Goal: Task Accomplishment & Management: Use online tool/utility

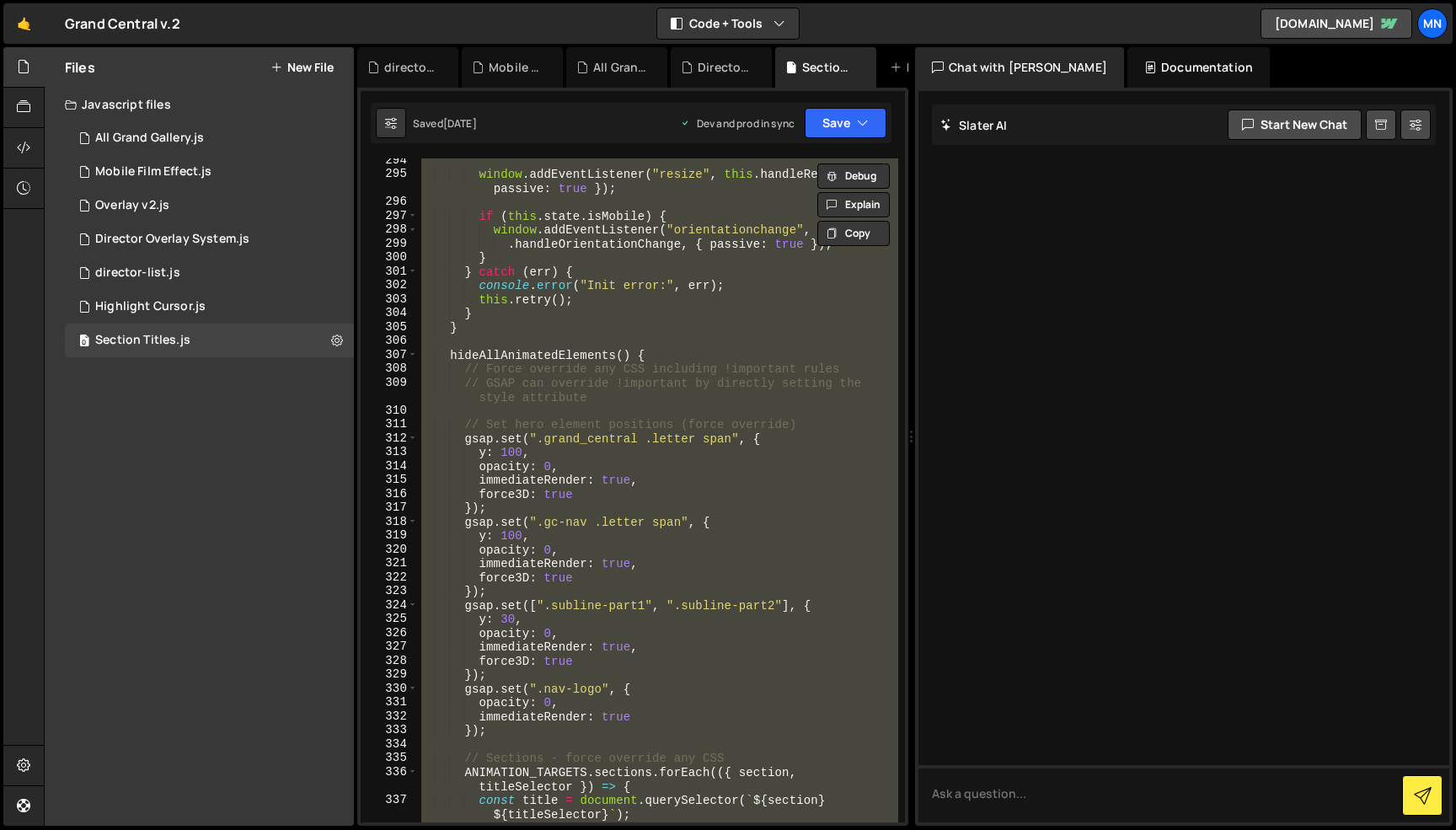
click at [803, 483] on div "window . addEventListener ( "resize" , this . handleResize , { passive : true }…" at bounding box center [658, 490] width 480 height 664
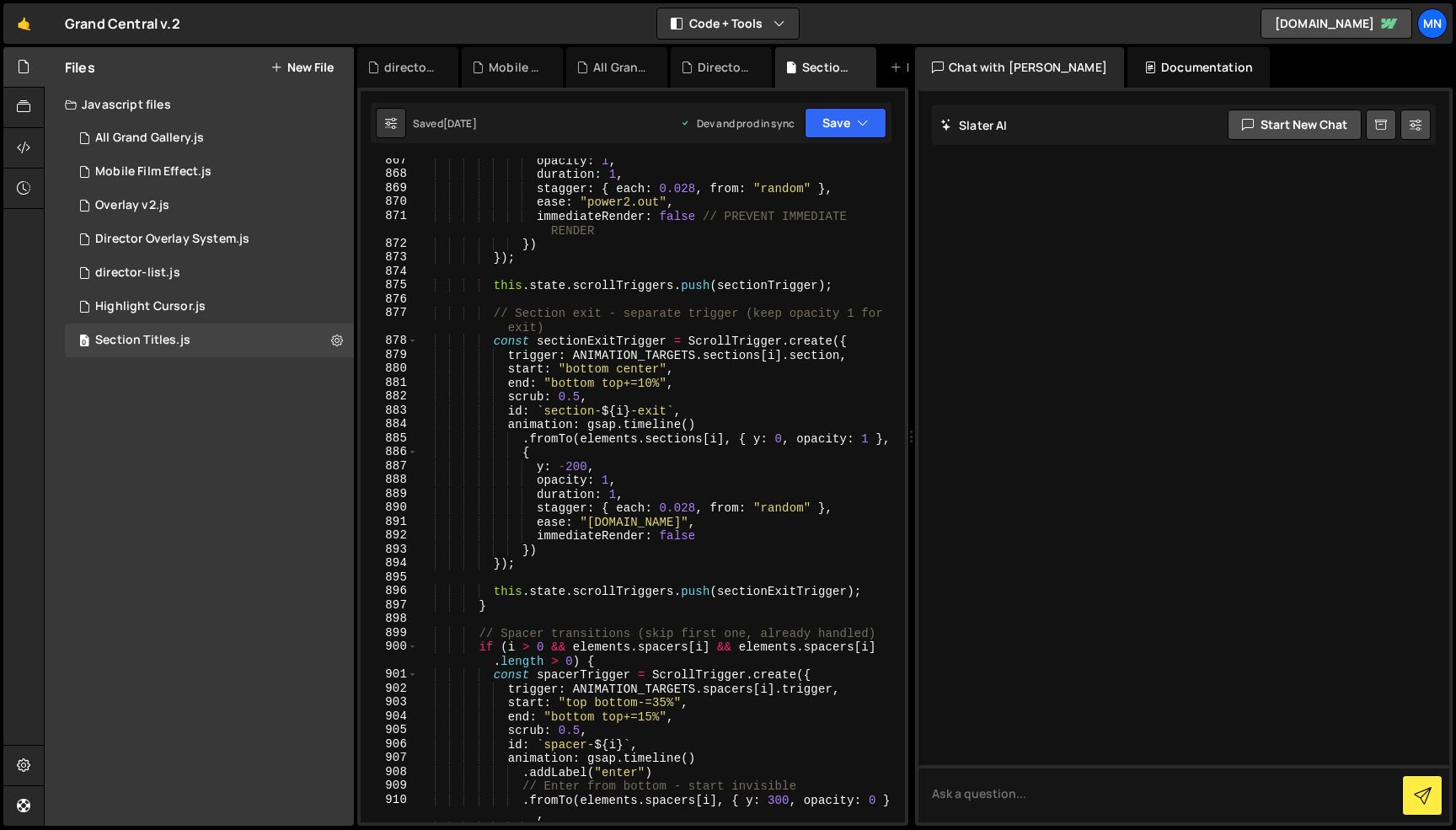
scroll to position [13289, 0]
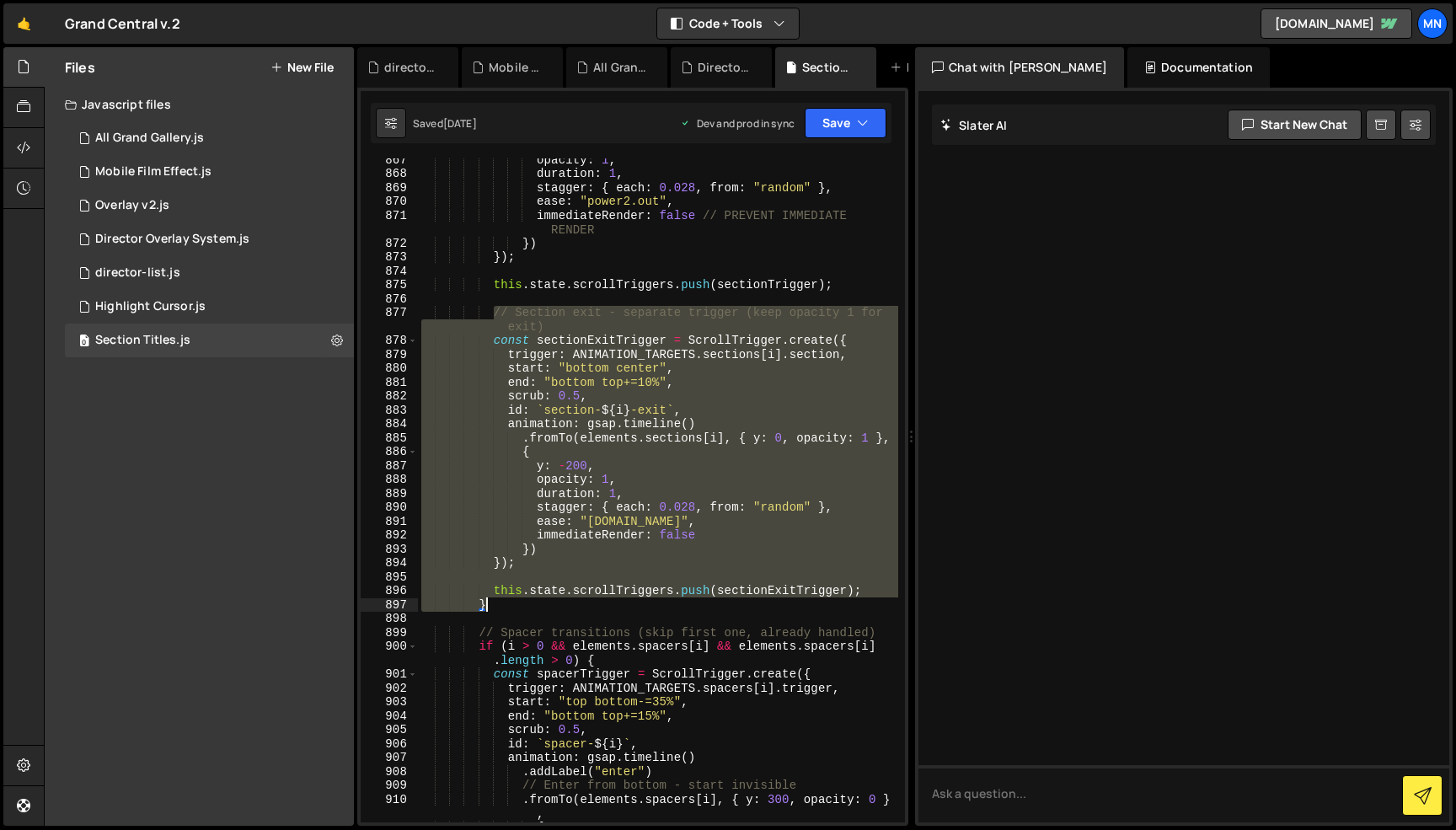
drag, startPoint x: 492, startPoint y: 314, endPoint x: 510, endPoint y: 601, distance: 287.6
click at [510, 601] on div "opacity : 1 , duration : 1 , stagger : { each : 0.028 , from : "random" } , eas…" at bounding box center [658, 498] width 480 height 692
click at [663, 533] on div "opacity : 1 , duration : 1 , stagger : { each : 0.028 , from : "random" } , eas…" at bounding box center [658, 490] width 480 height 664
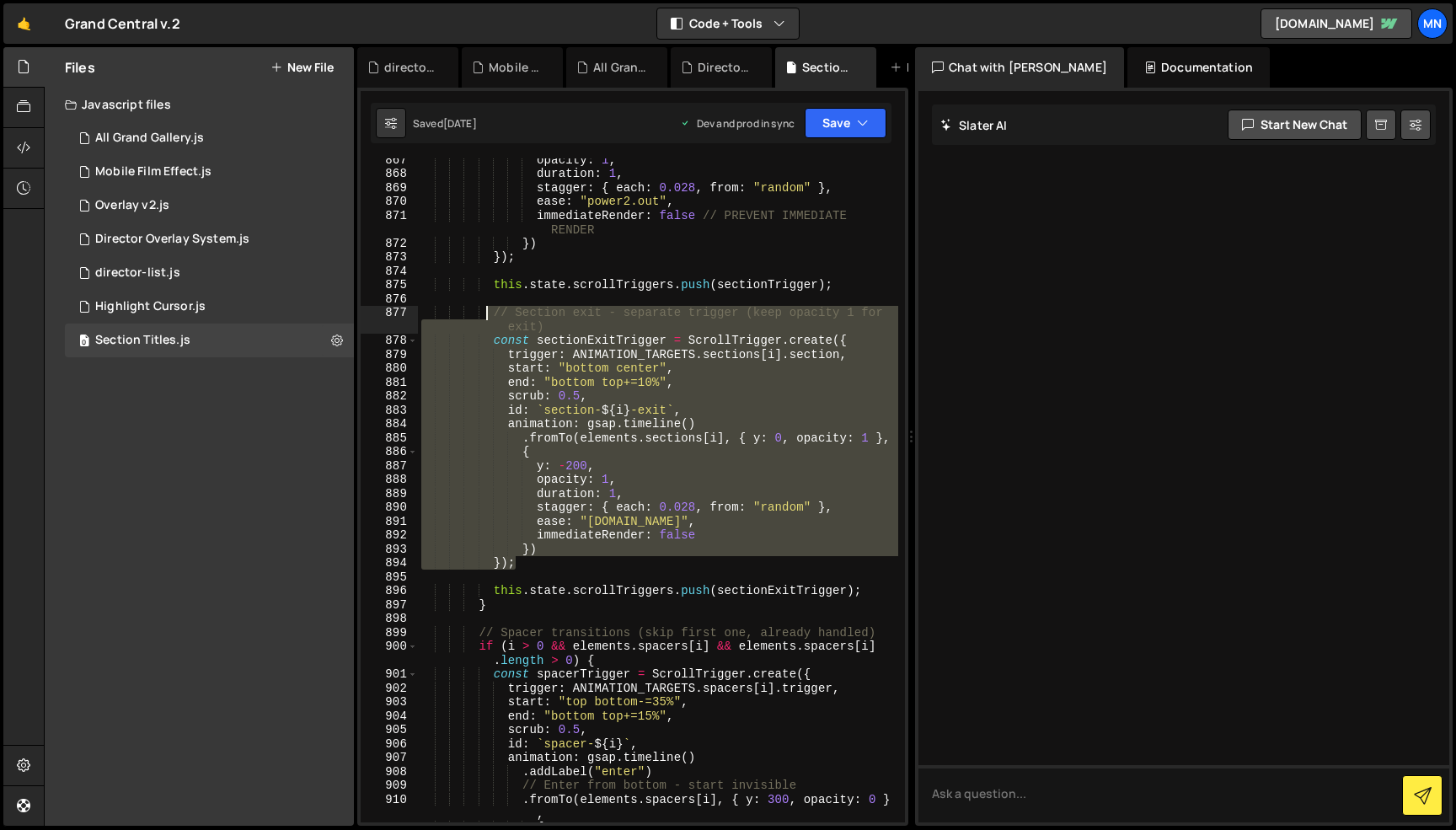
drag, startPoint x: 517, startPoint y: 561, endPoint x: 489, endPoint y: 310, distance: 252.6
click at [489, 310] on div "opacity : 1 , duration : 1 , stagger : { each : 0.028 , from : "random" } , eas…" at bounding box center [658, 498] width 480 height 692
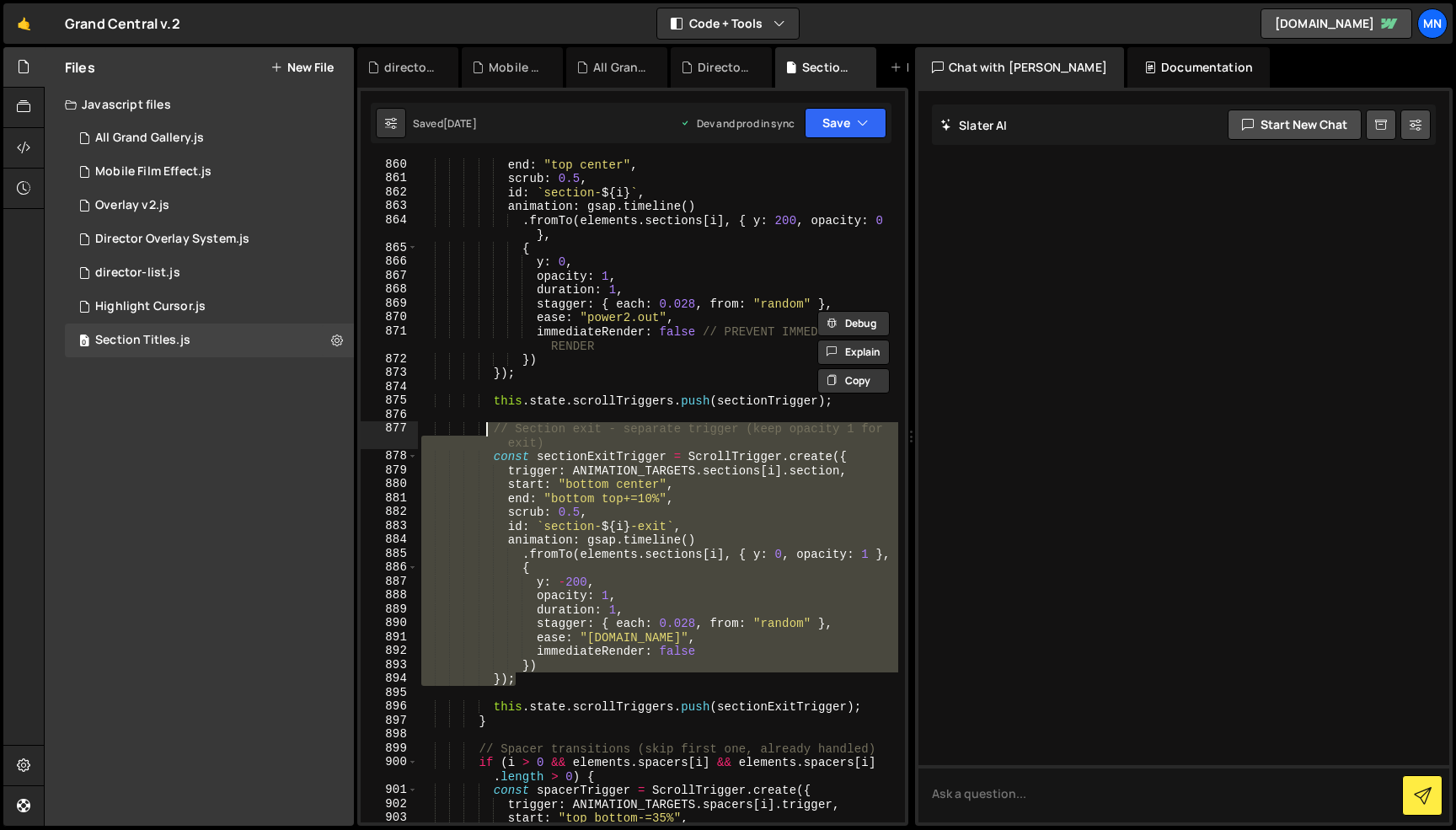
scroll to position [13174, 0]
paste textarea "});"
type textarea "});"
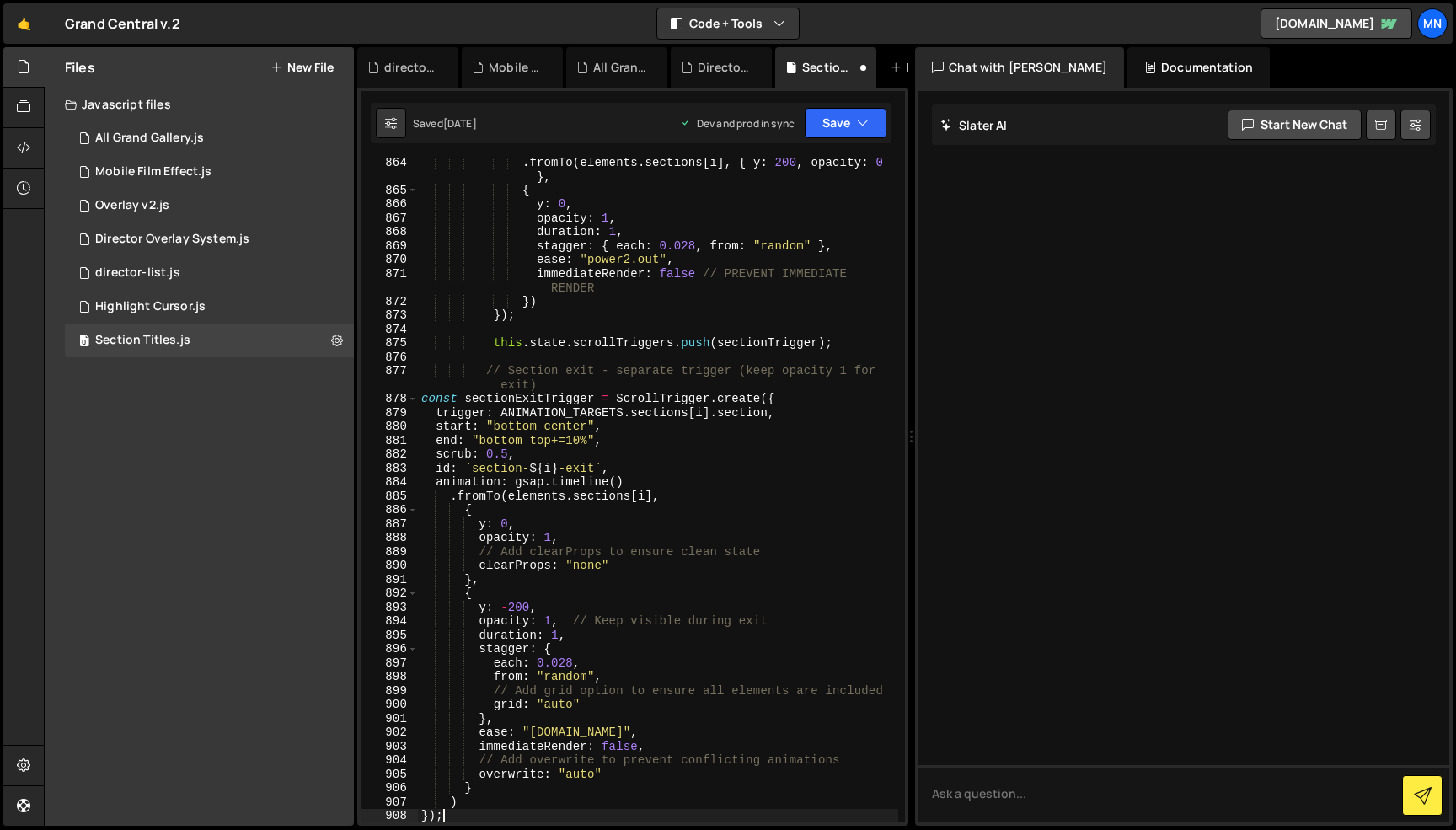
scroll to position [13231, 0]
click at [844, 131] on button "Save" at bounding box center [846, 123] width 81 height 31
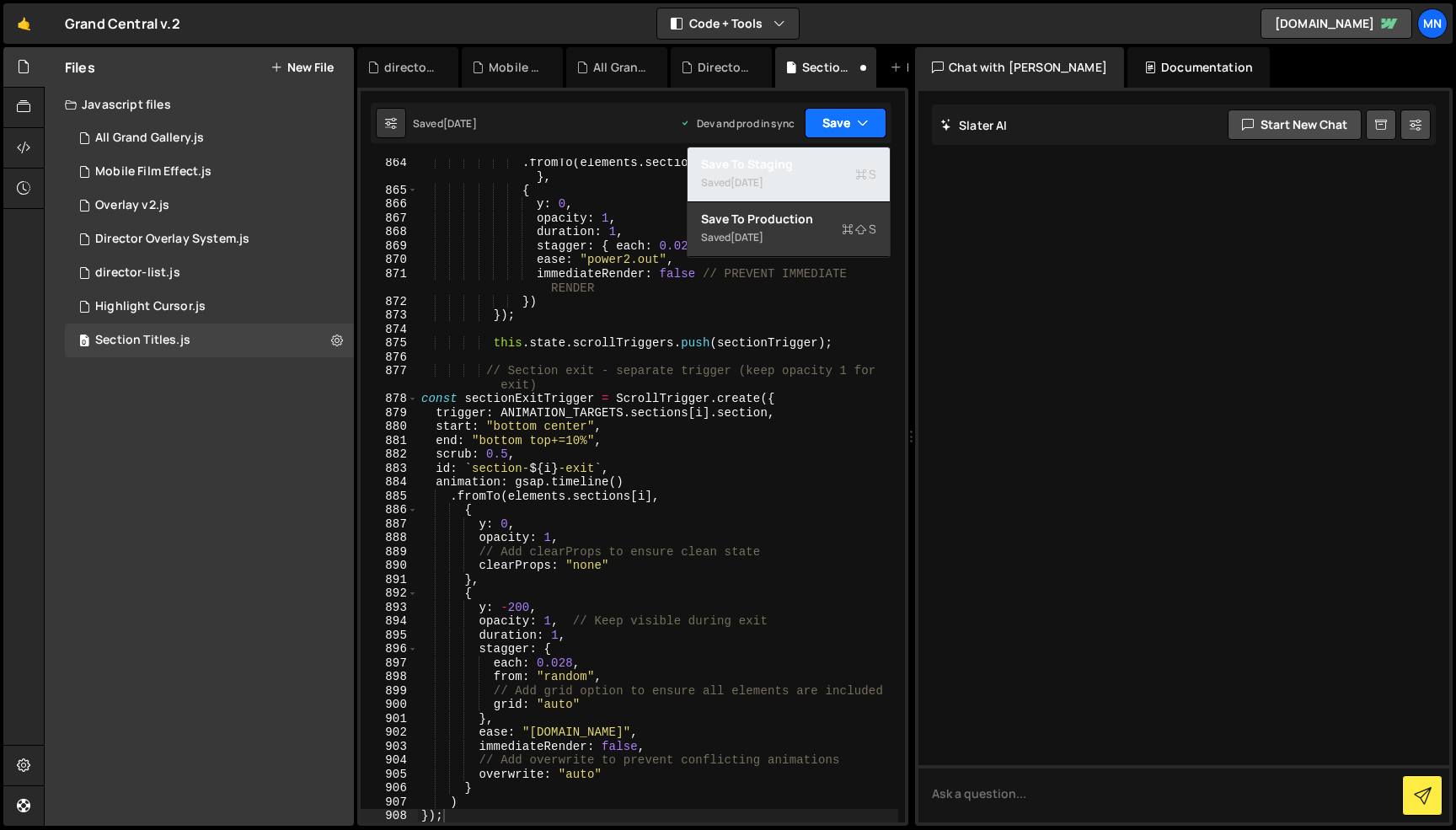
drag, startPoint x: 832, startPoint y: 169, endPoint x: 852, endPoint y: 133, distance: 41.2
click at [833, 168] on div "Save to Staging S" at bounding box center [788, 164] width 176 height 17
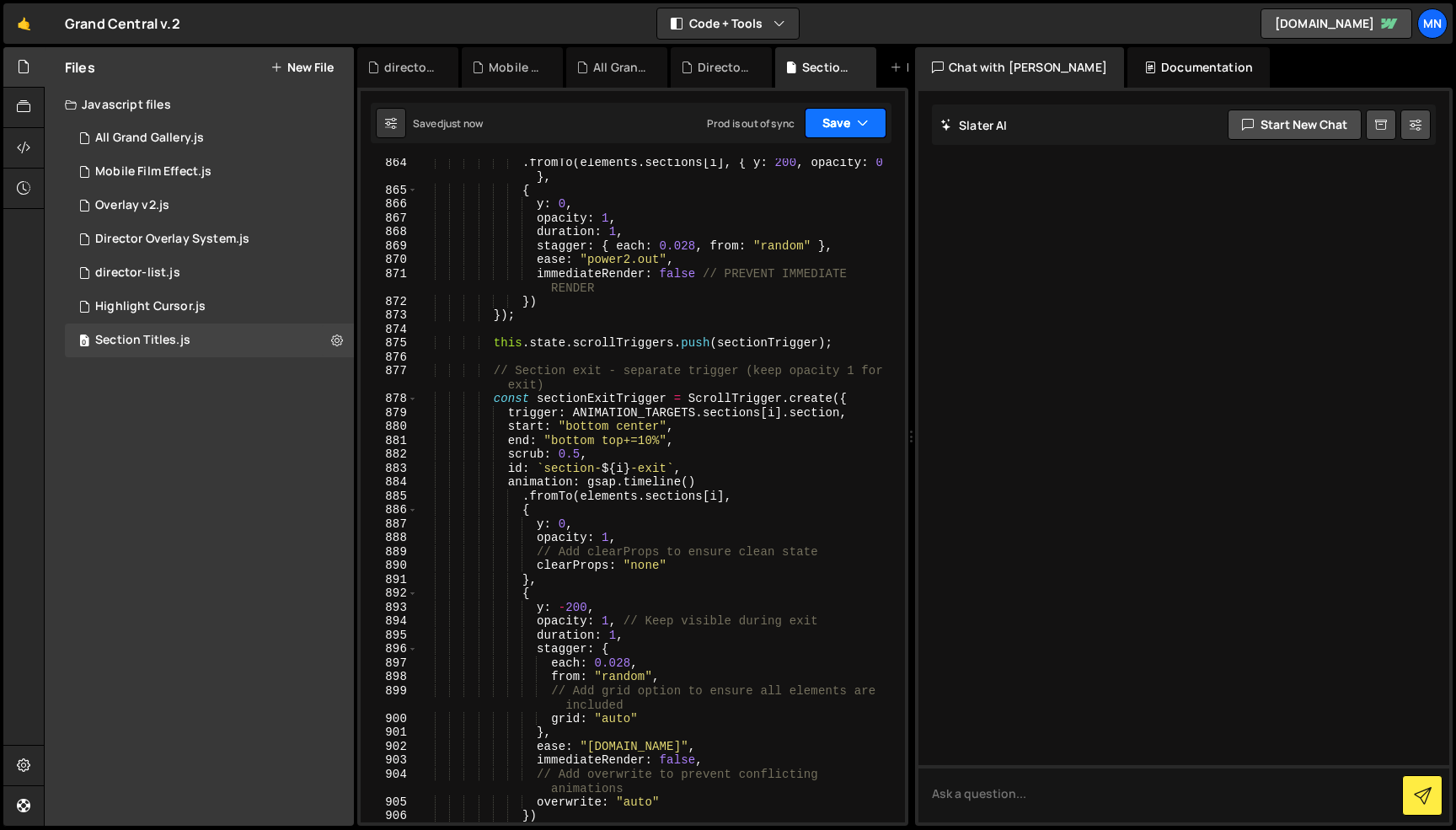
drag, startPoint x: 853, startPoint y: 129, endPoint x: 829, endPoint y: 204, distance: 78.7
click at [853, 129] on button "Save" at bounding box center [846, 123] width 81 height 31
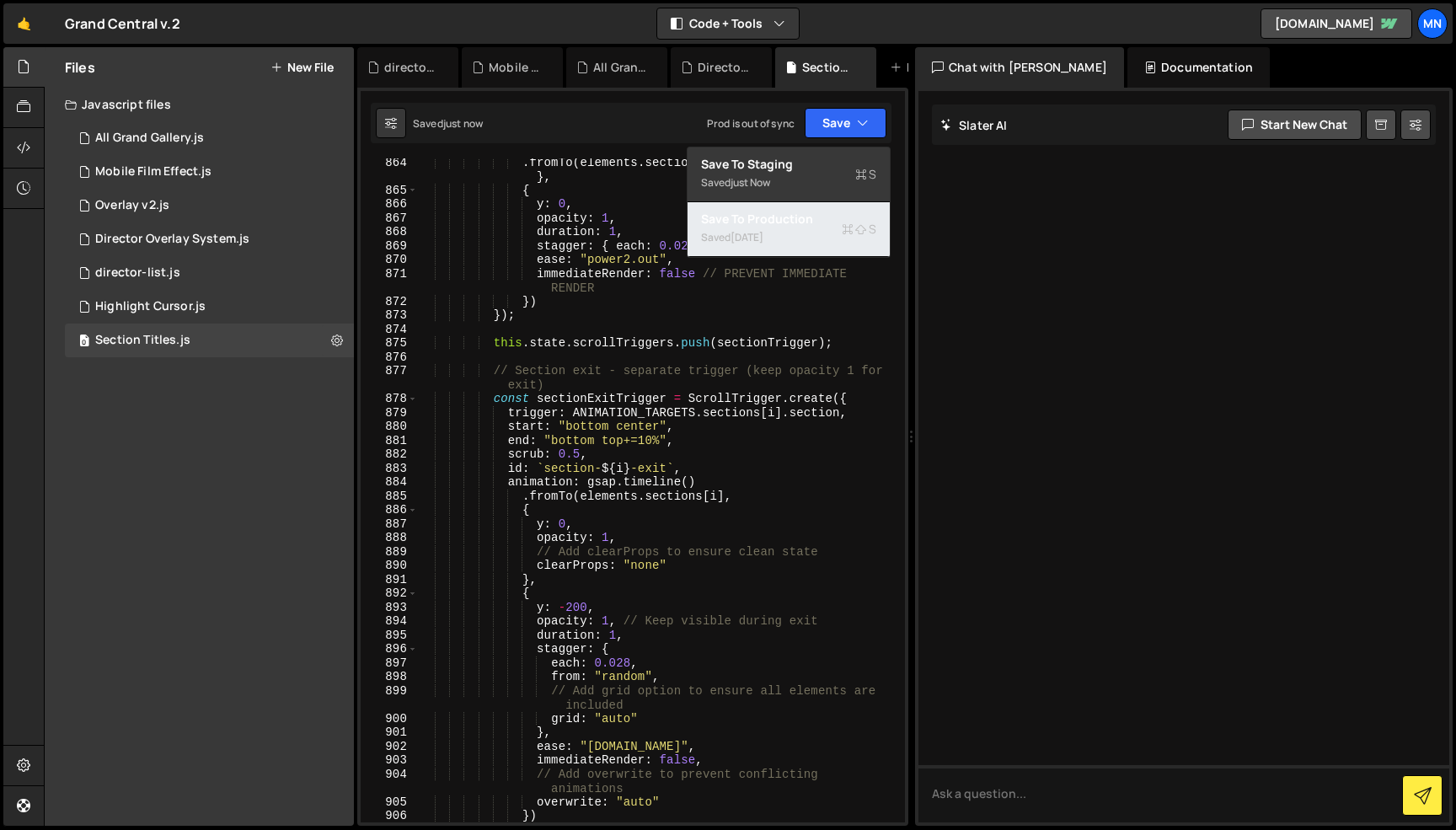
click at [813, 239] on div "Saved [DATE]" at bounding box center [788, 237] width 176 height 20
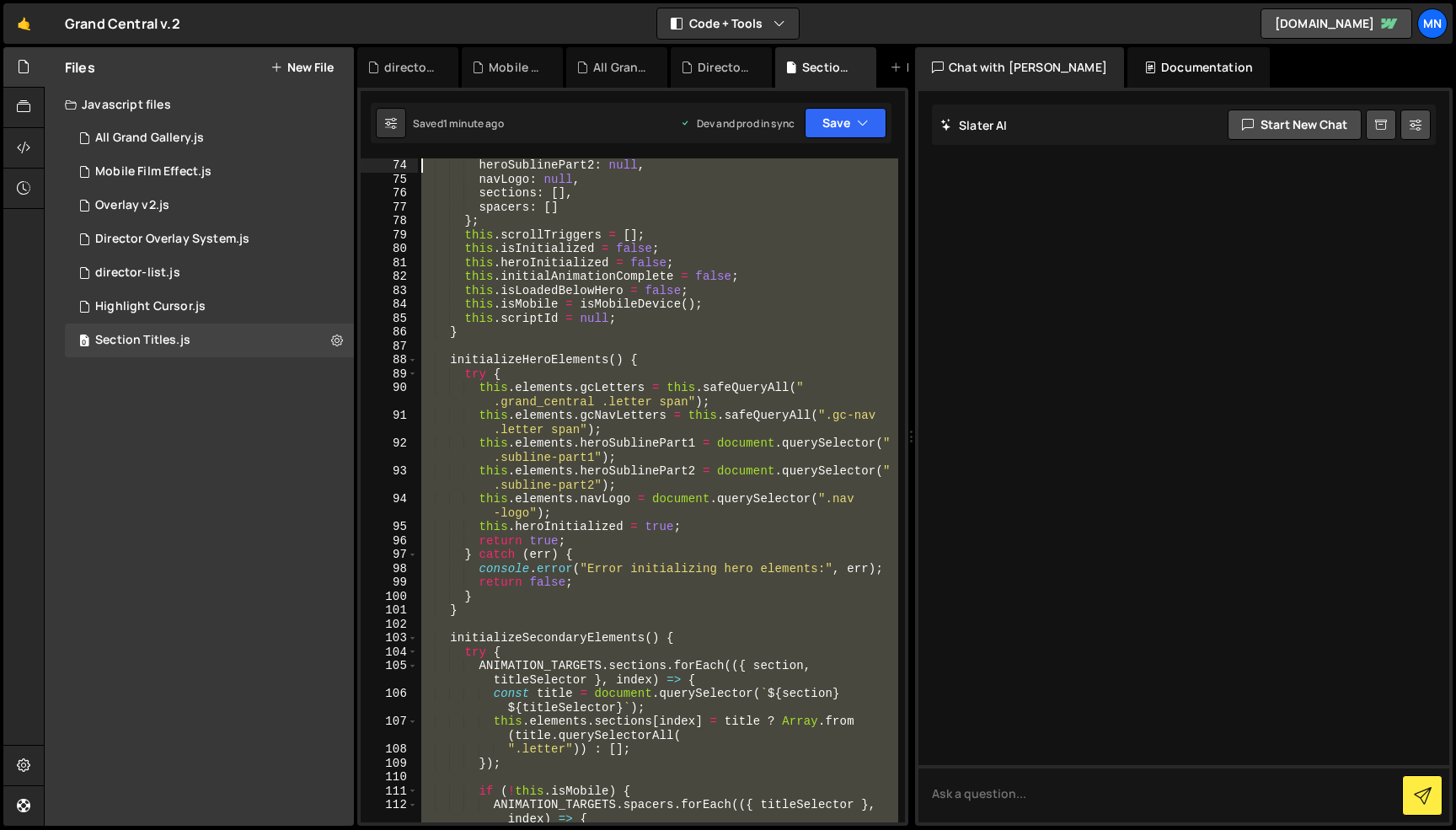
scroll to position [0, 0]
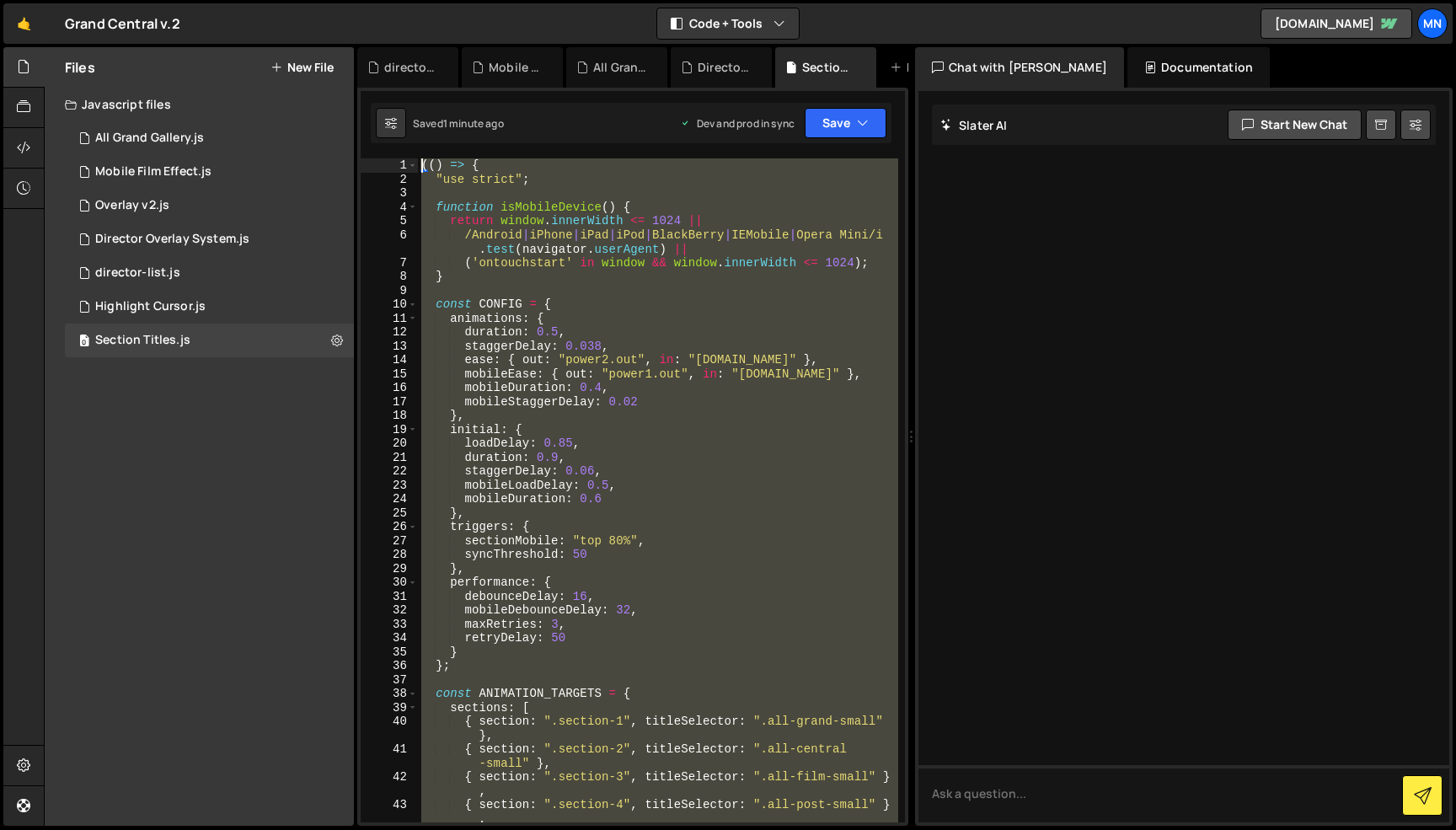
drag, startPoint x: 382, startPoint y: 680, endPoint x: 267, endPoint y: -106, distance: 794.4
click at [267, 0] on html "Projects [GEOGRAPHIC_DATA] Blog [GEOGRAPHIC_DATA] Projects Your Teams Invite te…" at bounding box center [728, 415] width 1456 height 830
paste textarea "})()"
type textarea "})();"
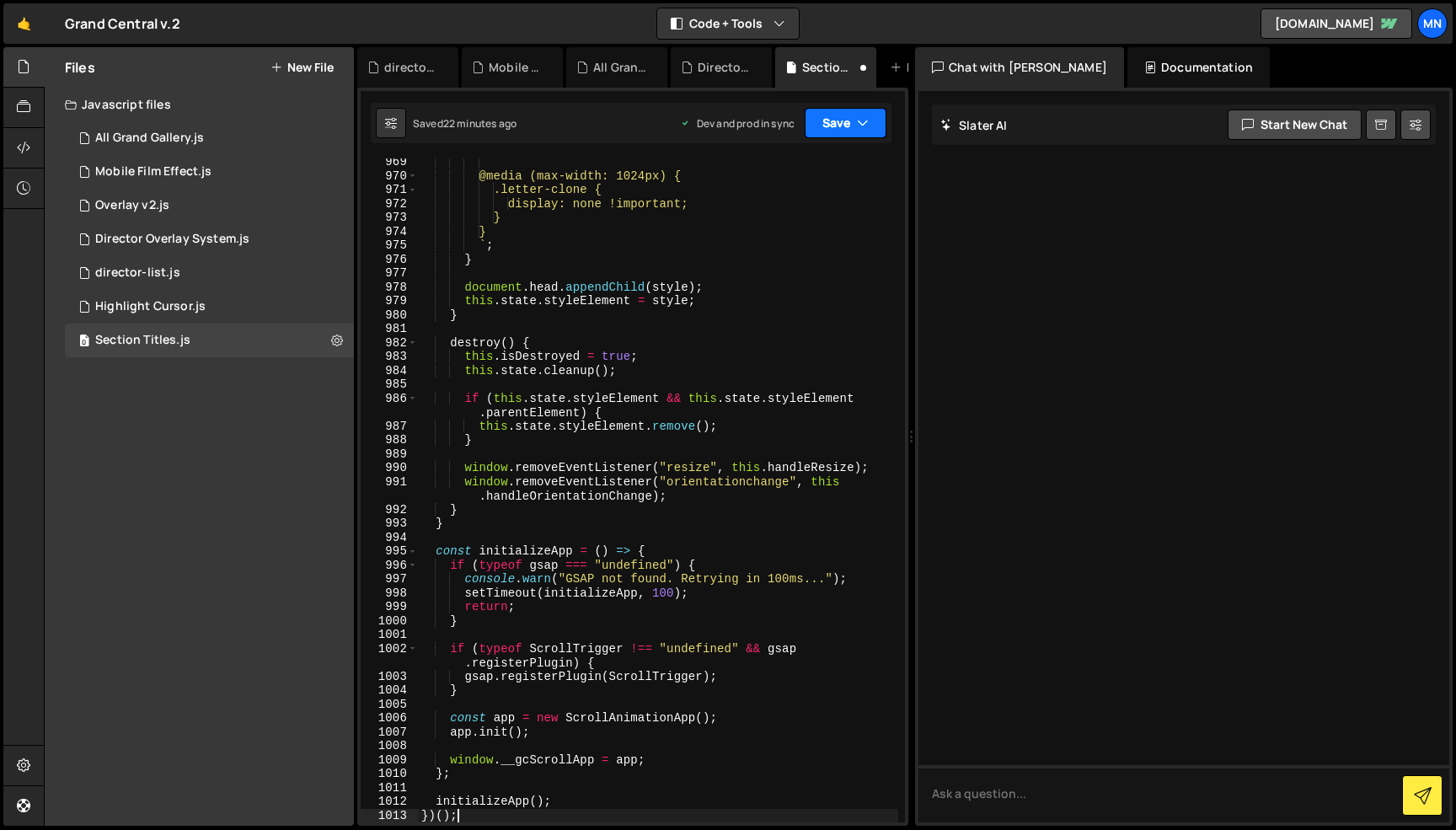
click at [874, 116] on button "Save" at bounding box center [846, 123] width 81 height 31
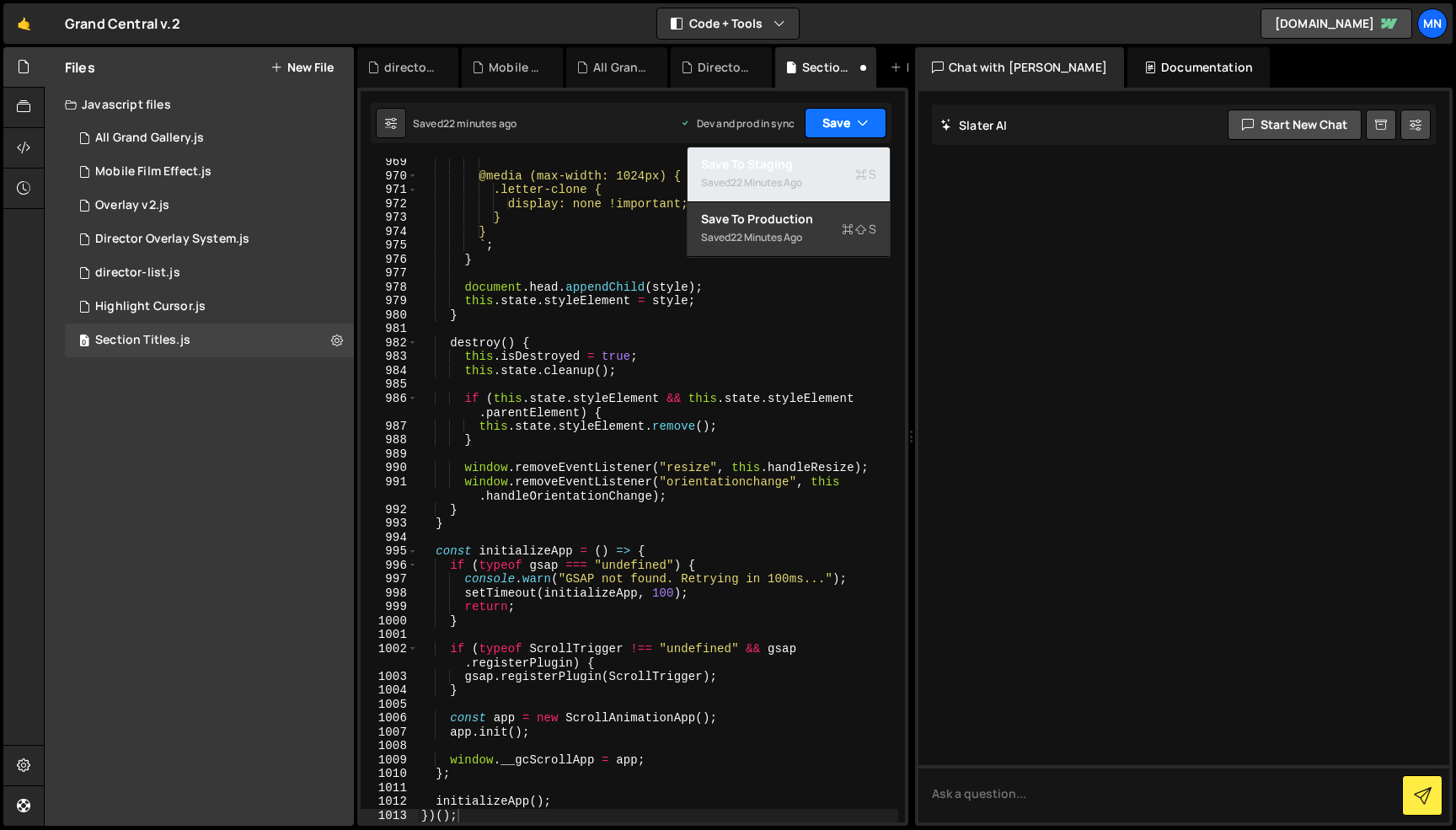
drag, startPoint x: 836, startPoint y: 176, endPoint x: 862, endPoint y: 137, distance: 46.9
click at [838, 176] on div "Saved 22 minutes ago" at bounding box center [788, 183] width 176 height 20
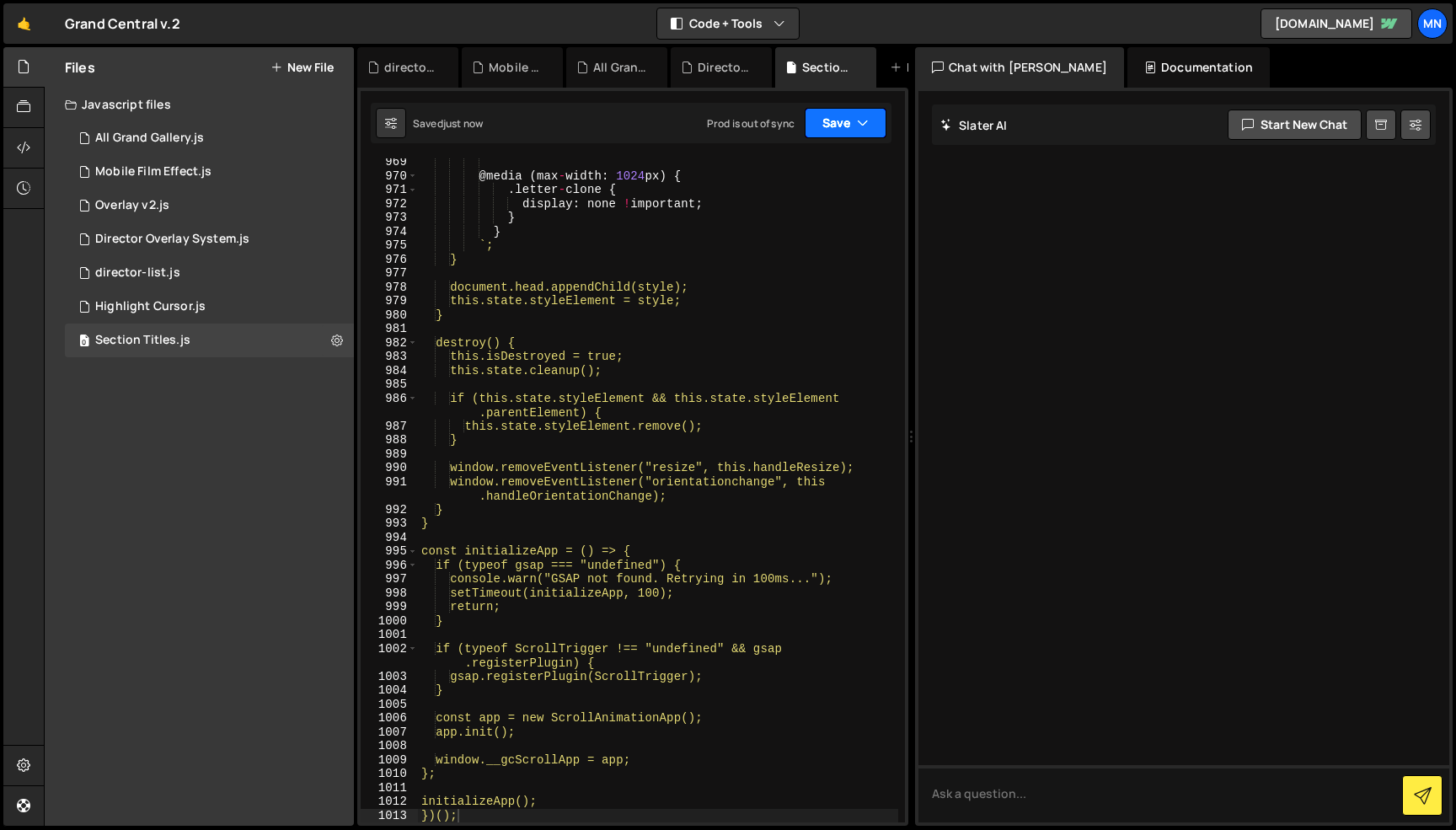
click at [865, 126] on icon "button" at bounding box center [863, 122] width 12 height 17
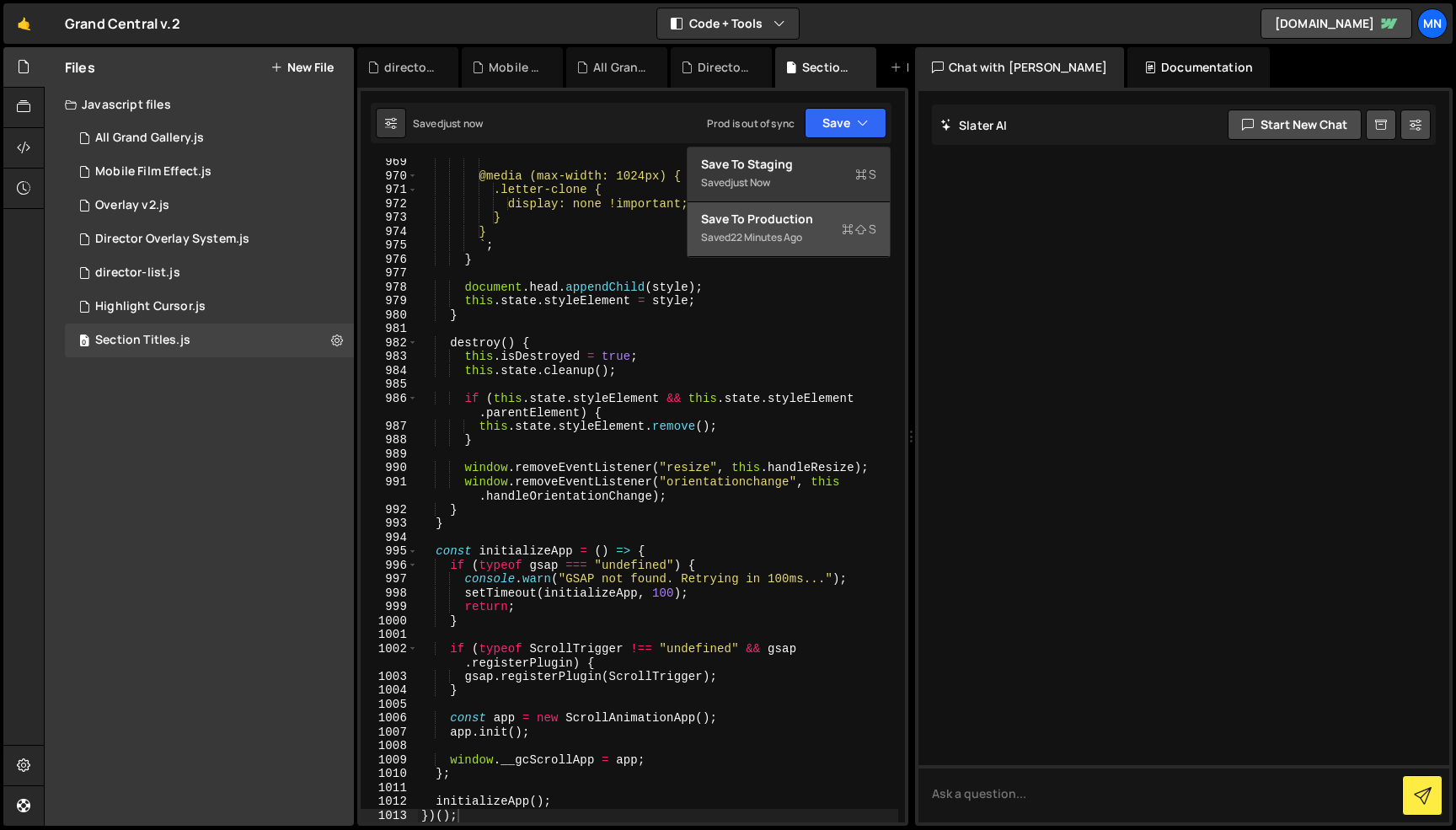
click at [840, 237] on div "Saved 22 minutes ago" at bounding box center [788, 237] width 176 height 20
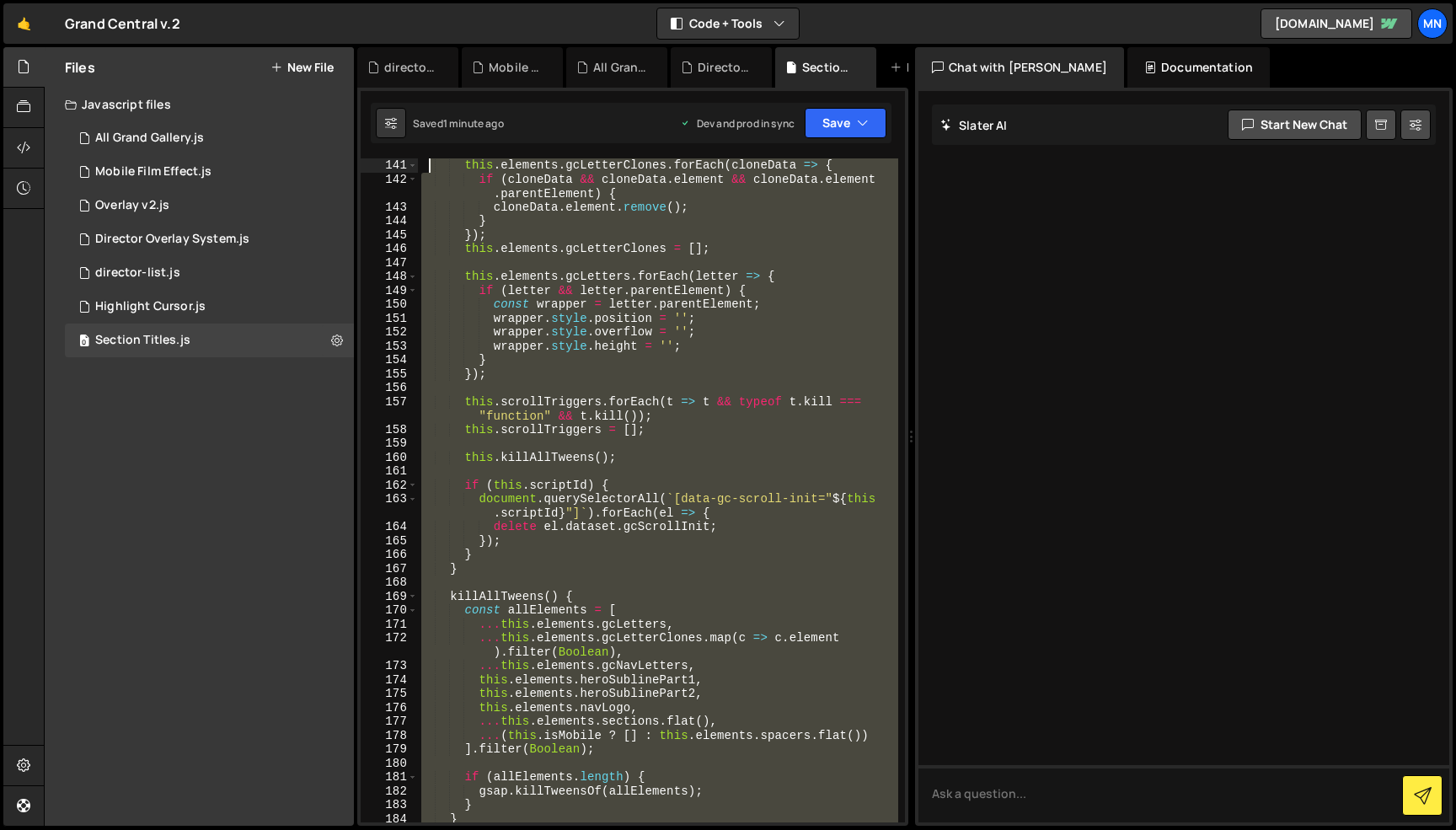
scroll to position [0, 0]
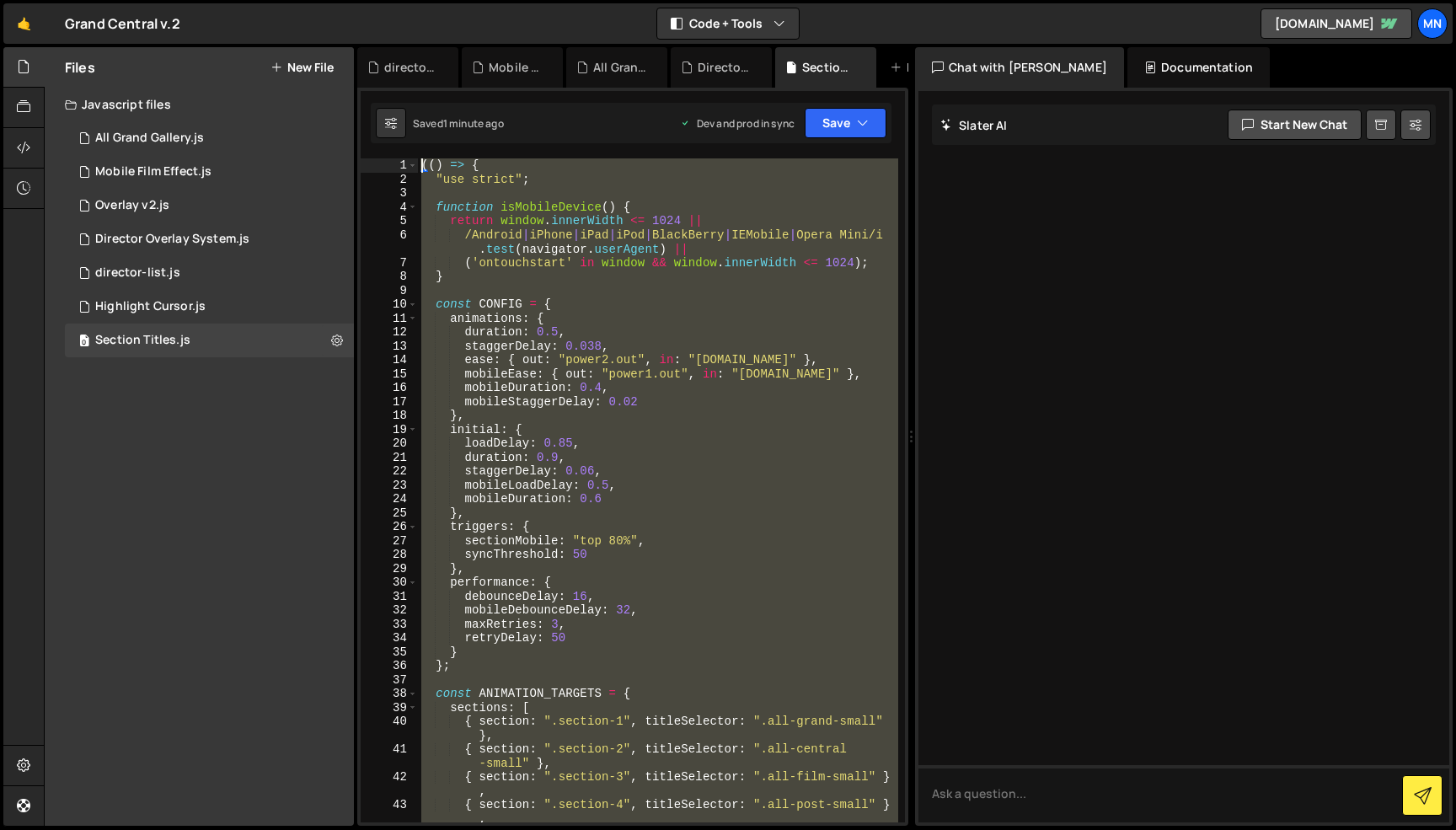
drag, startPoint x: 525, startPoint y: 637, endPoint x: 428, endPoint y: -106, distance: 749.3
click at [428, 0] on html "Projects [GEOGRAPHIC_DATA] Blog [GEOGRAPHIC_DATA] Projects Your Teams Invite te…" at bounding box center [728, 415] width 1456 height 830
paste textarea "})()"
type textarea "})();"
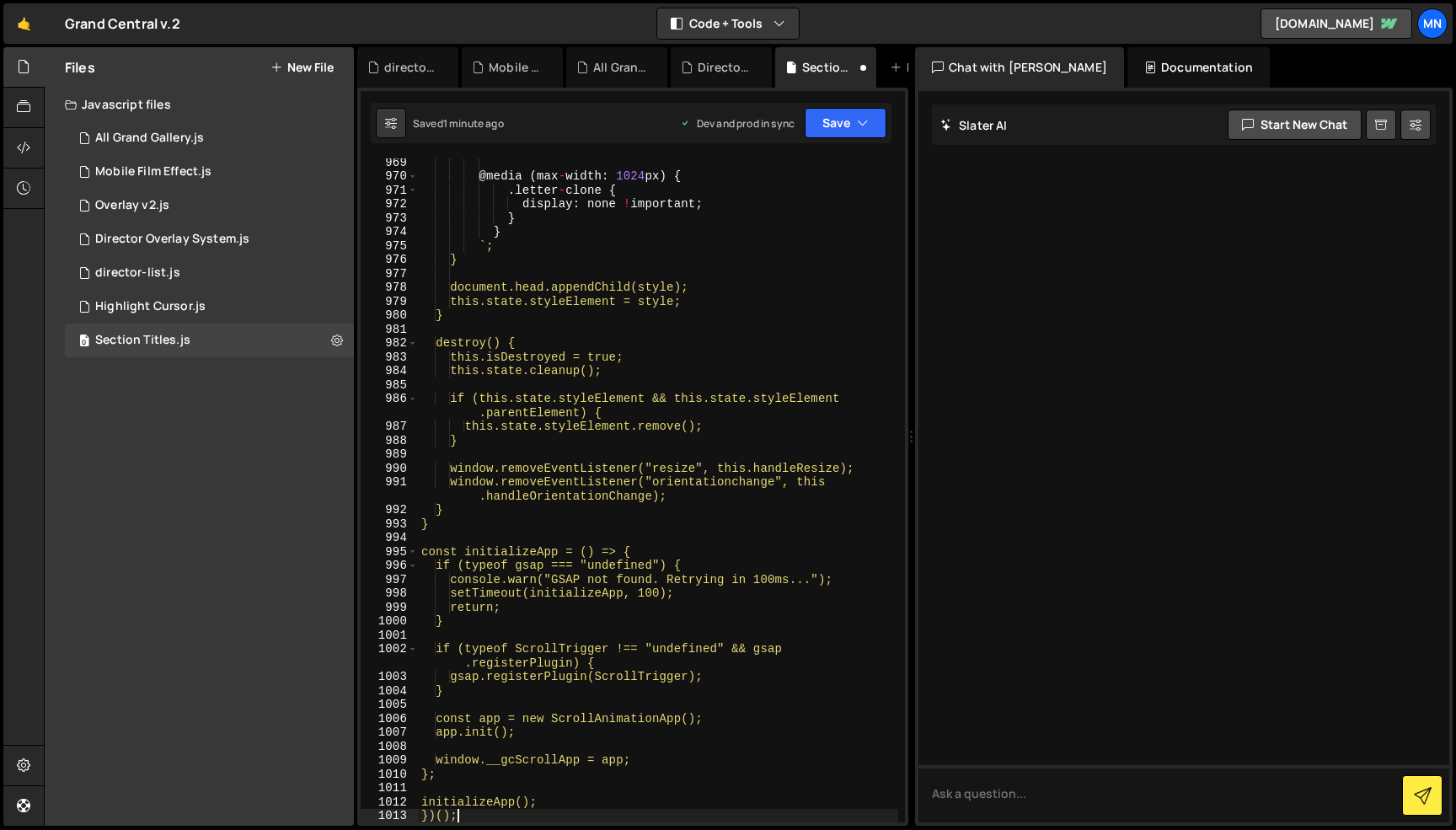
scroll to position [14594, 0]
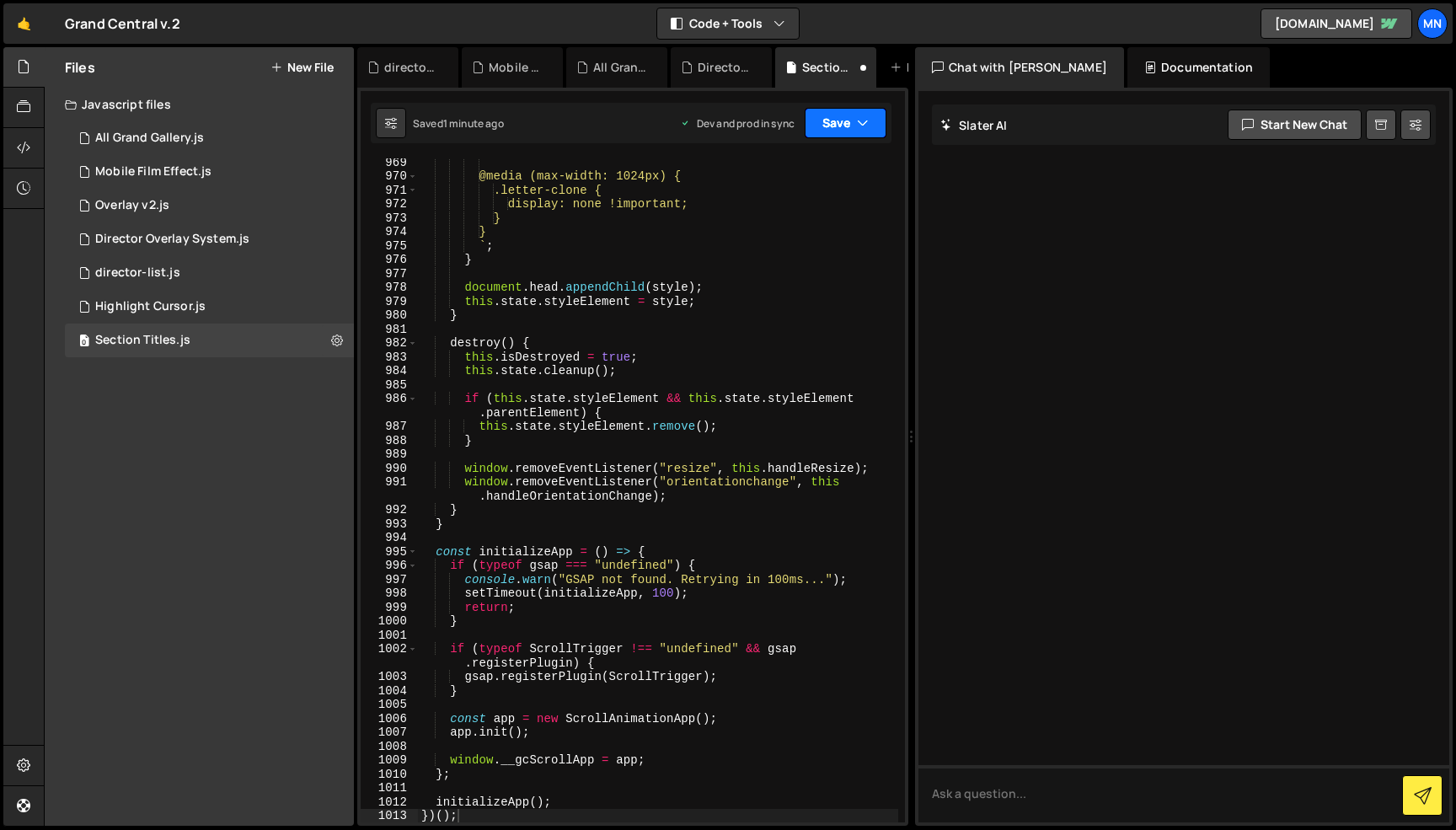
drag, startPoint x: 850, startPoint y: 124, endPoint x: 822, endPoint y: 172, distance: 55.6
click at [849, 124] on button "Save" at bounding box center [846, 123] width 81 height 31
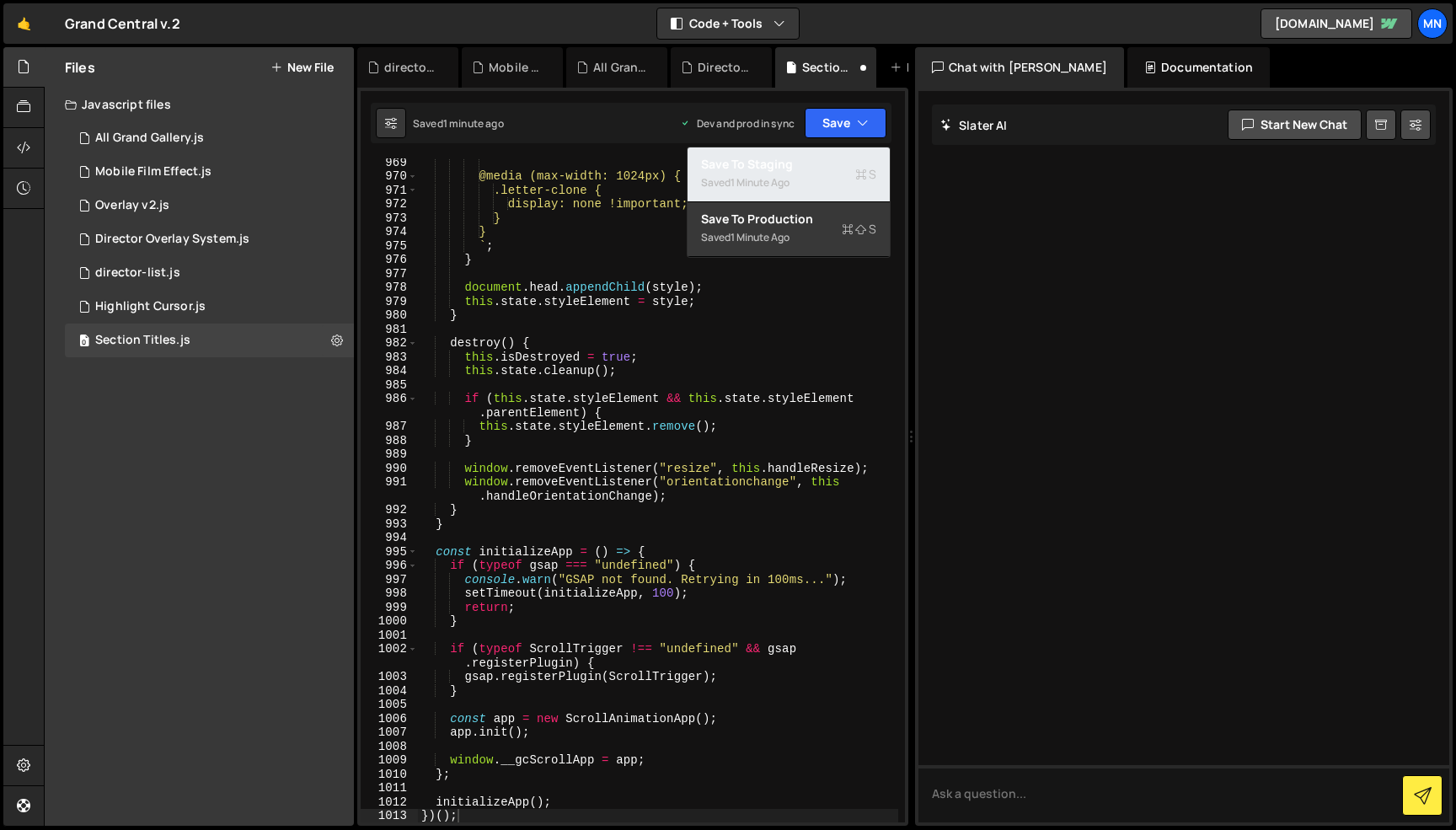
click at [807, 191] on div "Saved 1 minute ago" at bounding box center [788, 183] width 176 height 20
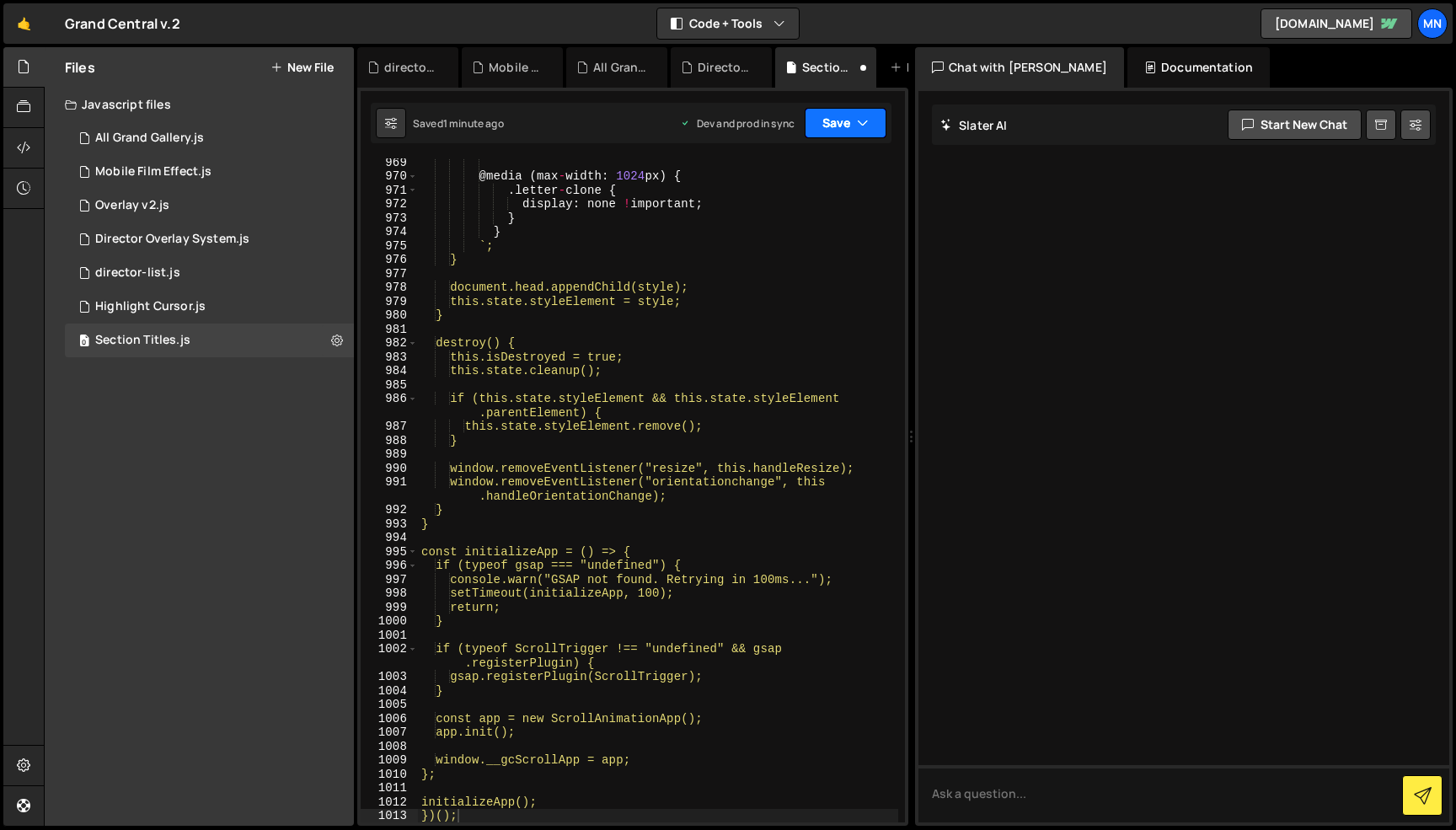
drag, startPoint x: 843, startPoint y: 125, endPoint x: 835, endPoint y: 149, distance: 25.3
click at [842, 125] on button "Save" at bounding box center [846, 123] width 81 height 31
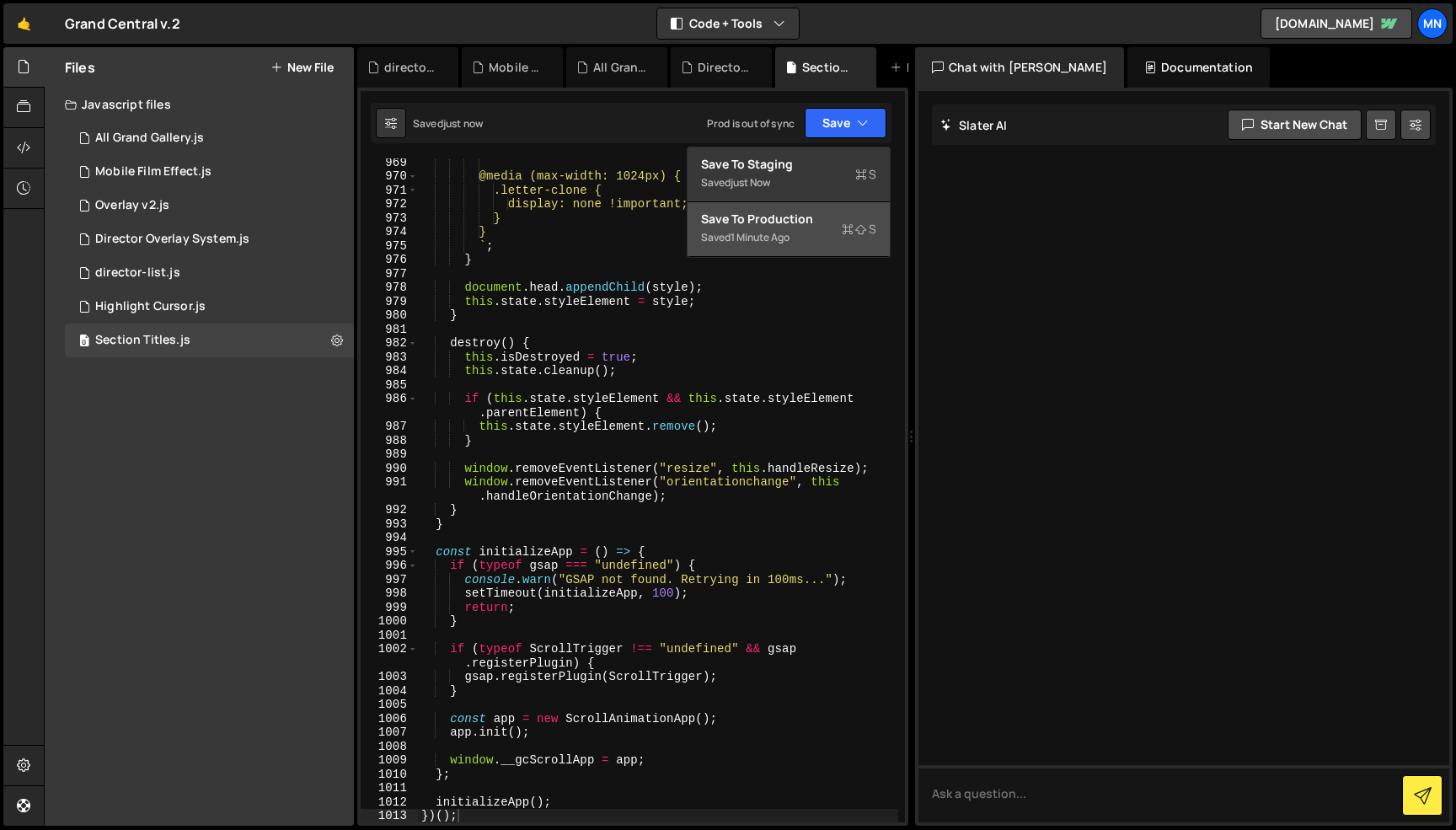
click at [802, 243] on div "Saved 1 minute ago" at bounding box center [788, 237] width 176 height 20
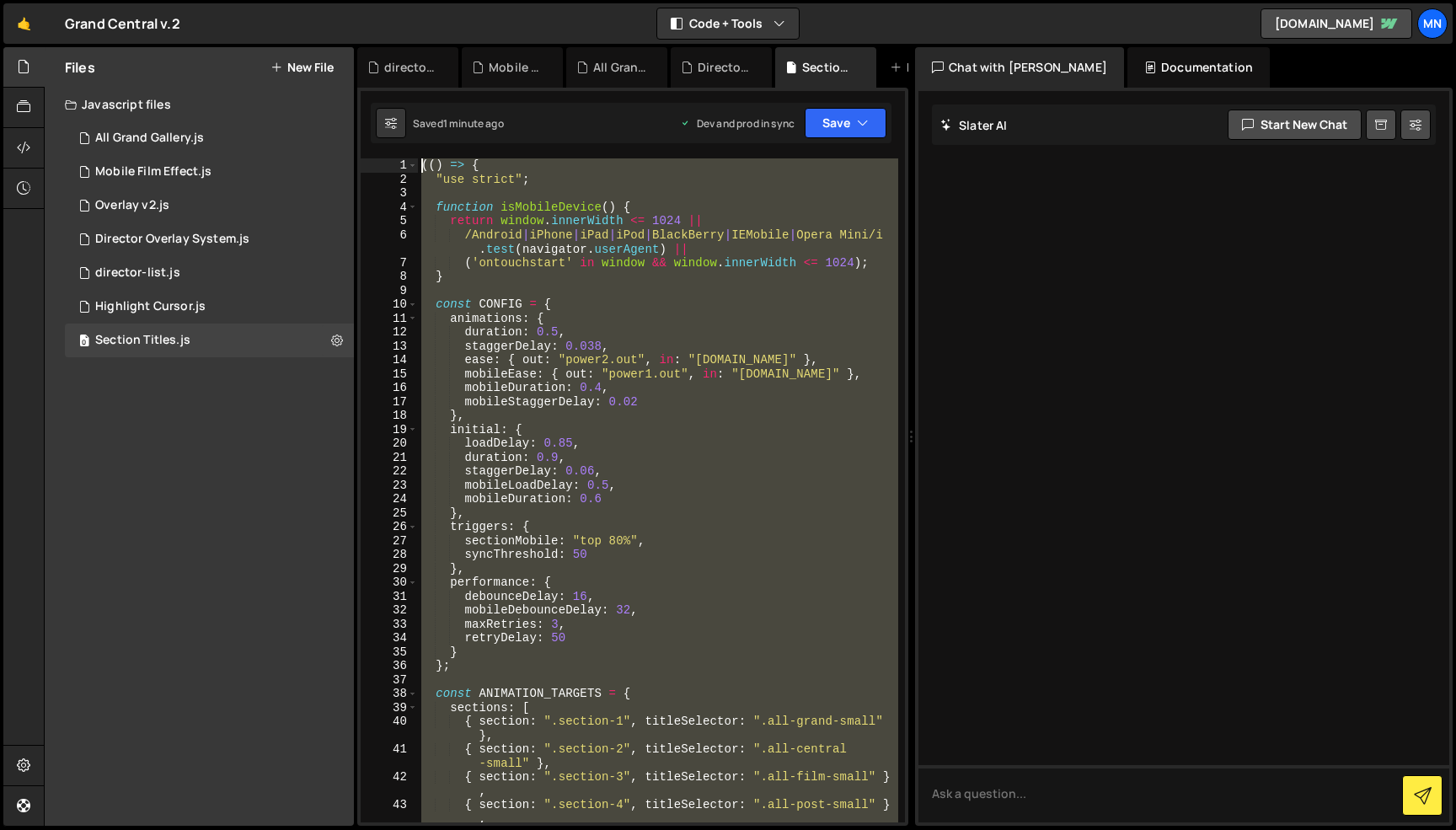
scroll to position [0, 0]
drag, startPoint x: 510, startPoint y: 713, endPoint x: 293, endPoint y: -106, distance: 847.3
click at [293, 0] on html "Projects [GEOGRAPHIC_DATA] Blog [GEOGRAPHIC_DATA] Projects Your Teams Invite te…" at bounding box center [728, 415] width 1456 height 830
paste textarea "})()"
type textarea "})();"
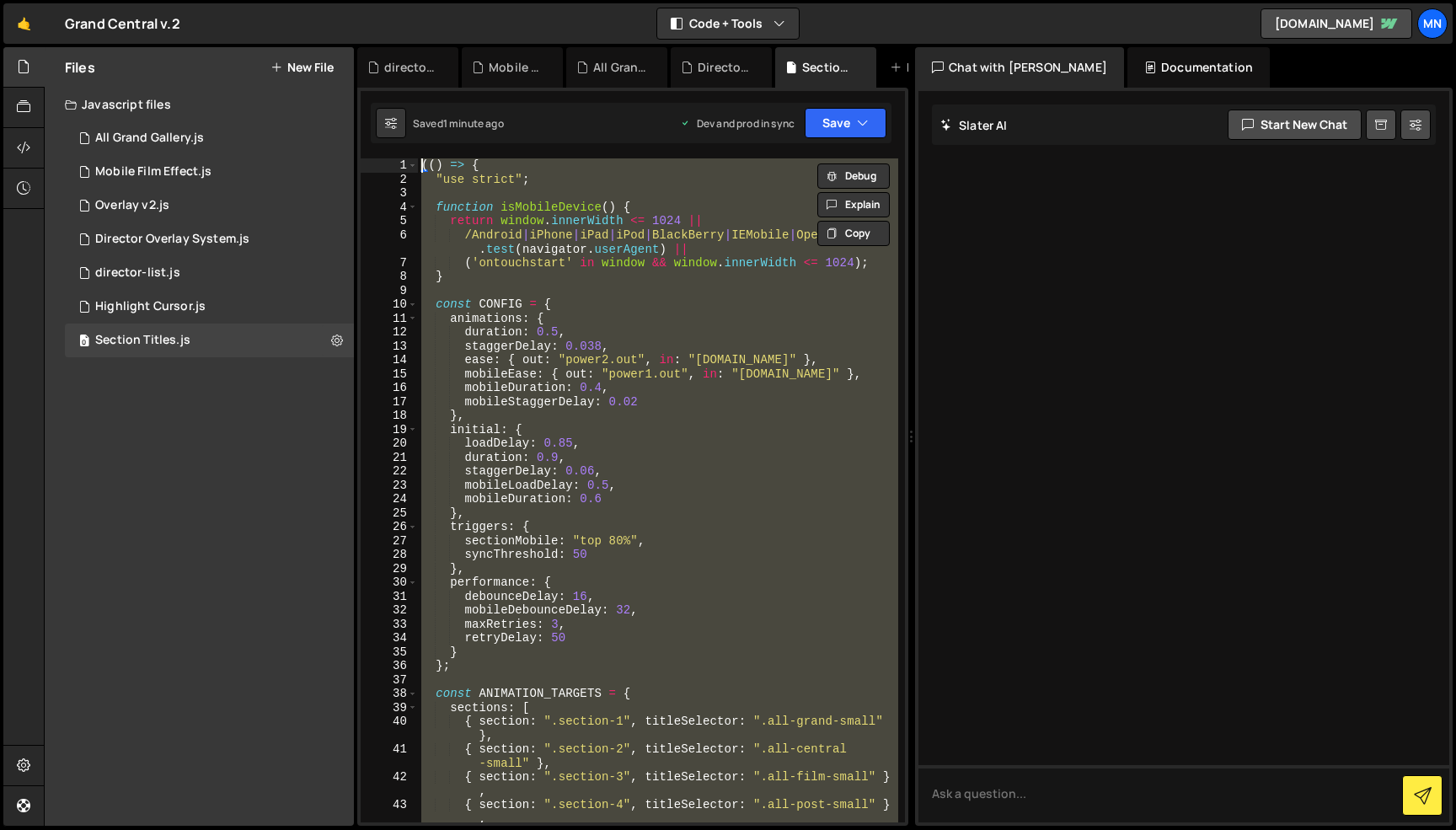
scroll to position [14400, 0]
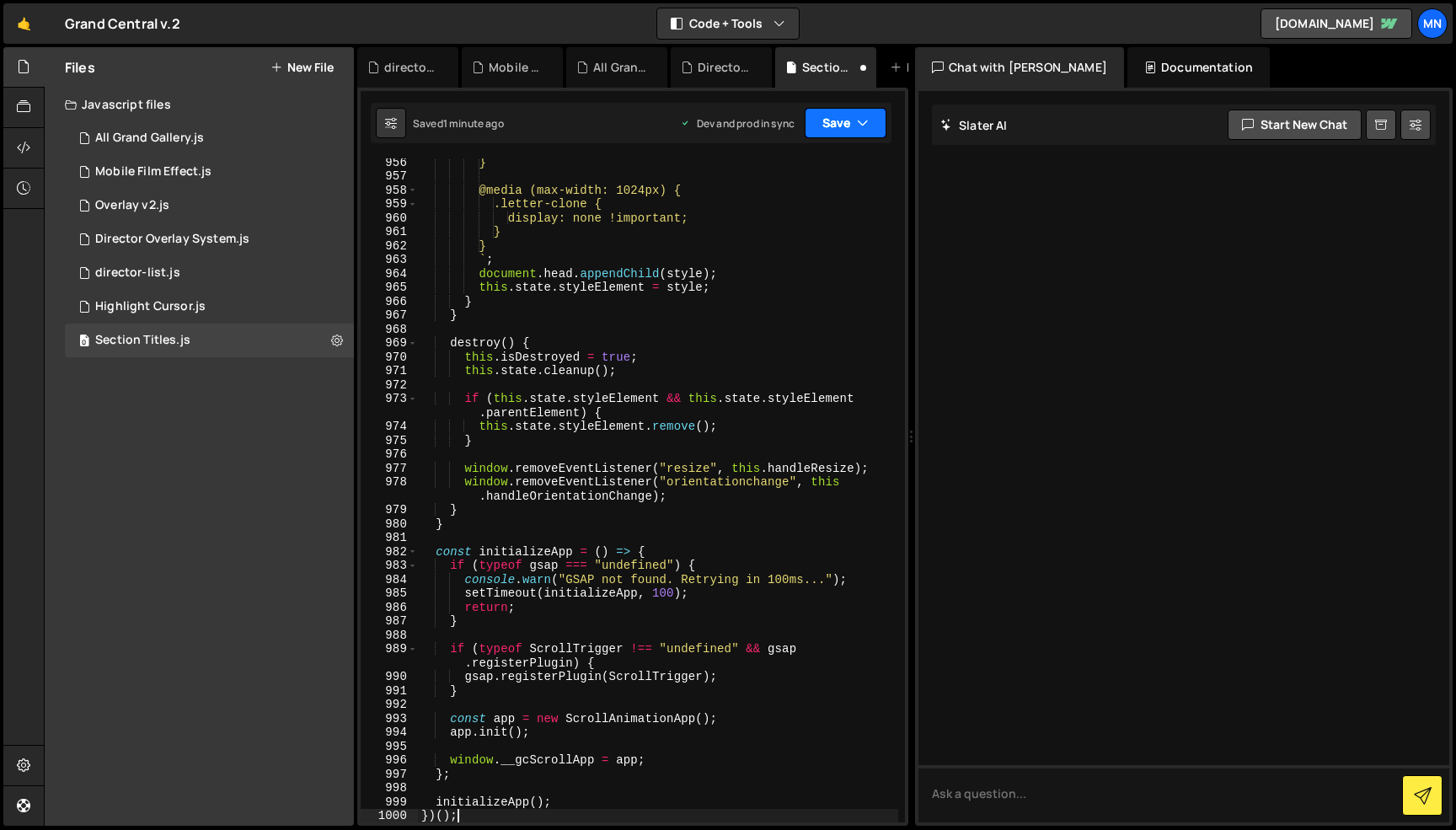
drag, startPoint x: 872, startPoint y: 127, endPoint x: 847, endPoint y: 155, distance: 37.5
click at [870, 128] on button "Save" at bounding box center [846, 123] width 81 height 31
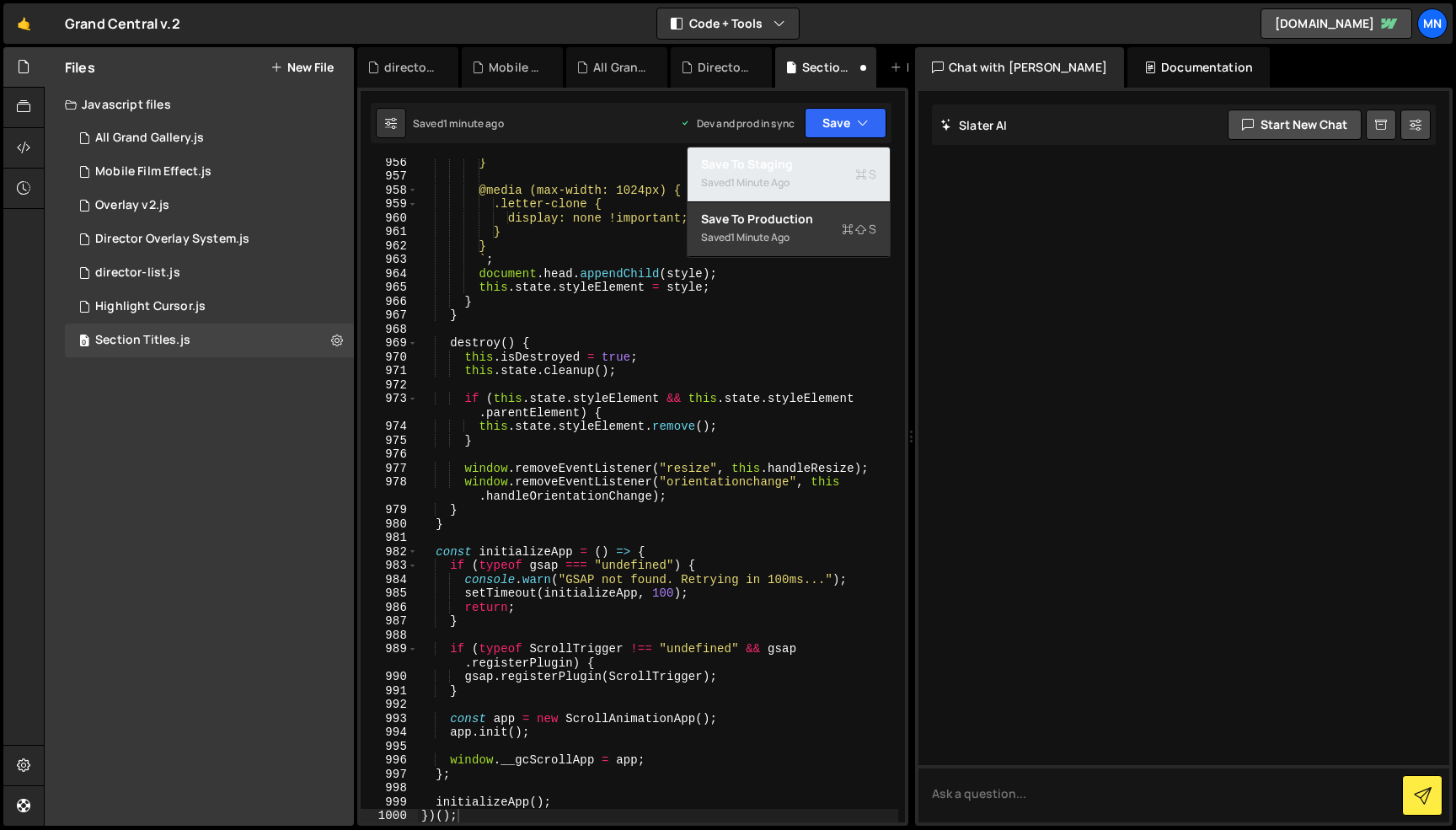
click at [838, 171] on button "Save to Staging S Saved 1 minute ago" at bounding box center [789, 175] width 202 height 55
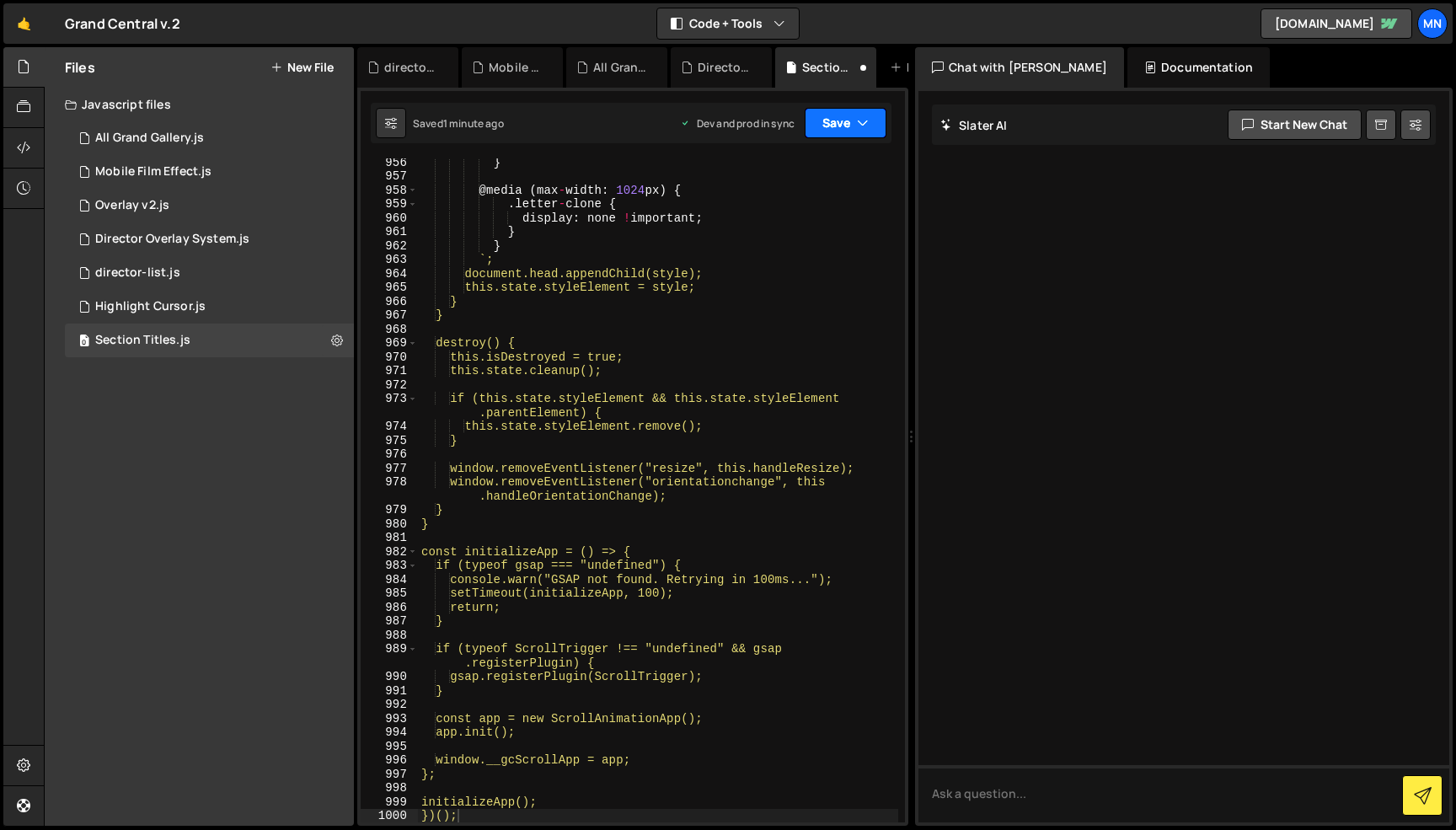
drag, startPoint x: 862, startPoint y: 127, endPoint x: 850, endPoint y: 179, distance: 53.4
click at [862, 127] on icon "button" at bounding box center [863, 122] width 12 height 17
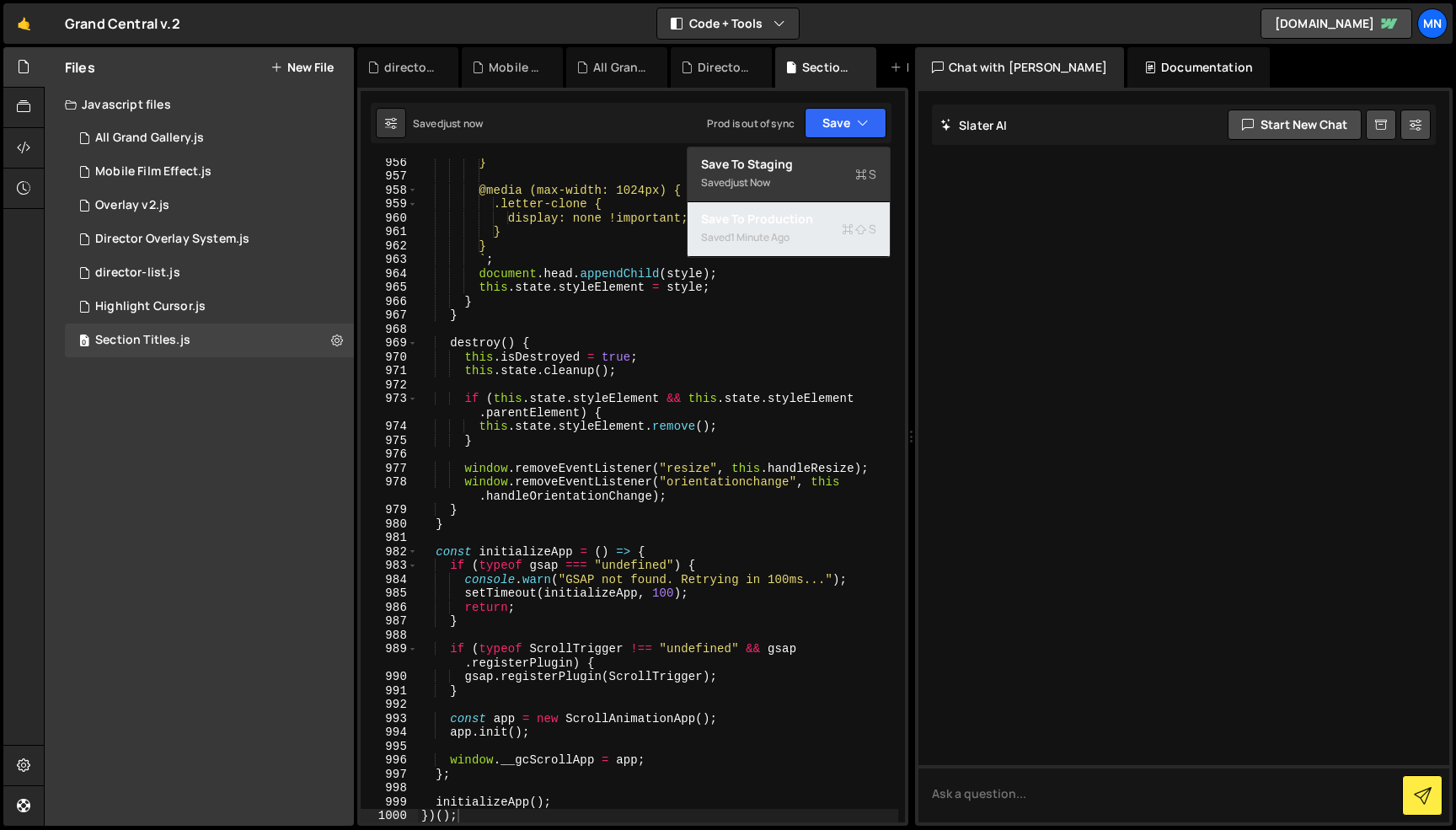
click at [824, 246] on div "Saved 1 minute ago" at bounding box center [788, 237] width 176 height 20
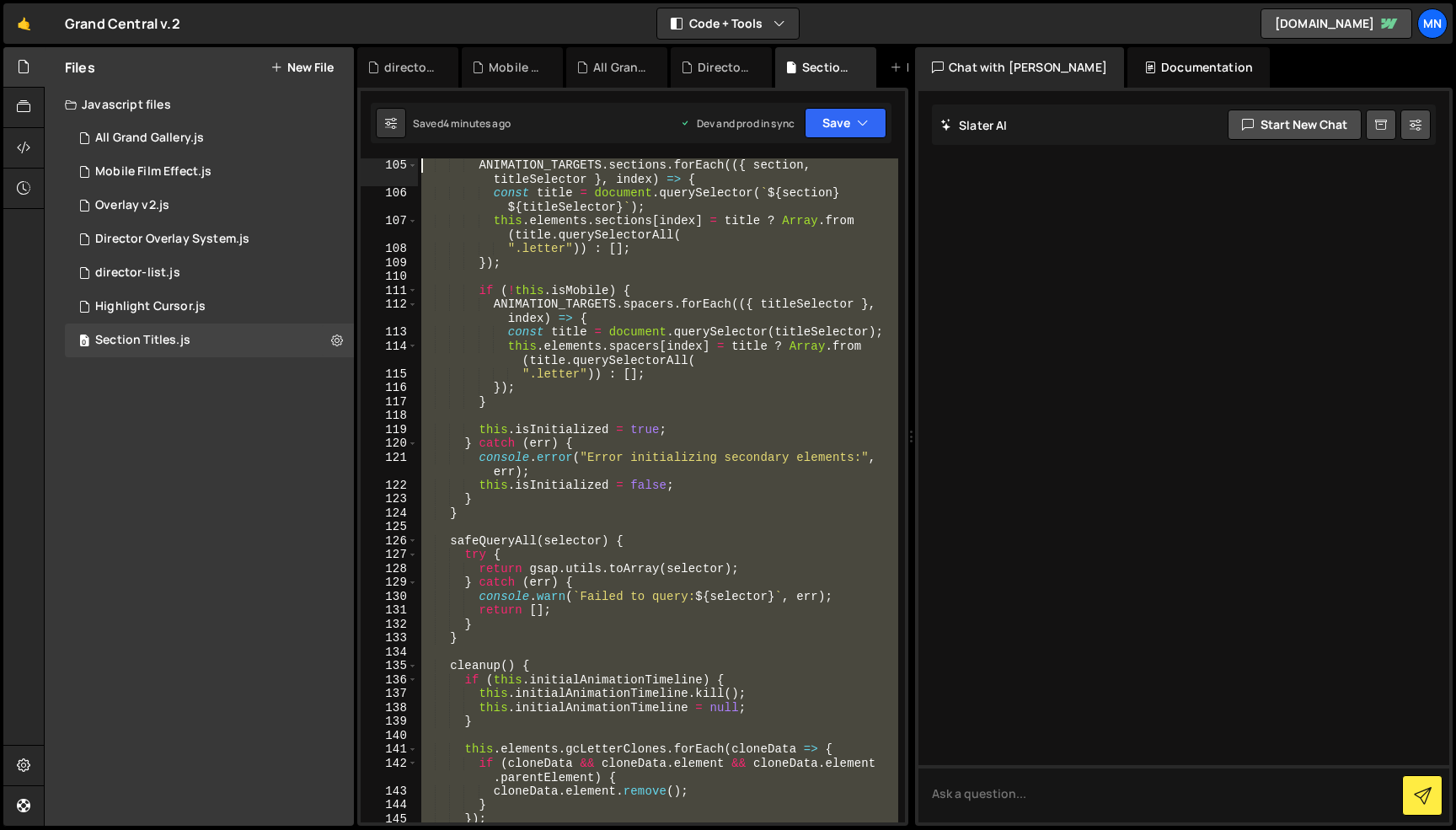
scroll to position [0, 0]
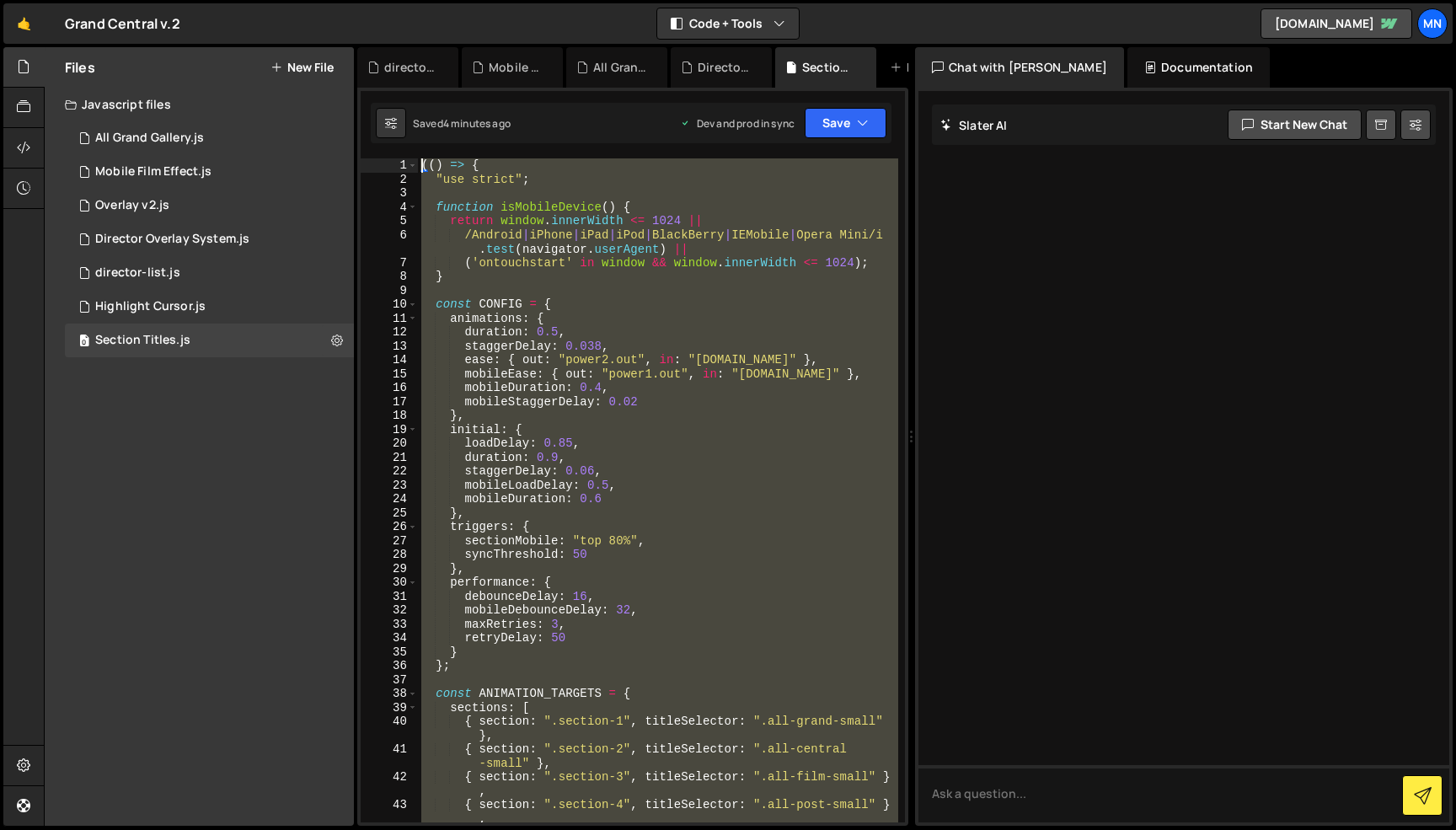
drag, startPoint x: 514, startPoint y: 779, endPoint x: 228, endPoint y: -106, distance: 930.1
click at [228, 0] on html "Projects [GEOGRAPHIC_DATA] Blog [GEOGRAPHIC_DATA] Projects Your Teams Invite te…" at bounding box center [728, 415] width 1456 height 830
paste textarea "})()"
type textarea "})();"
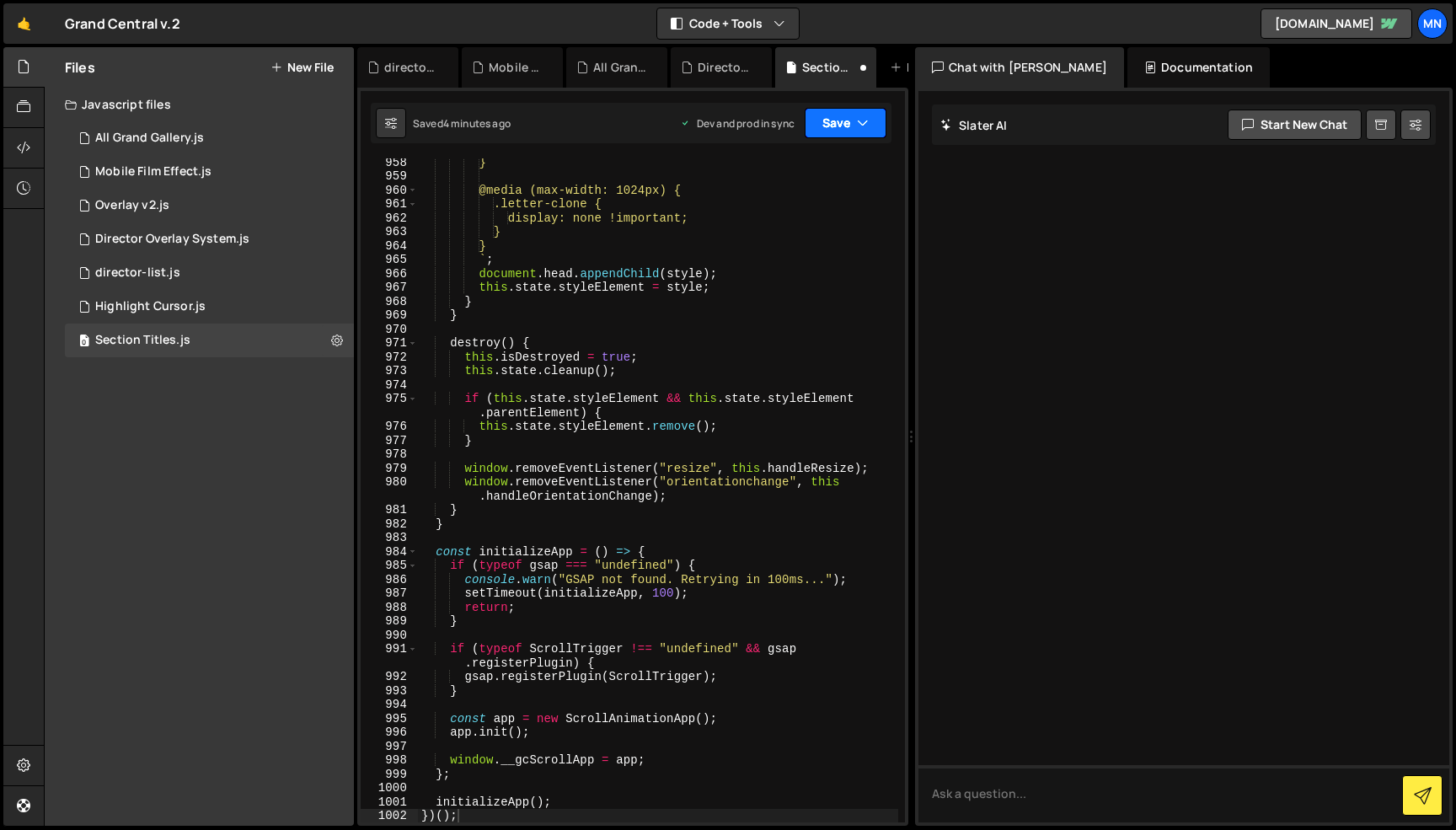
drag, startPoint x: 838, startPoint y: 114, endPoint x: 835, endPoint y: 129, distance: 15.3
click at [840, 115] on button "Save" at bounding box center [846, 123] width 81 height 31
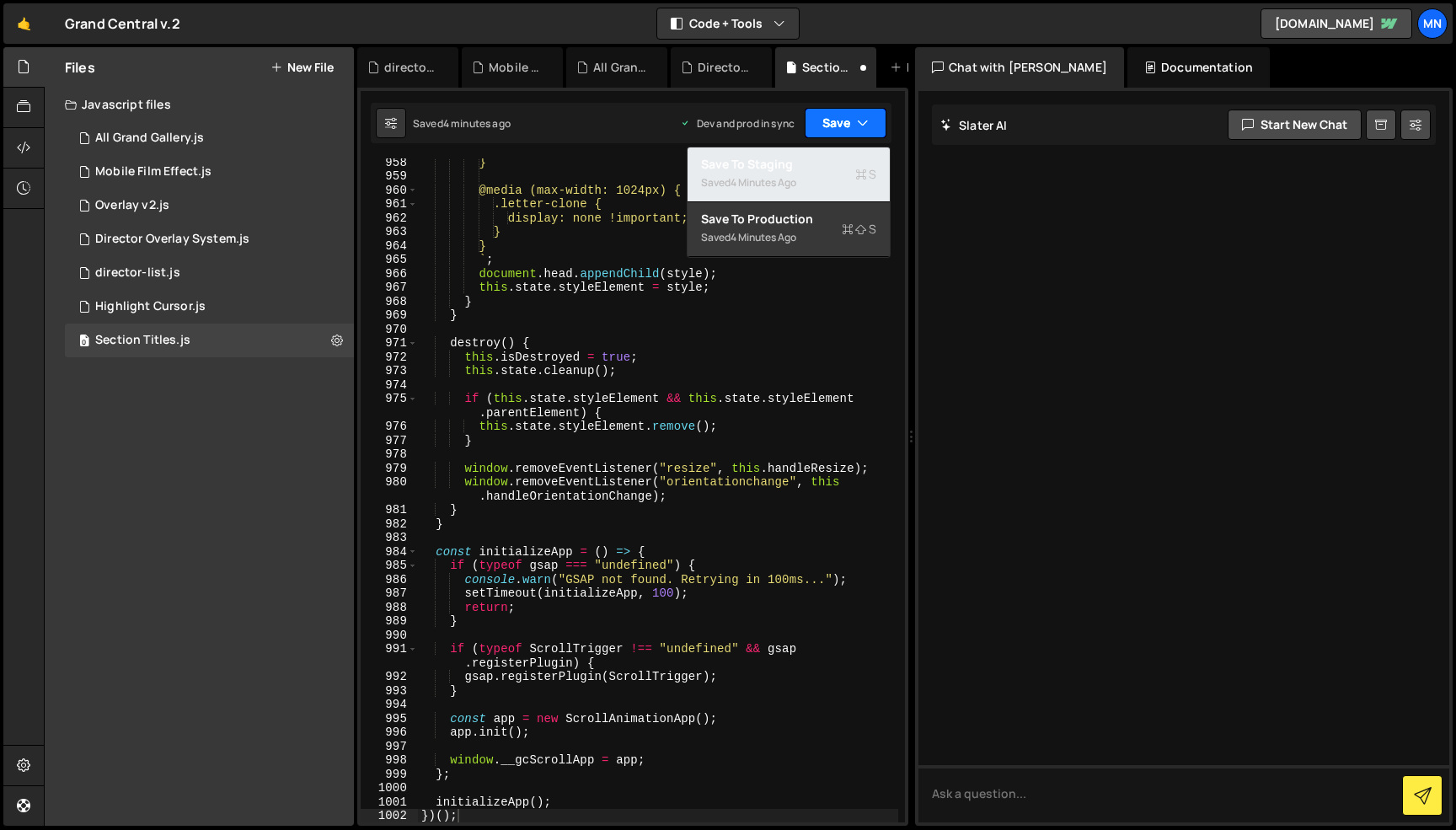
drag, startPoint x: 809, startPoint y: 169, endPoint x: 839, endPoint y: 132, distance: 47.6
click at [813, 166] on div "Save to Staging S" at bounding box center [788, 164] width 176 height 17
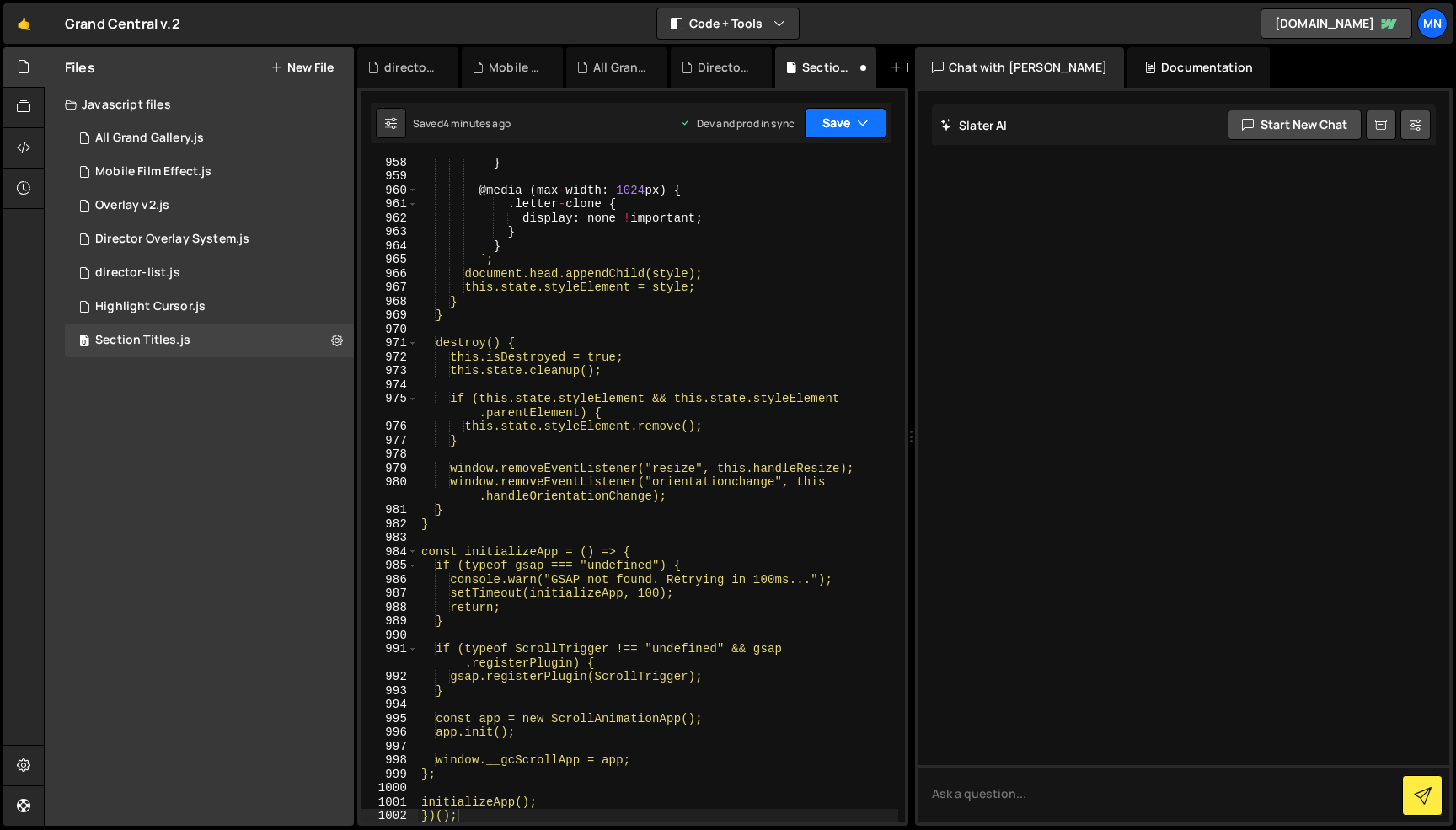
click at [844, 121] on button "Save" at bounding box center [846, 123] width 81 height 31
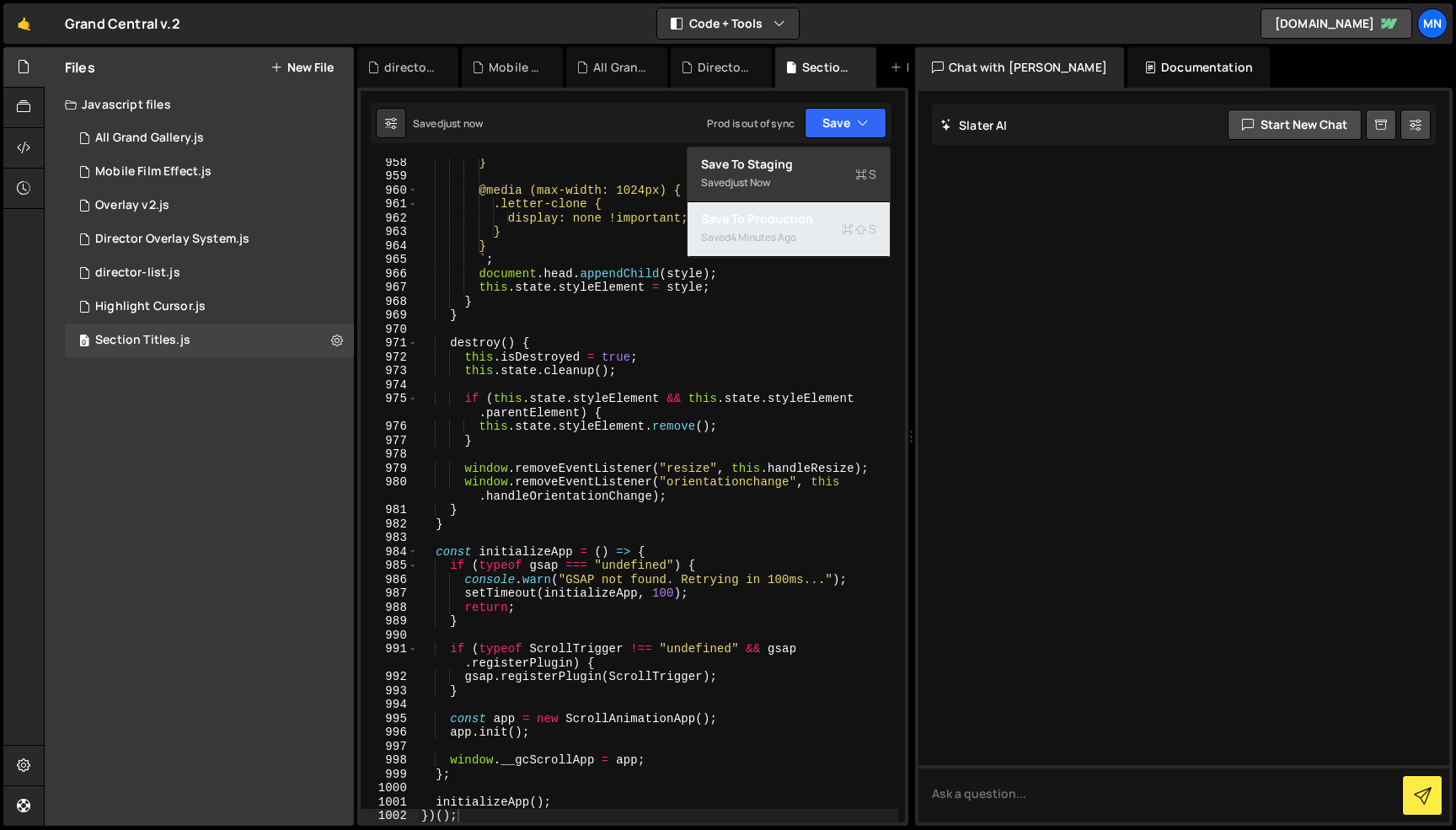
click at [796, 238] on div "4 minutes ago" at bounding box center [763, 237] width 66 height 14
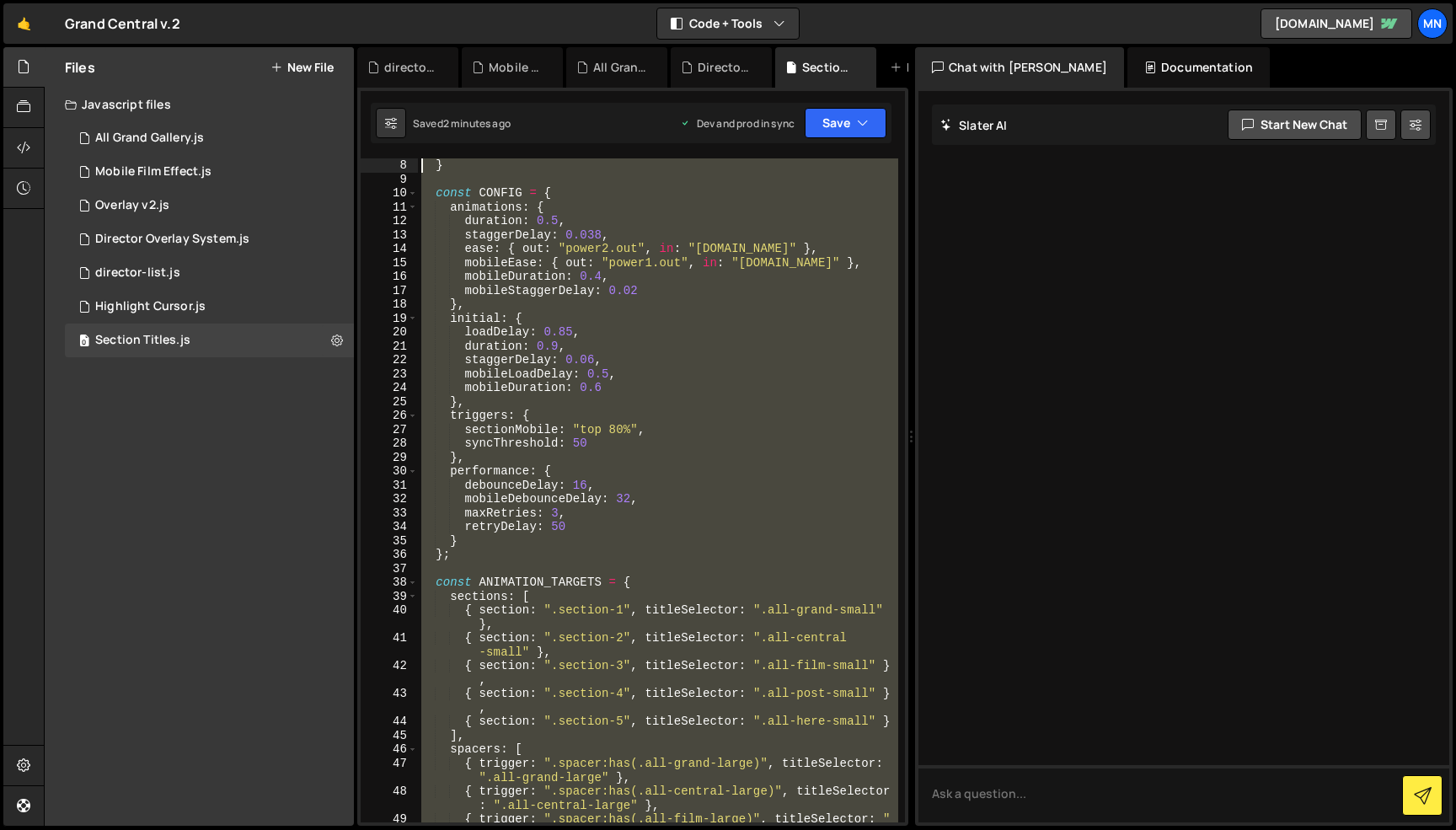
scroll to position [0, 0]
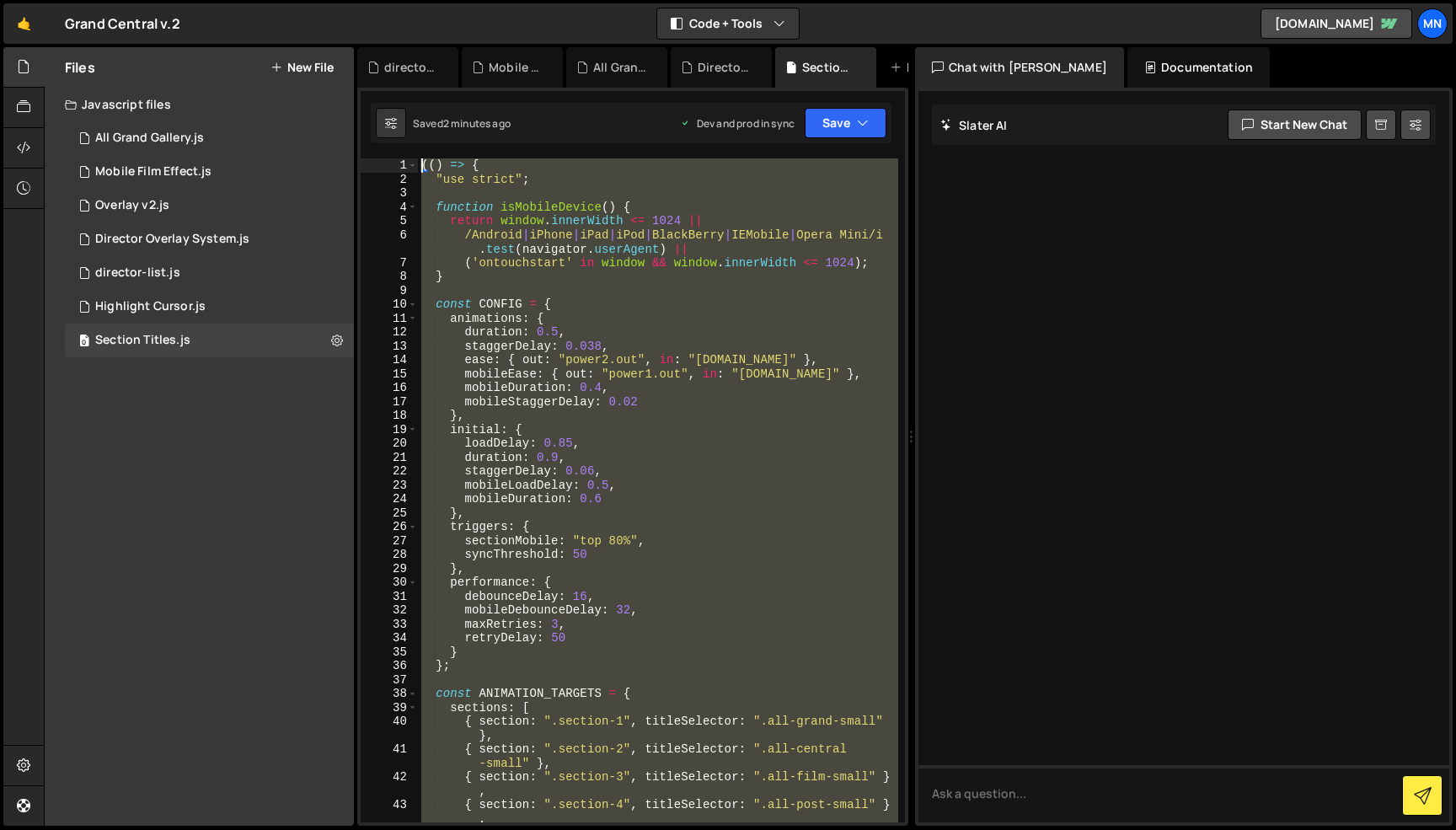
drag, startPoint x: 496, startPoint y: 673, endPoint x: 267, endPoint y: -106, distance: 812.0
click at [267, 0] on html "Projects [GEOGRAPHIC_DATA] Blog [GEOGRAPHIC_DATA] Projects Your Teams Invite te…" at bounding box center [728, 415] width 1456 height 830
paste textarea "})()"
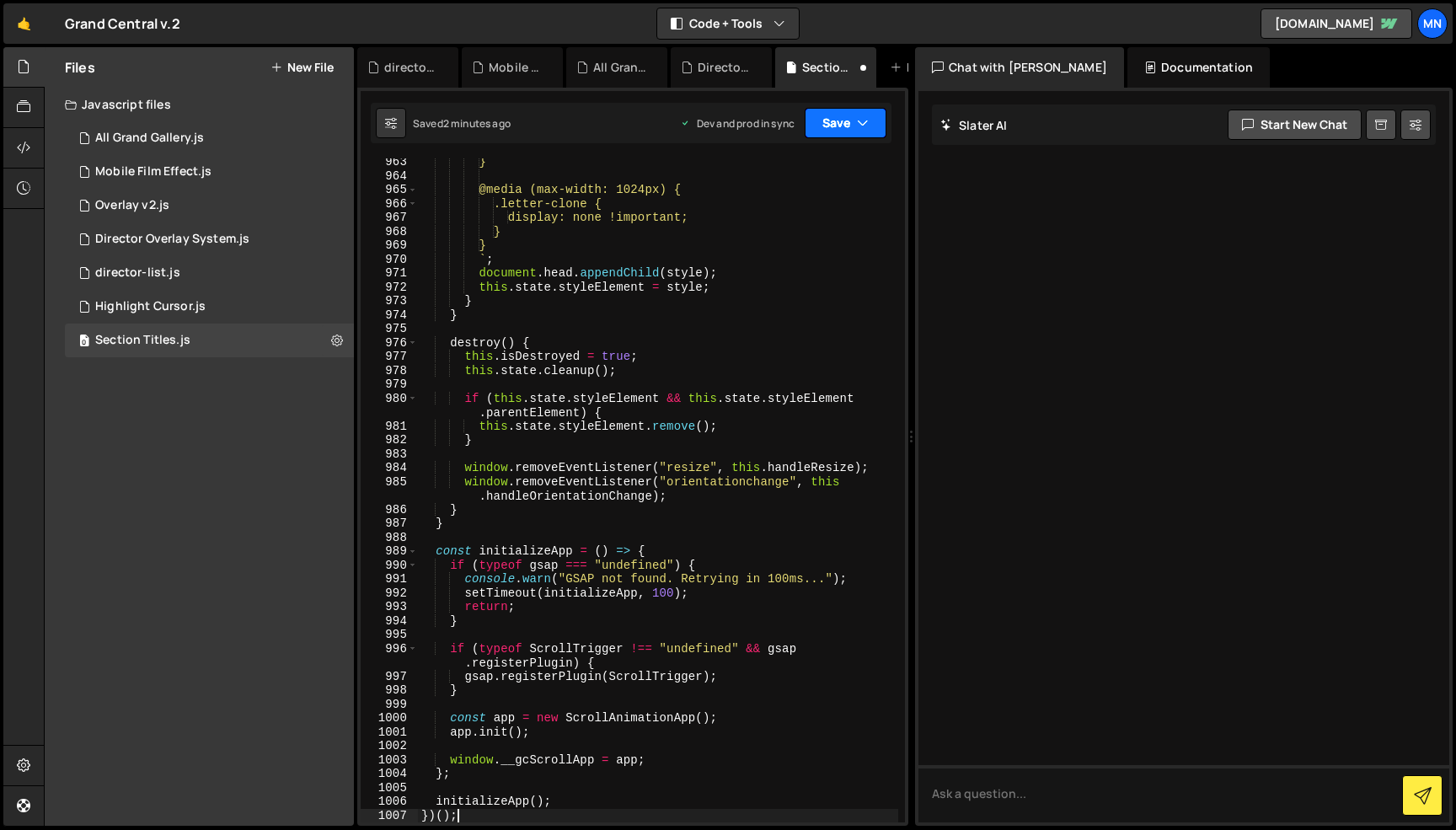
click at [831, 124] on button "Save" at bounding box center [846, 123] width 81 height 31
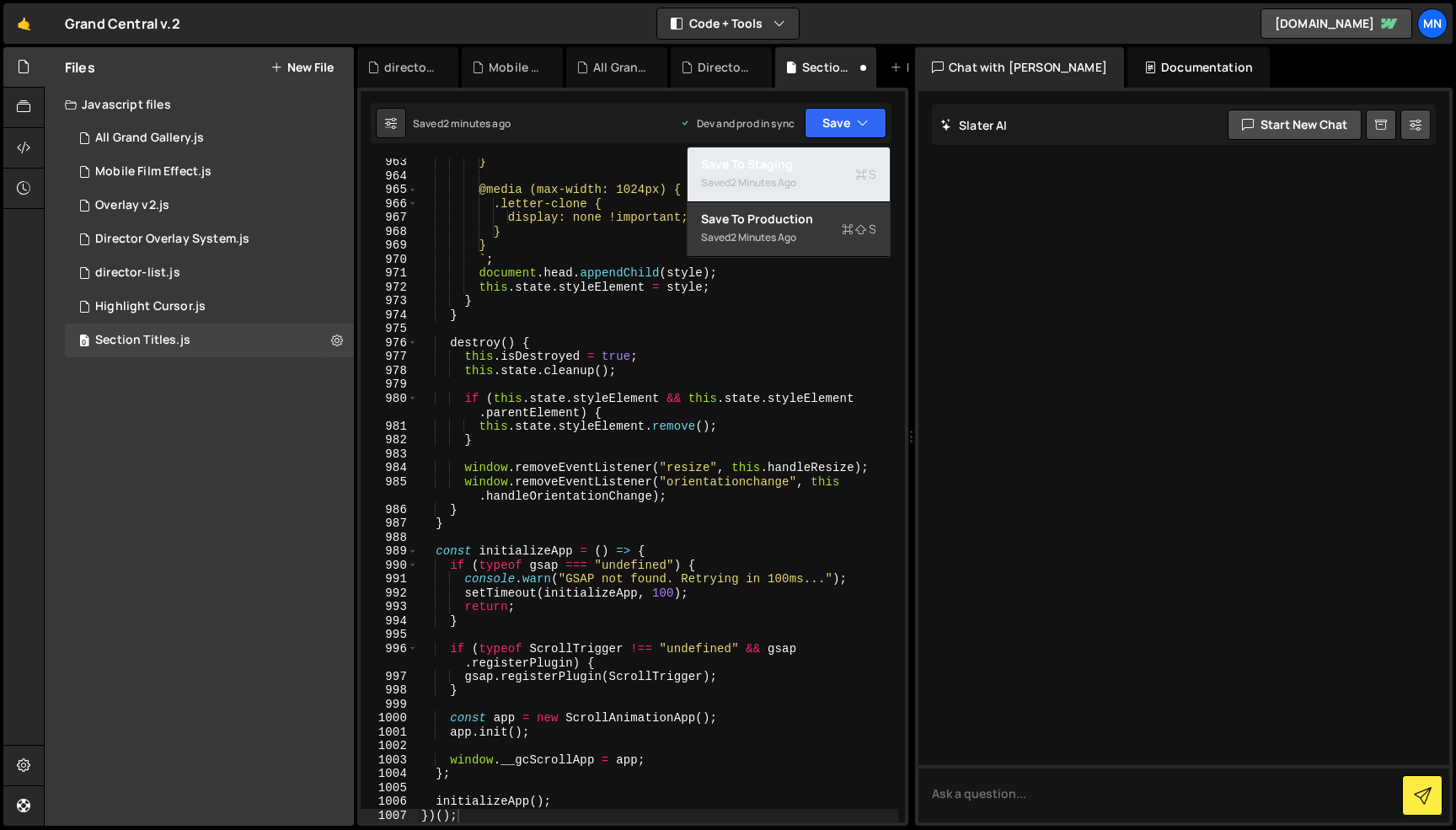
drag, startPoint x: 793, startPoint y: 176, endPoint x: 835, endPoint y: 139, distance: 56.0
click at [797, 175] on div "Saved 2 minutes ago" at bounding box center [788, 183] width 176 height 20
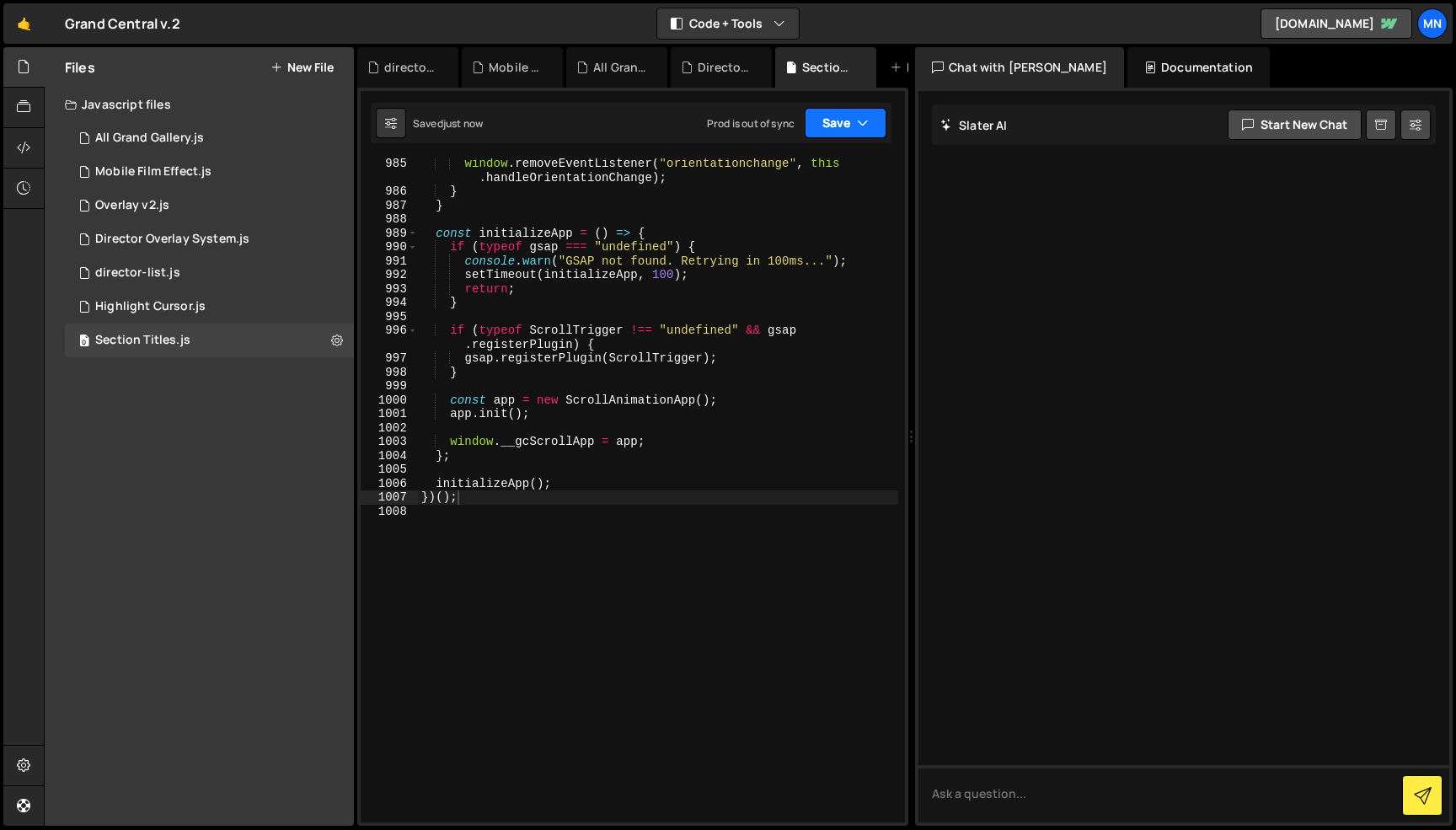
click at [846, 123] on button "Save" at bounding box center [846, 123] width 81 height 31
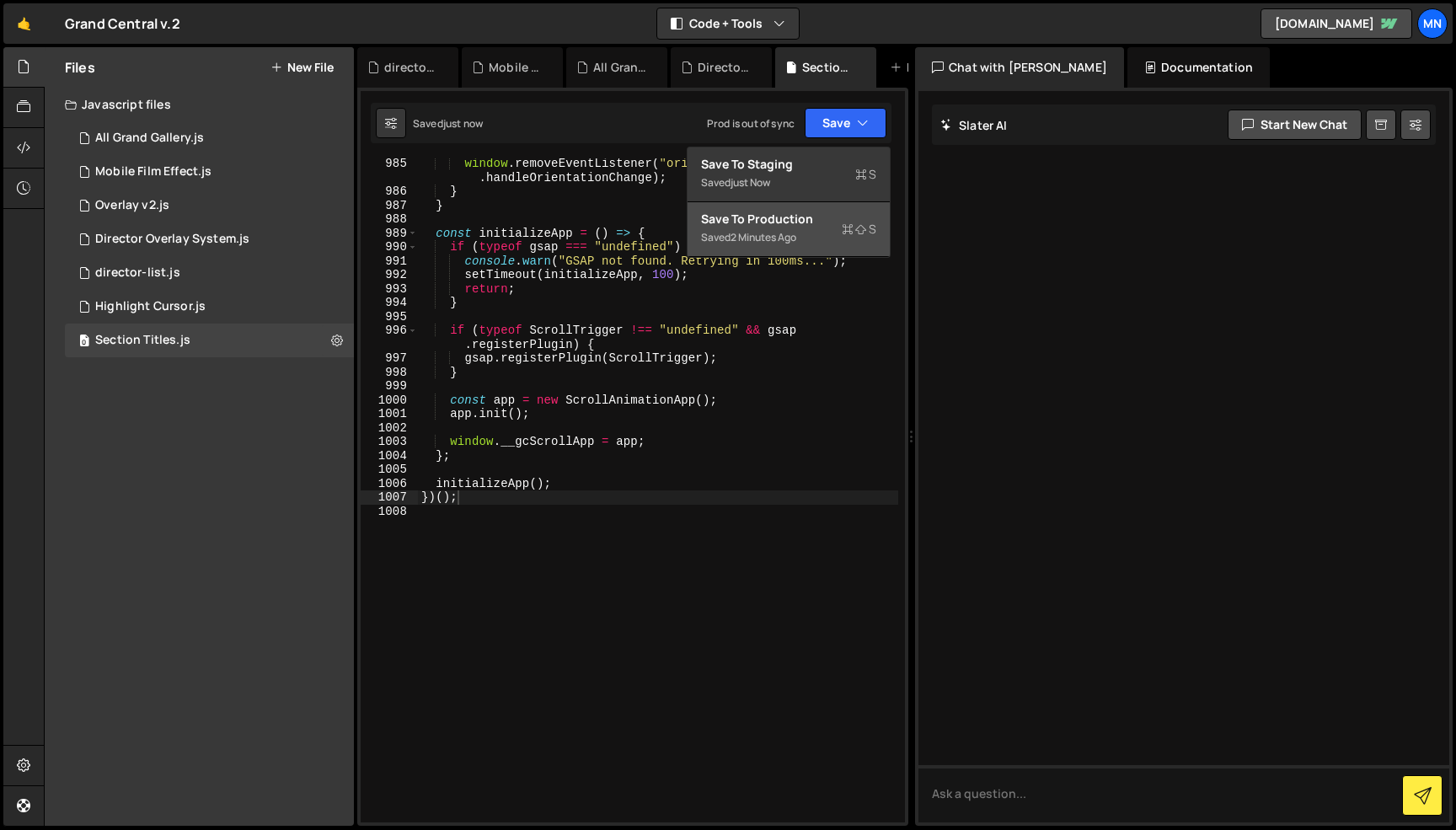
click at [819, 235] on div "Saved 2 minutes ago" at bounding box center [788, 237] width 176 height 20
type textarea "};"
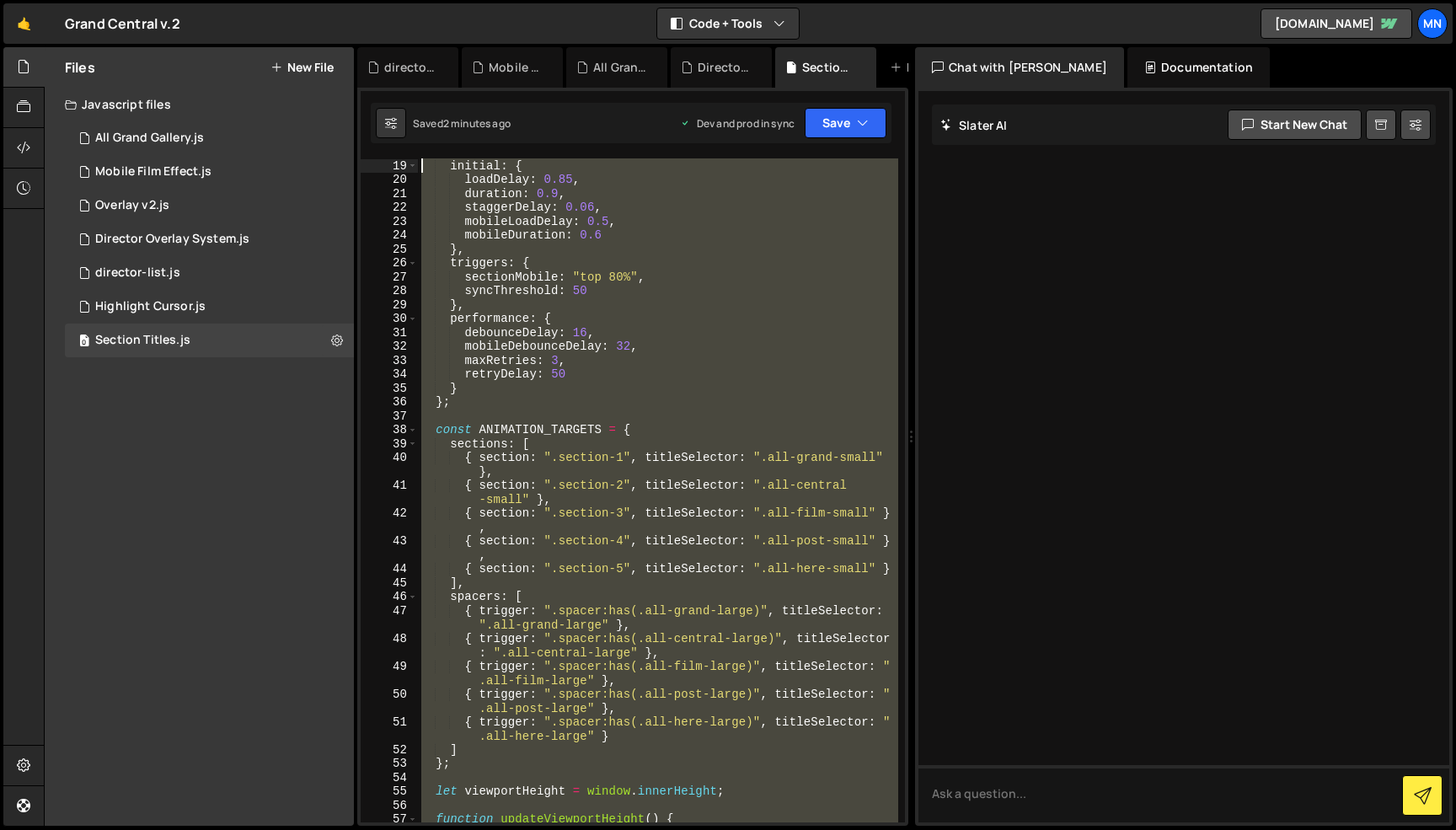
scroll to position [0, 0]
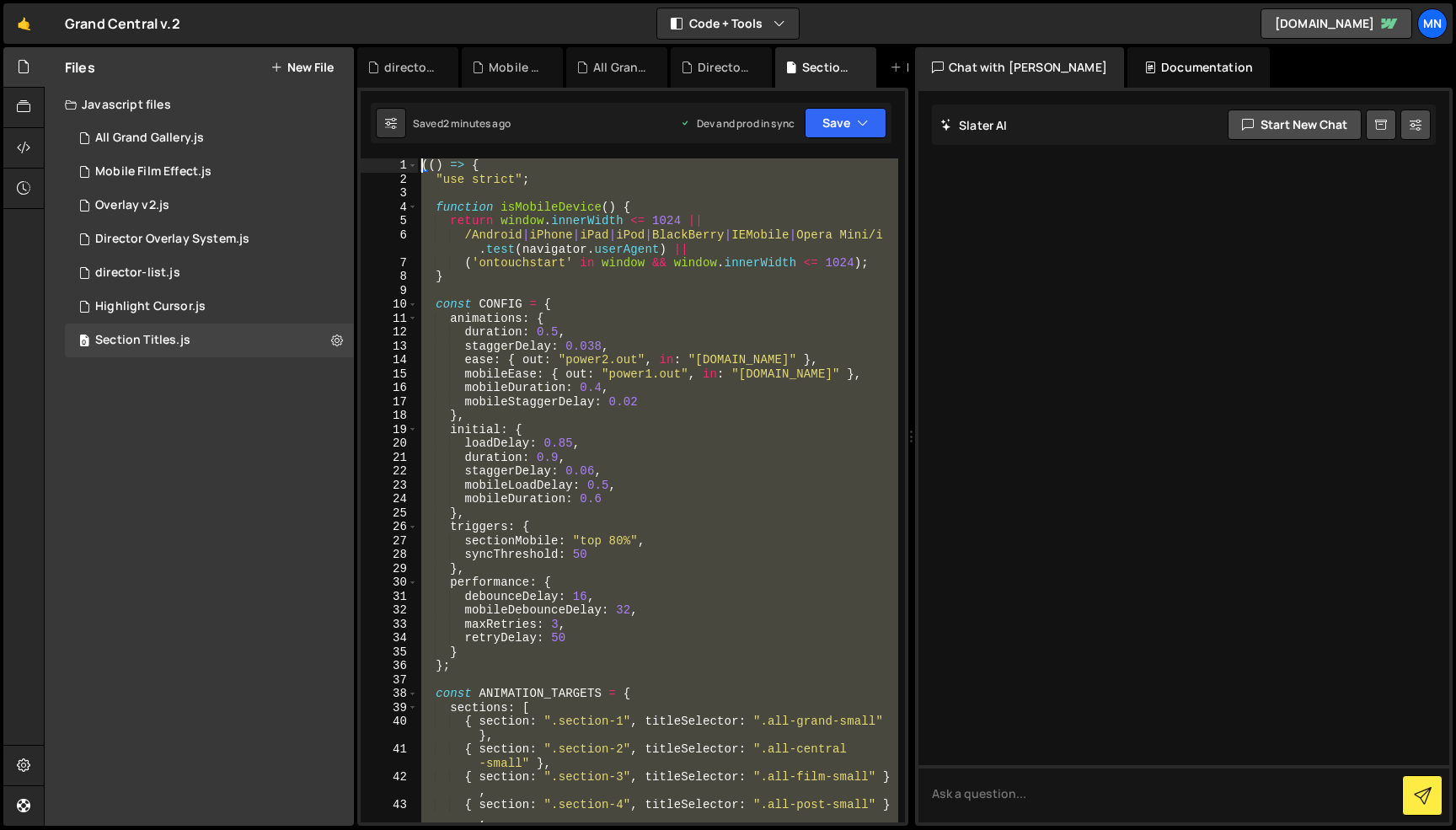
drag, startPoint x: 458, startPoint y: 638, endPoint x: 345, endPoint y: -106, distance: 752.5
click at [345, 0] on html "Projects [GEOGRAPHIC_DATA] Blog [GEOGRAPHIC_DATA] Projects Your Teams Invite te…" at bounding box center [728, 415] width 1456 height 830
paste textarea "})()"
type textarea "})();"
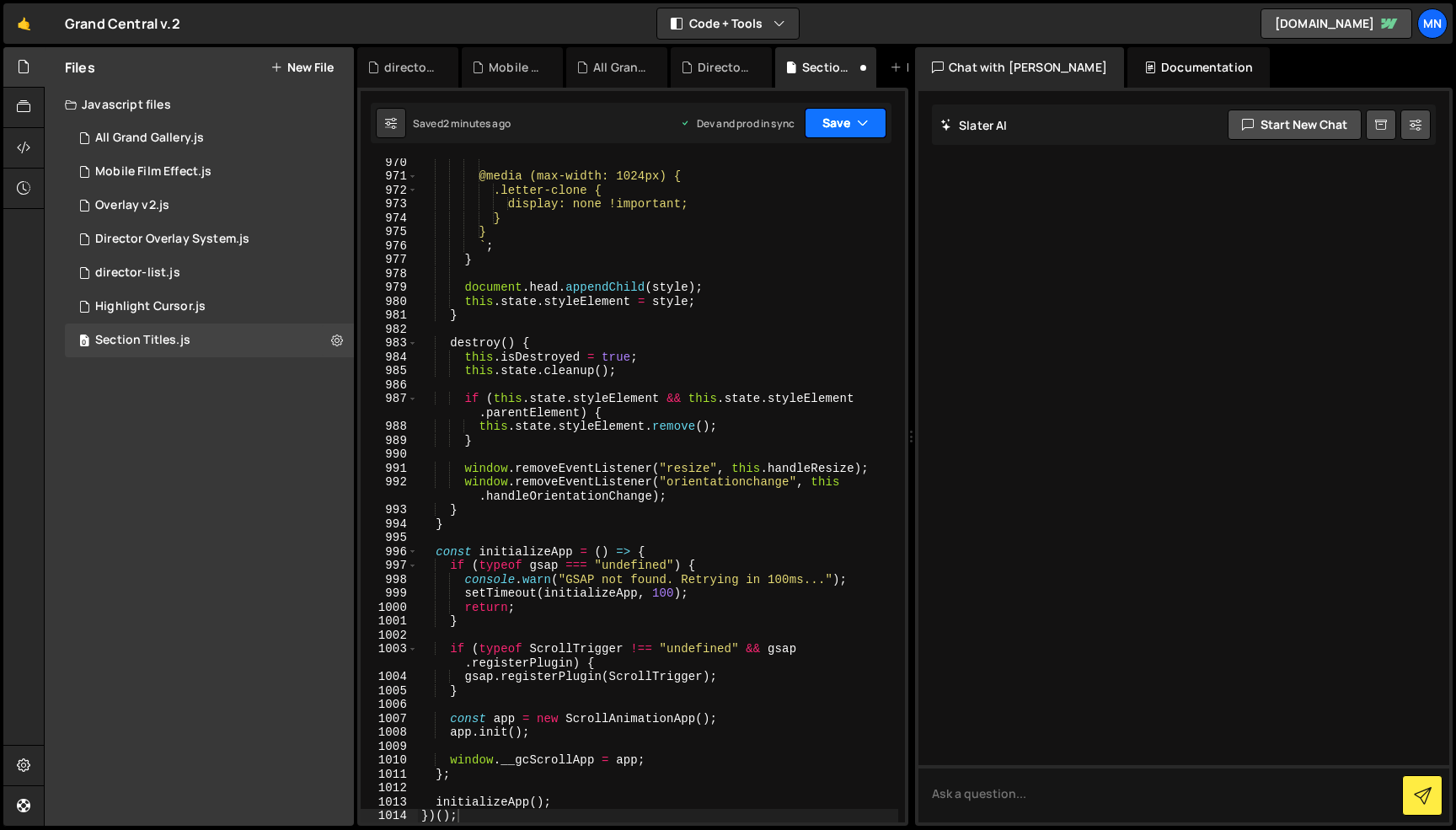
drag, startPoint x: 874, startPoint y: 124, endPoint x: 858, endPoint y: 177, distance: 55.4
click at [874, 124] on button "Save" at bounding box center [846, 123] width 81 height 31
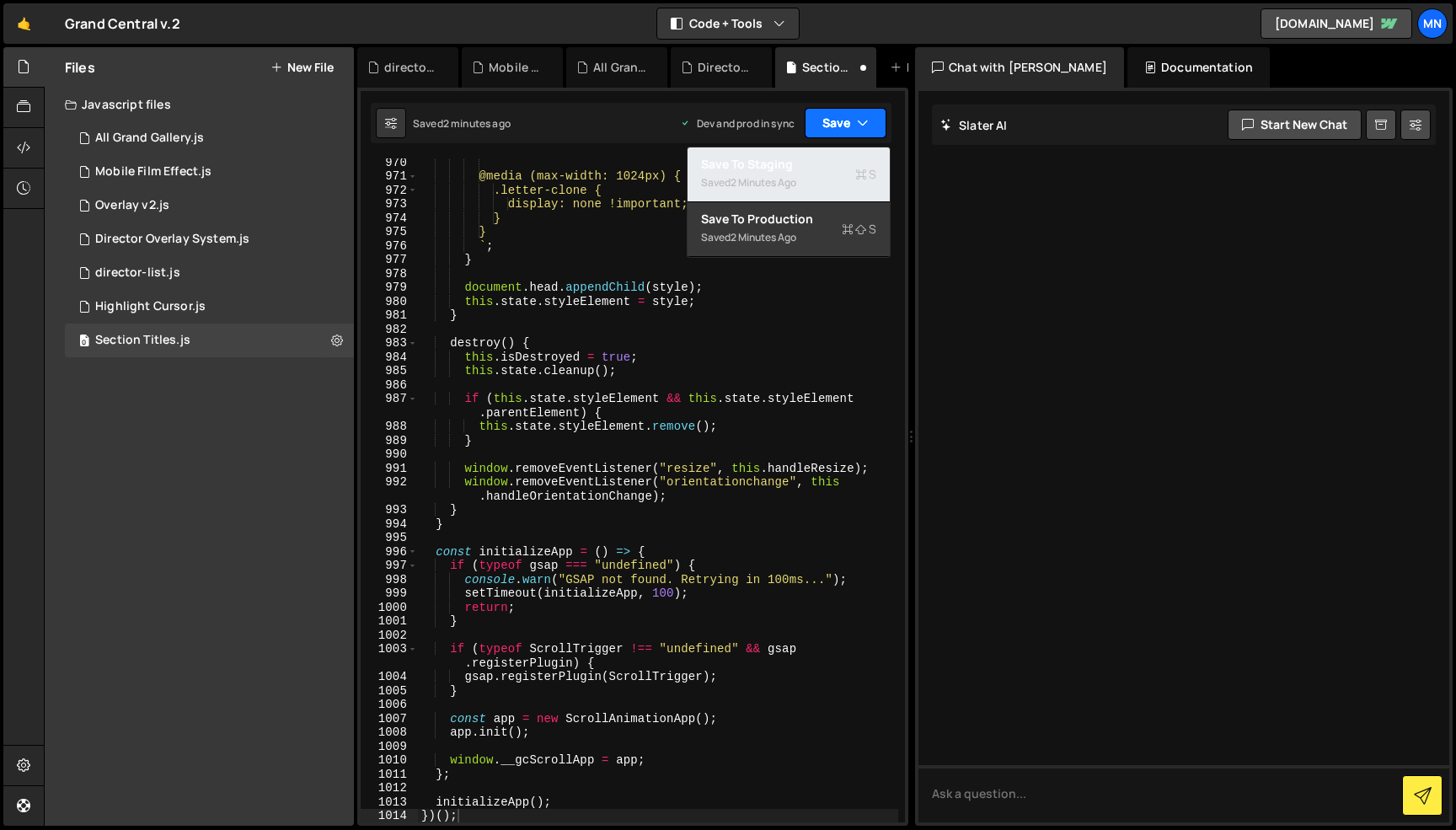
drag, startPoint x: 857, startPoint y: 178, endPoint x: 884, endPoint y: 126, distance: 58.6
click at [857, 178] on icon at bounding box center [861, 174] width 12 height 17
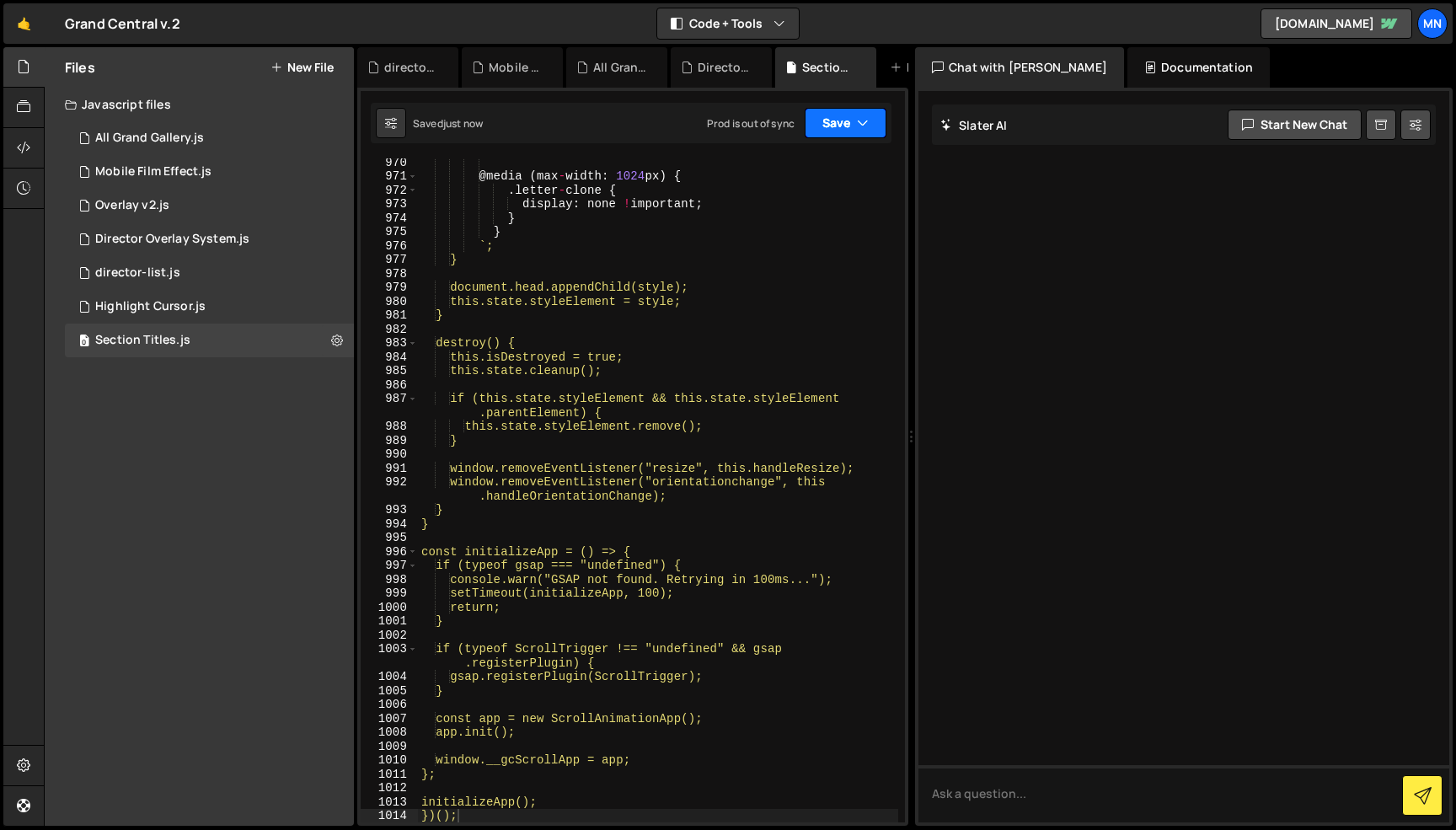
click at [876, 120] on button "Save" at bounding box center [846, 123] width 81 height 31
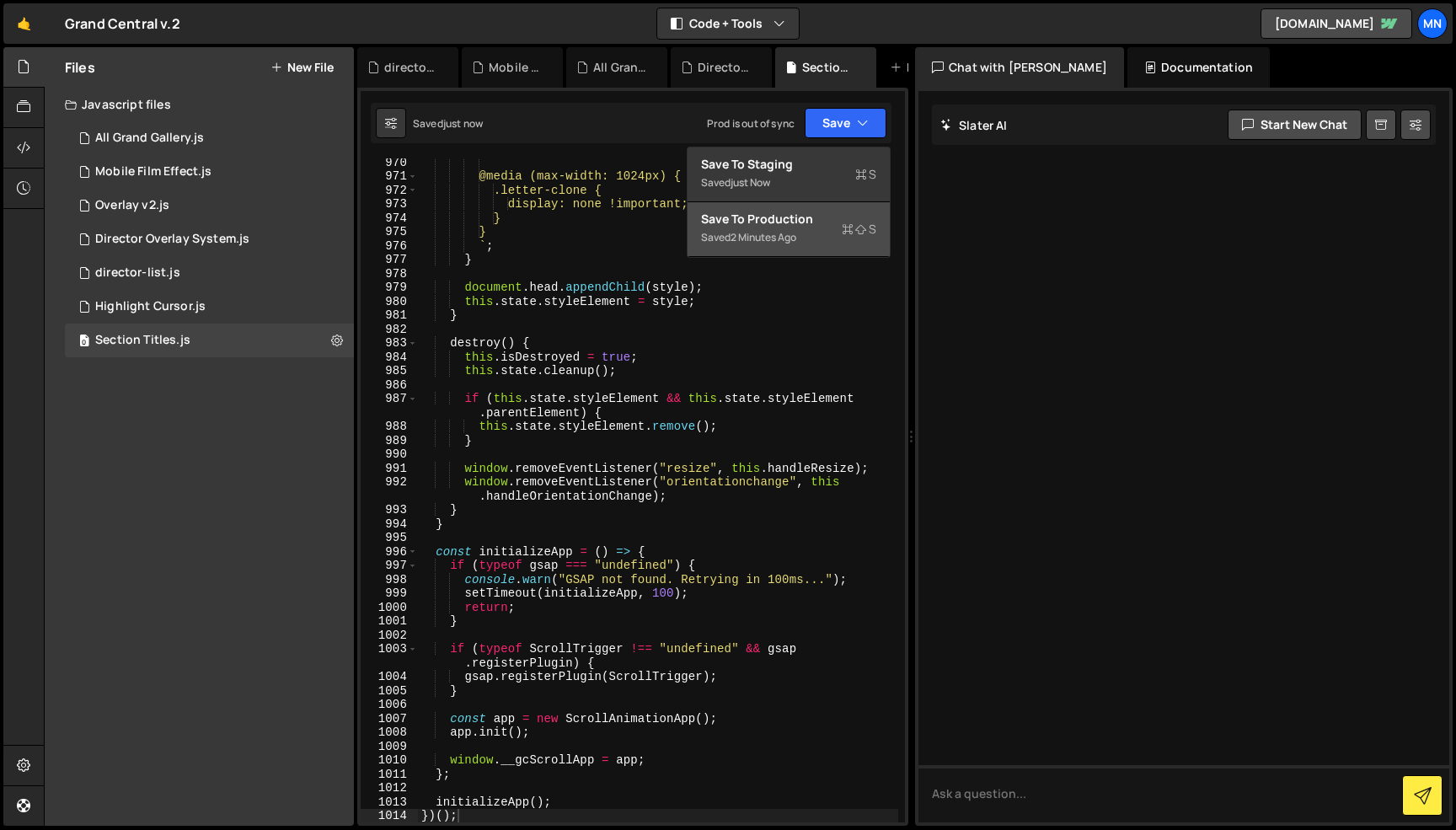
click at [844, 256] on button "Save to Production S Saved 2 minutes ago" at bounding box center [789, 229] width 202 height 55
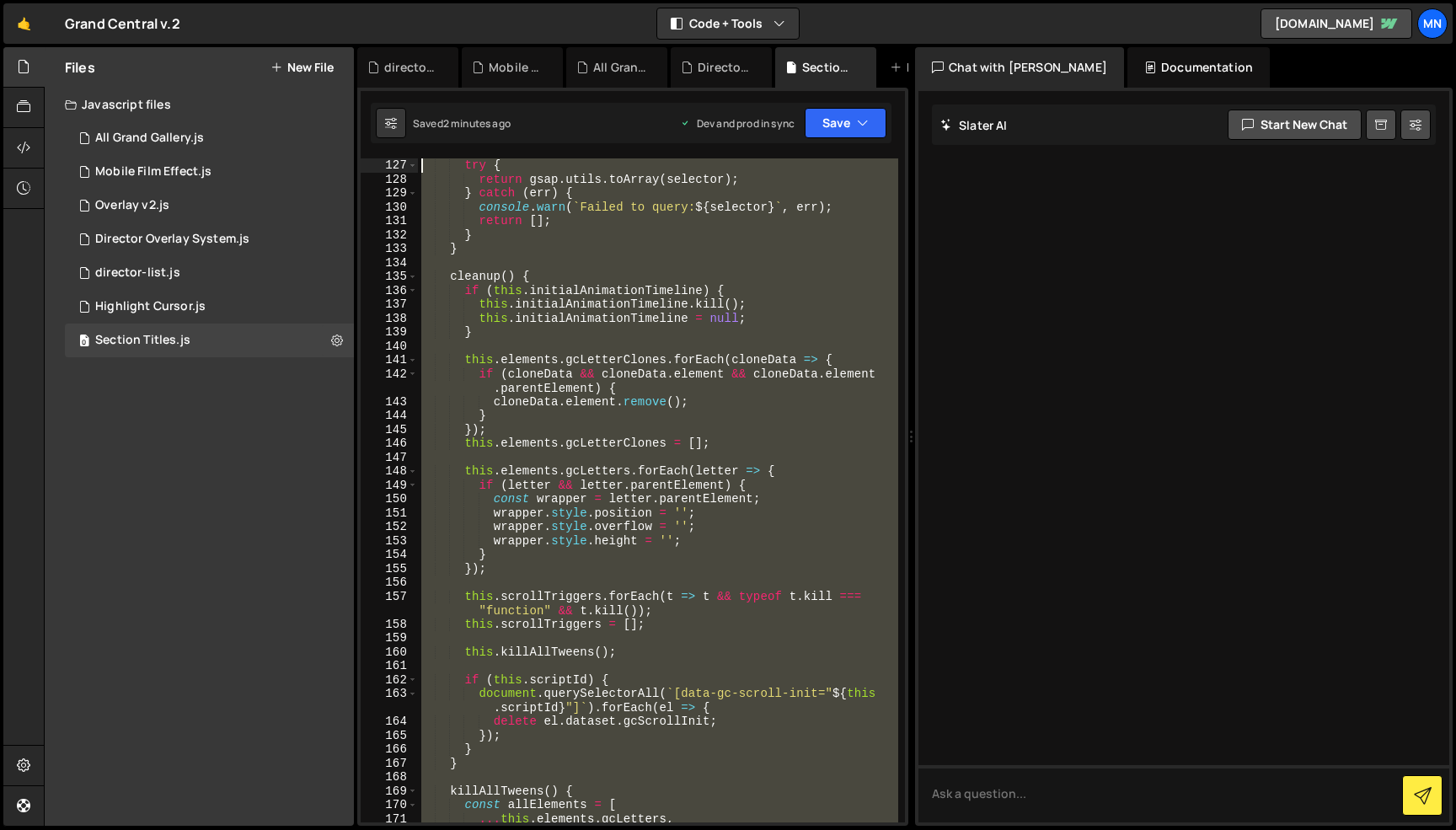
scroll to position [0, 0]
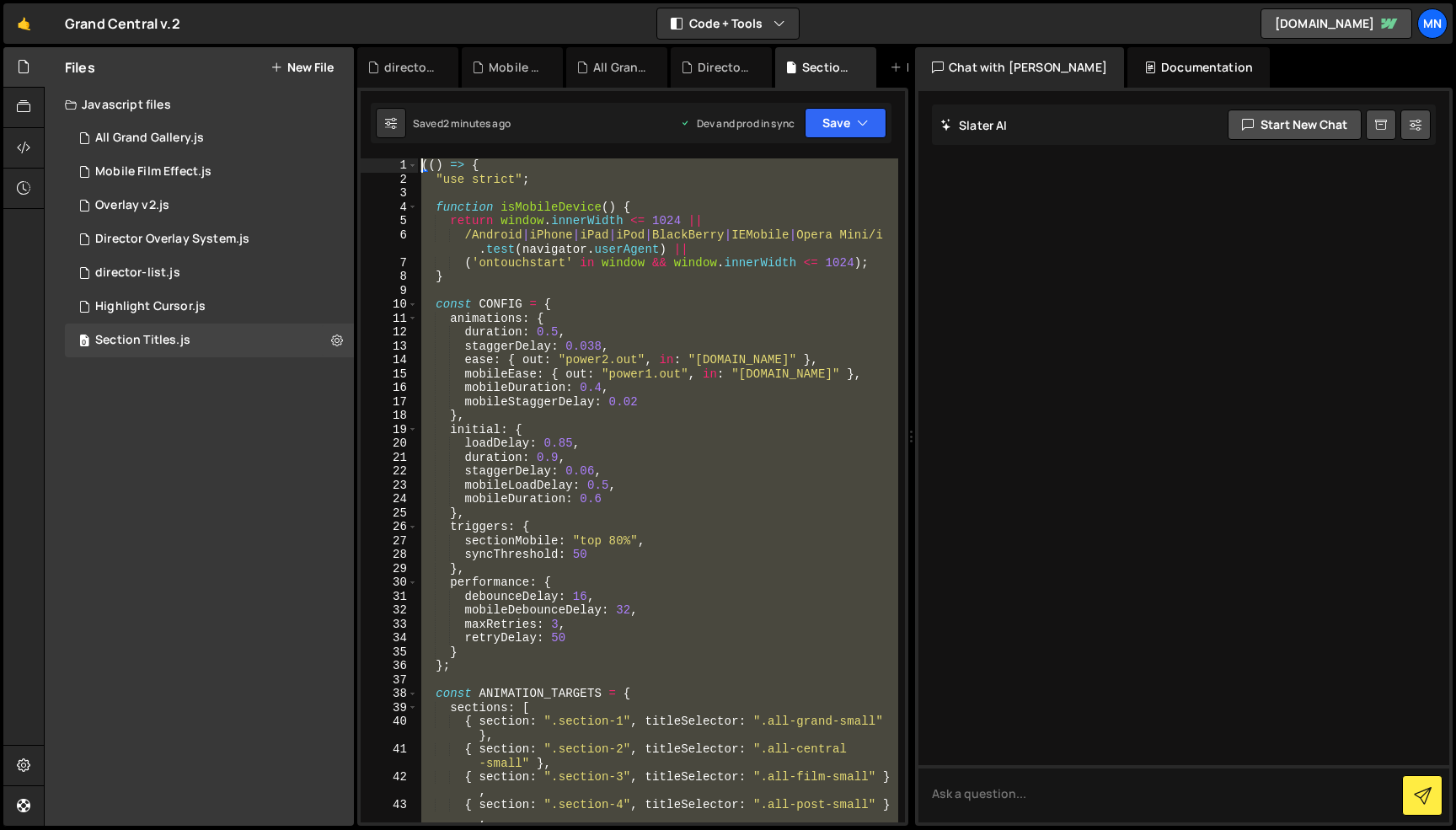
drag, startPoint x: 496, startPoint y: 724, endPoint x: 274, endPoint y: -106, distance: 859.2
click at [274, 0] on html "Projects [GEOGRAPHIC_DATA] Blog [GEOGRAPHIC_DATA] Projects Your Teams Invite te…" at bounding box center [728, 415] width 1456 height 830
paste textarea "})()"
type textarea "})();"
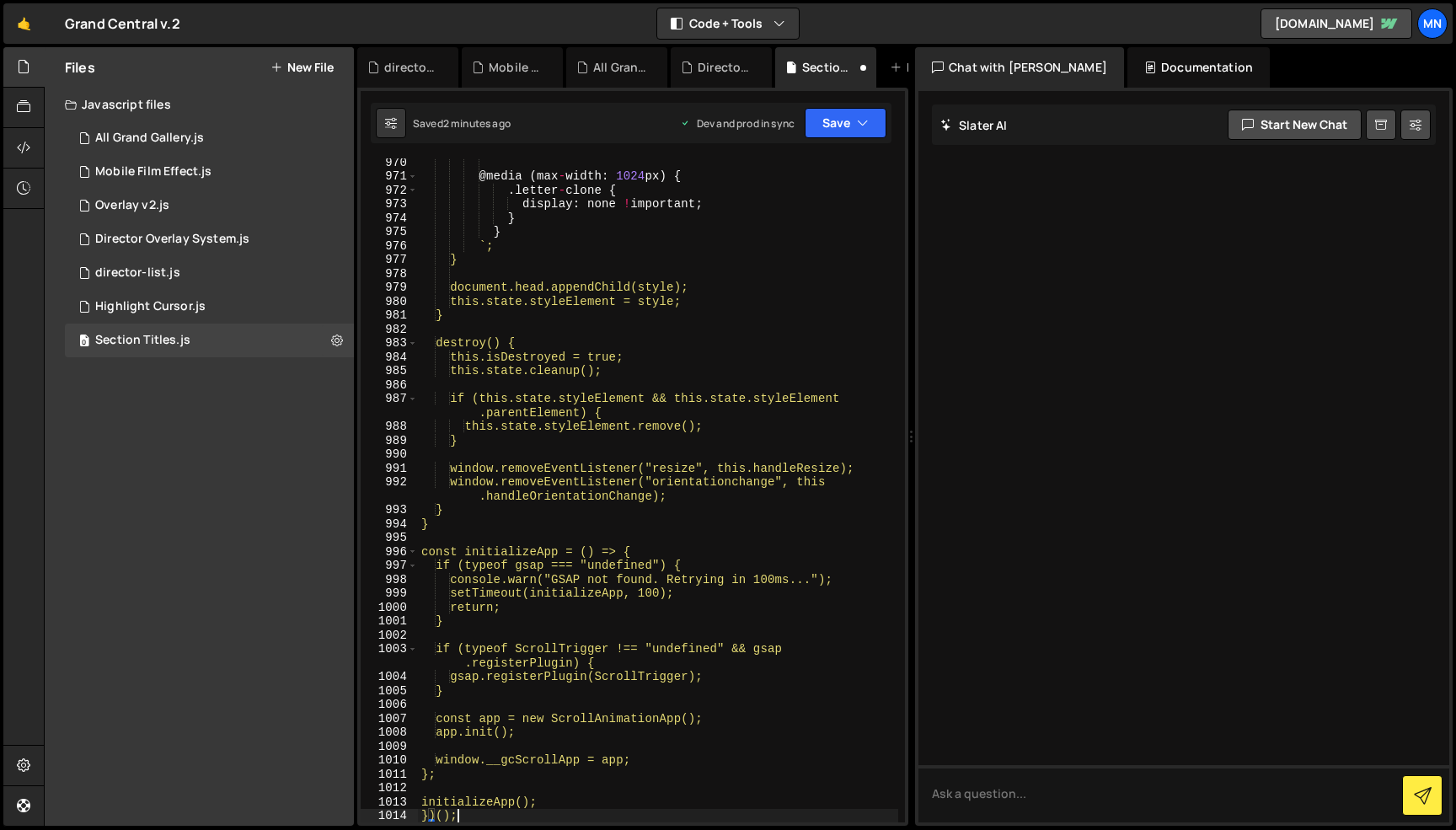
scroll to position [14594, 0]
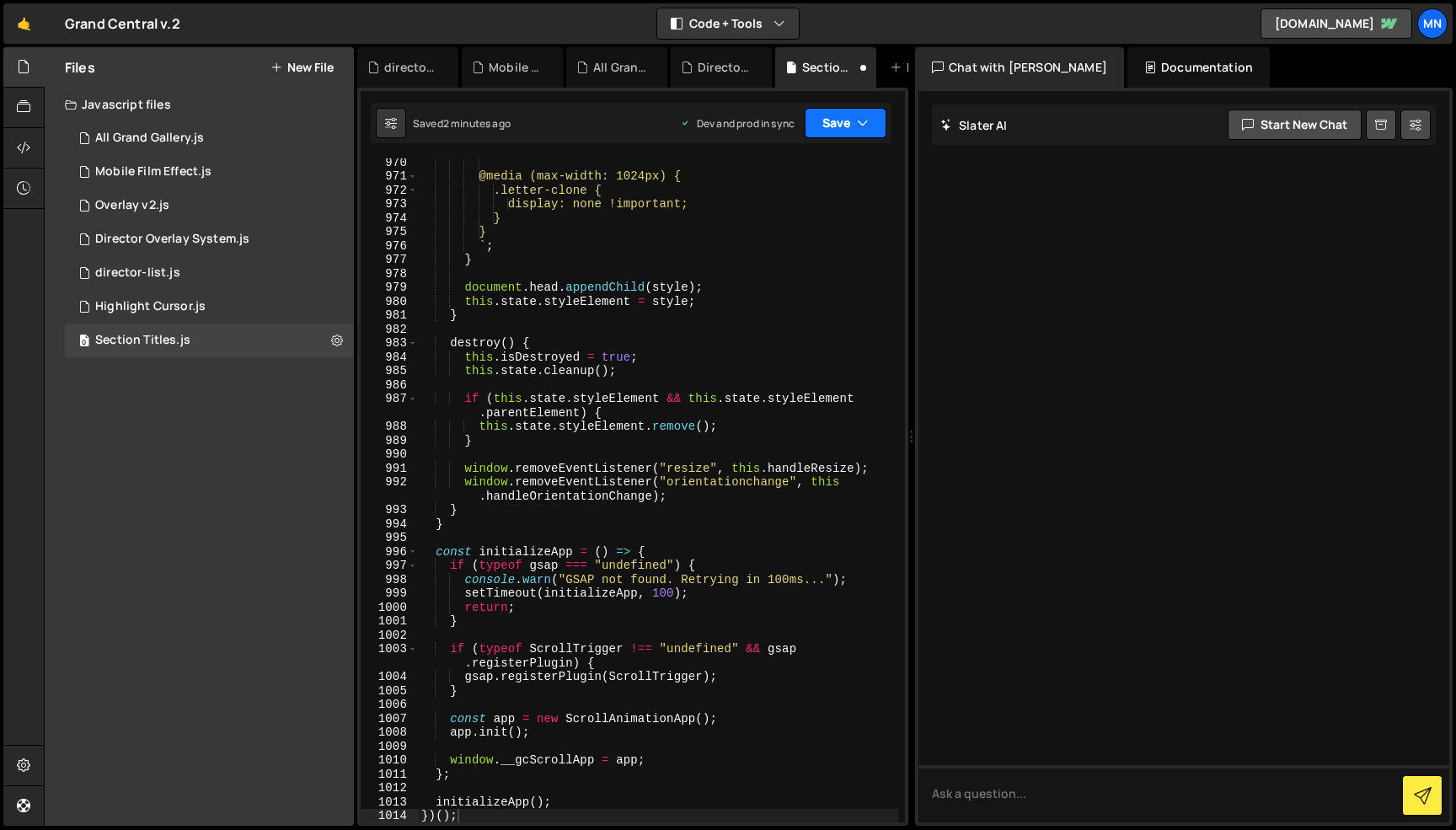
click at [844, 120] on button "Save" at bounding box center [846, 123] width 81 height 31
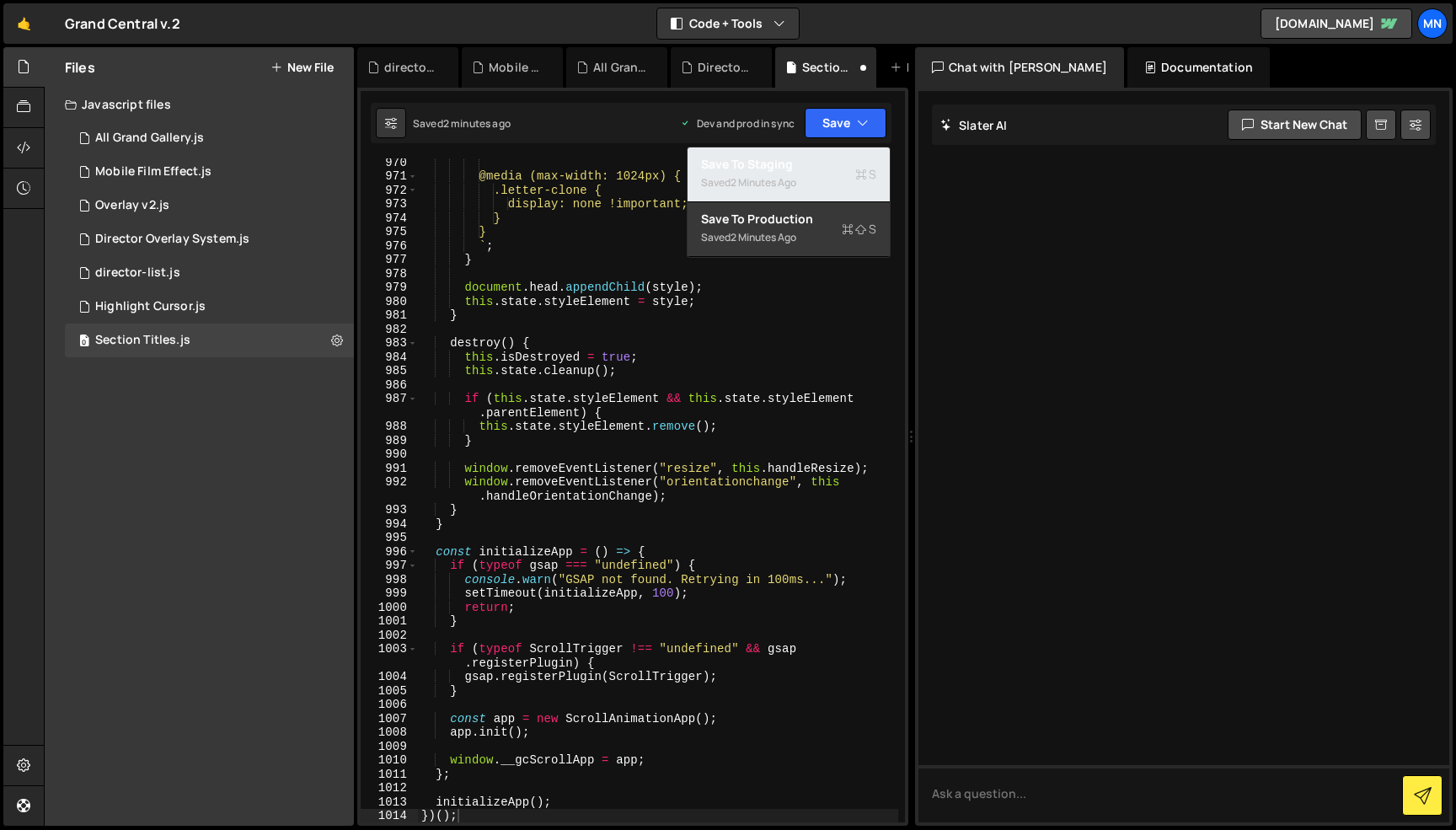
drag, startPoint x: 816, startPoint y: 160, endPoint x: 841, endPoint y: 149, distance: 27.3
click at [824, 159] on div "Save to Staging S" at bounding box center [788, 164] width 176 height 17
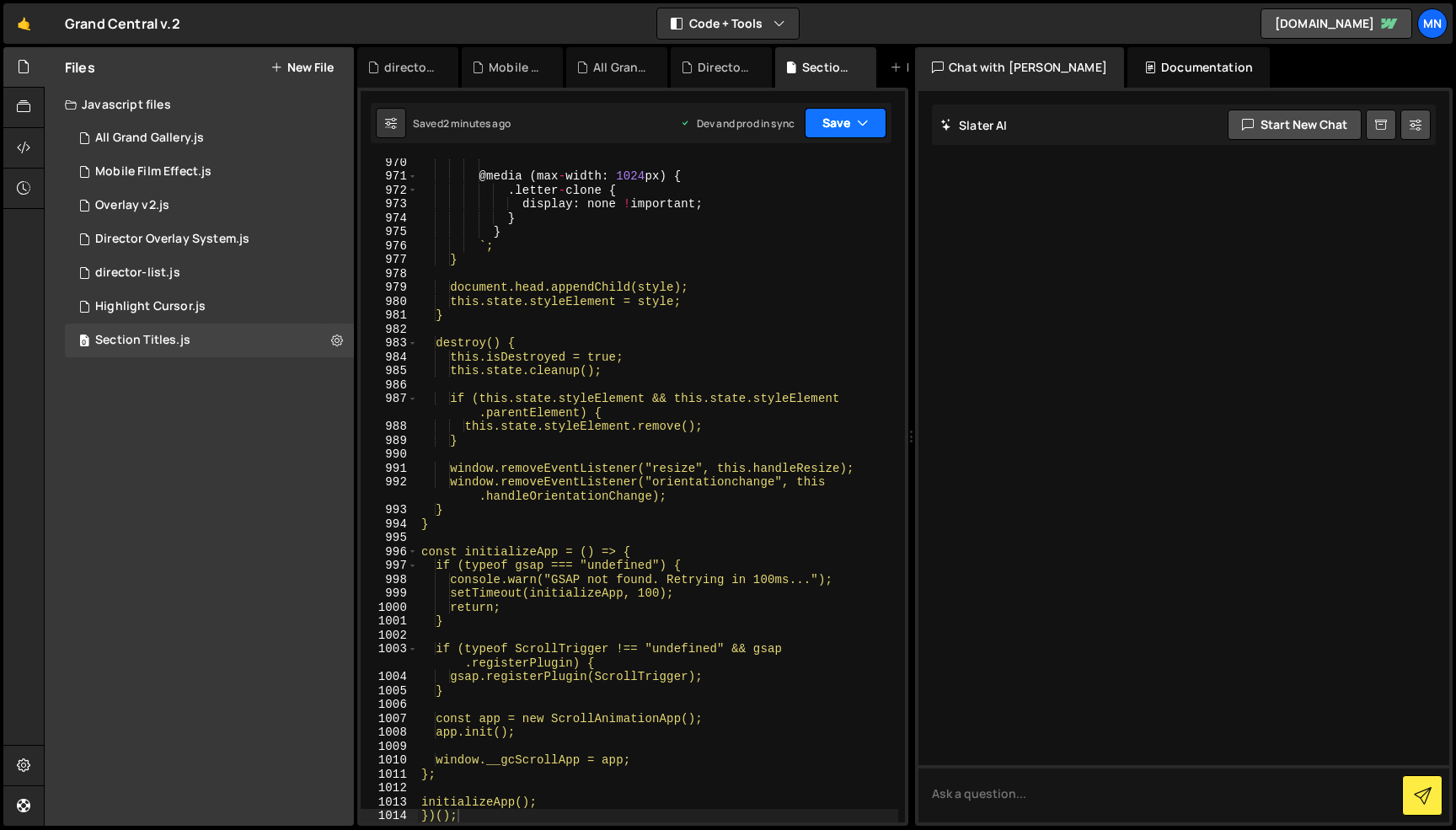
click at [858, 125] on icon "button" at bounding box center [863, 122] width 12 height 17
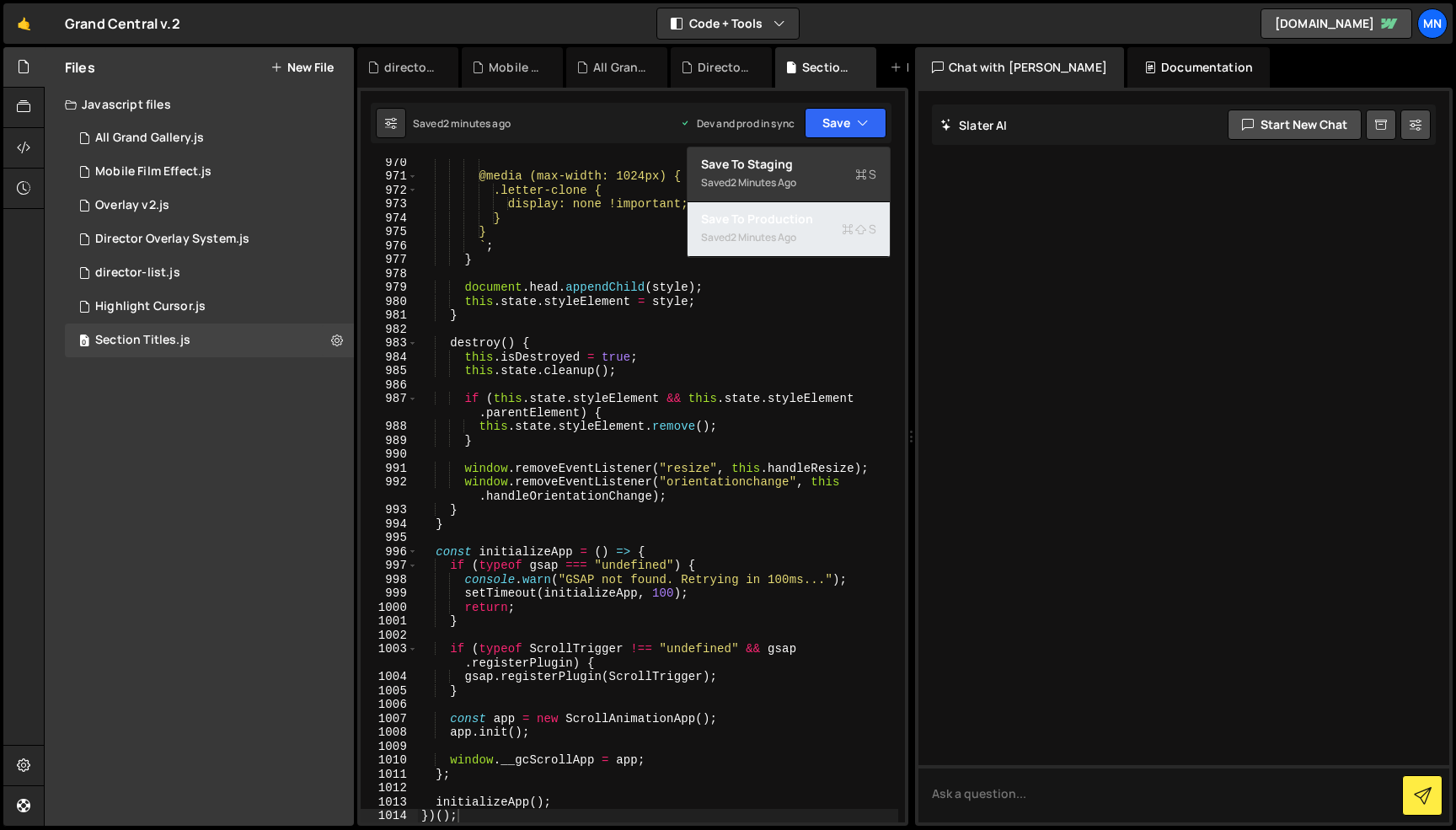
click at [817, 221] on div "Save to Production S" at bounding box center [788, 218] width 176 height 17
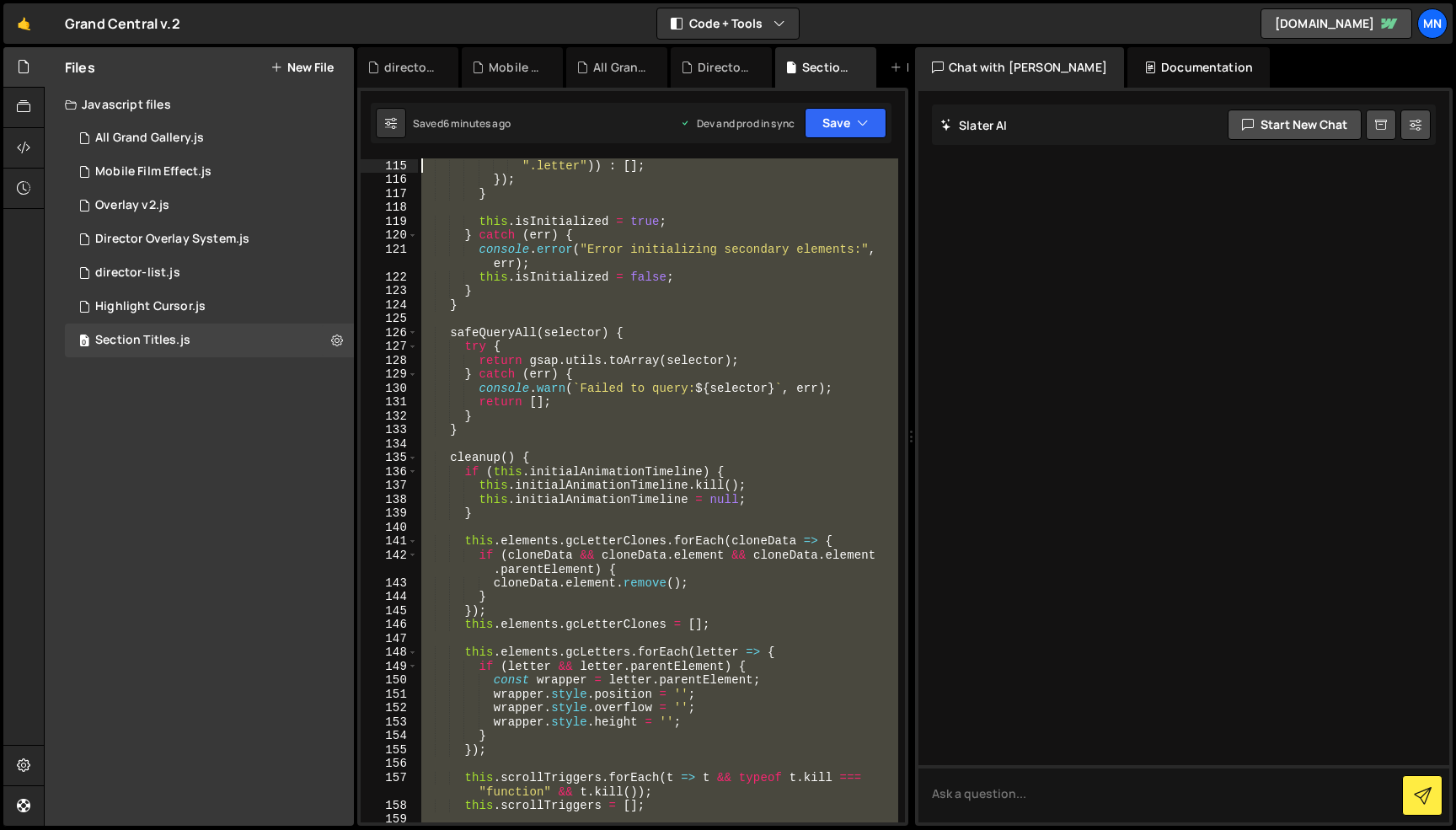
scroll to position [0, 0]
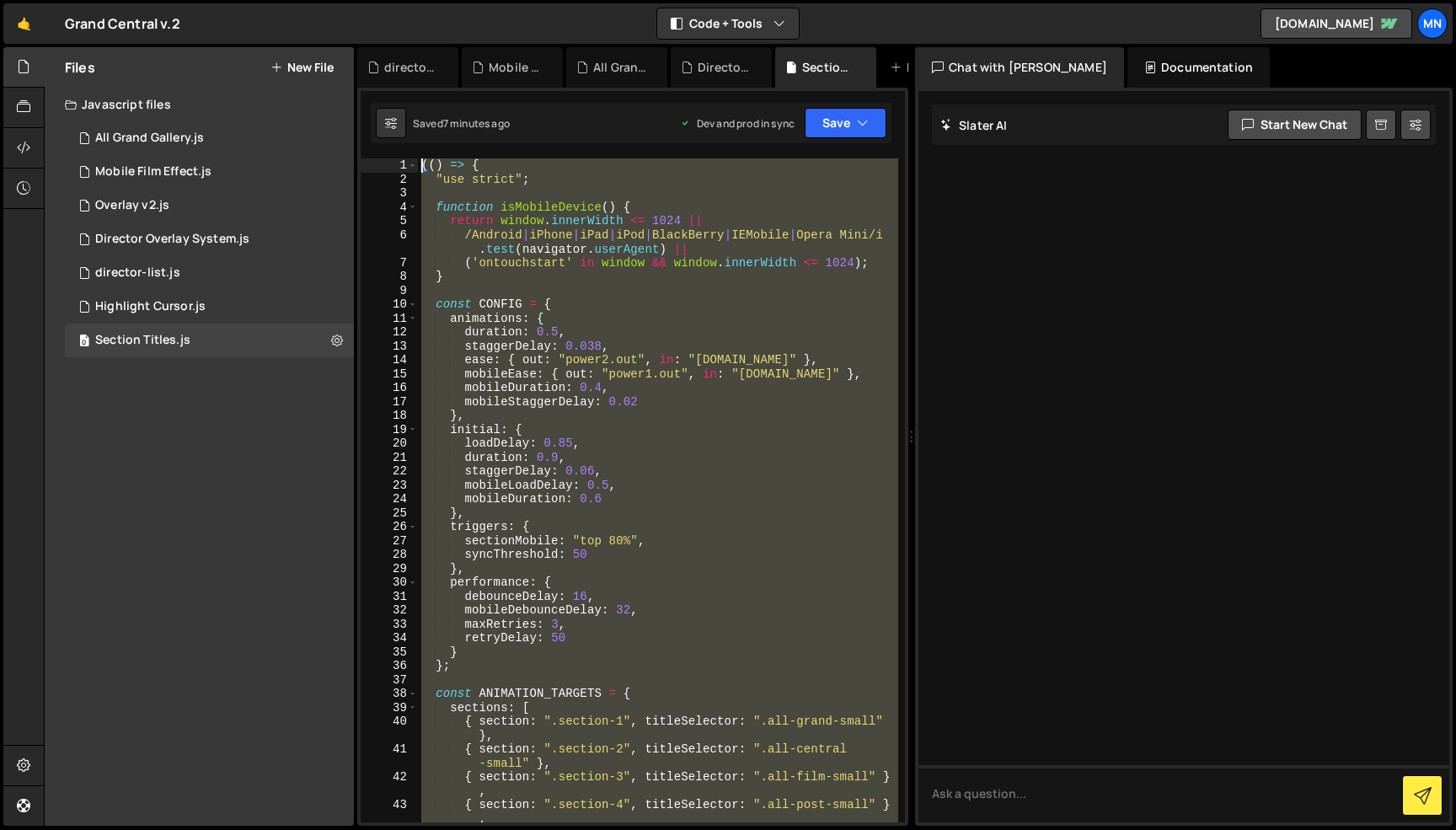
drag, startPoint x: 498, startPoint y: 735, endPoint x: 272, endPoint y: -106, distance: 870.8
click at [272, 0] on html "Projects [GEOGRAPHIC_DATA] Blog [GEOGRAPHIC_DATA] Projects Your Teams Invite te…" at bounding box center [728, 415] width 1456 height 830
paste textarea "})()"
type textarea "})();"
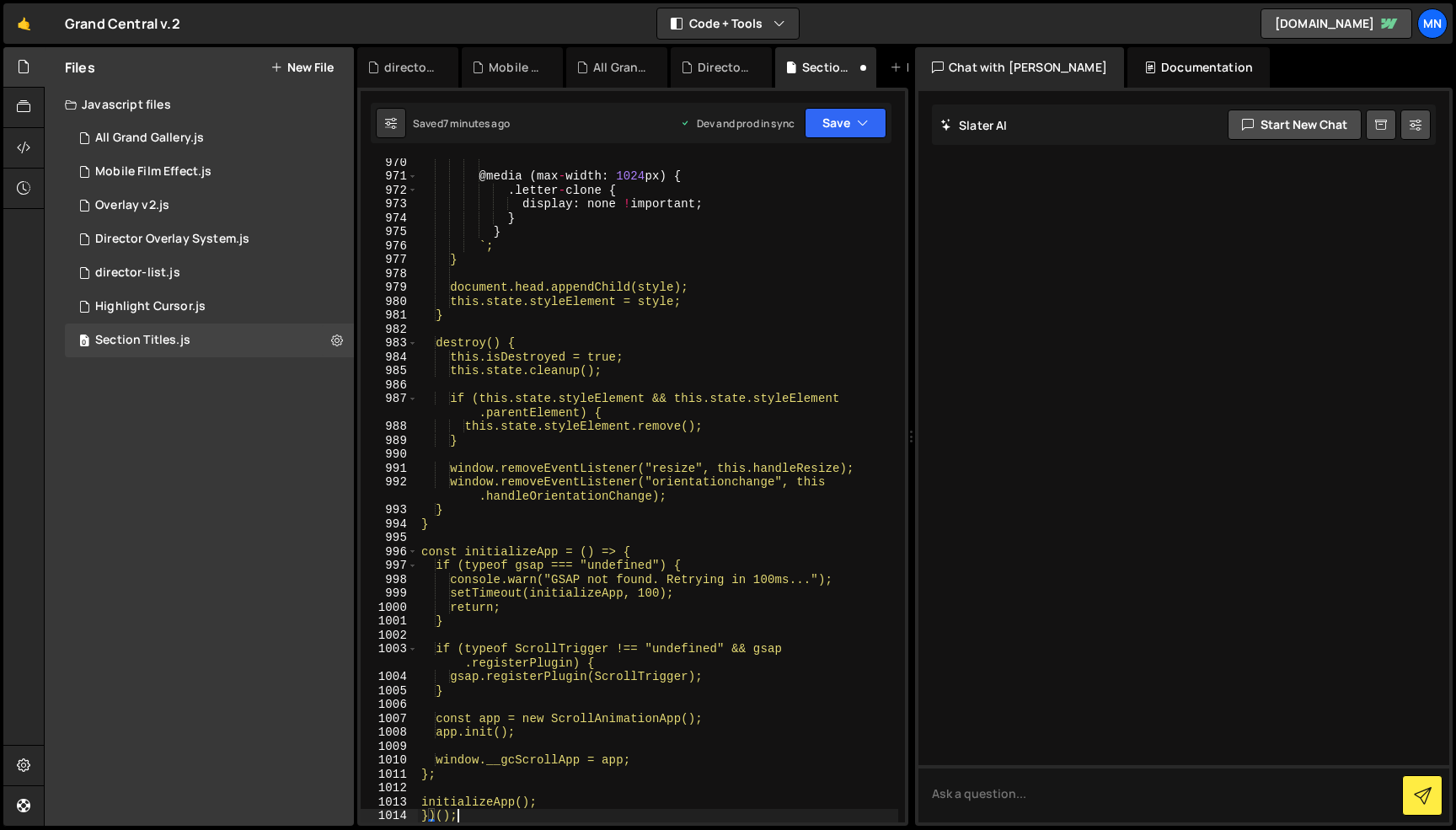
scroll to position [14594, 0]
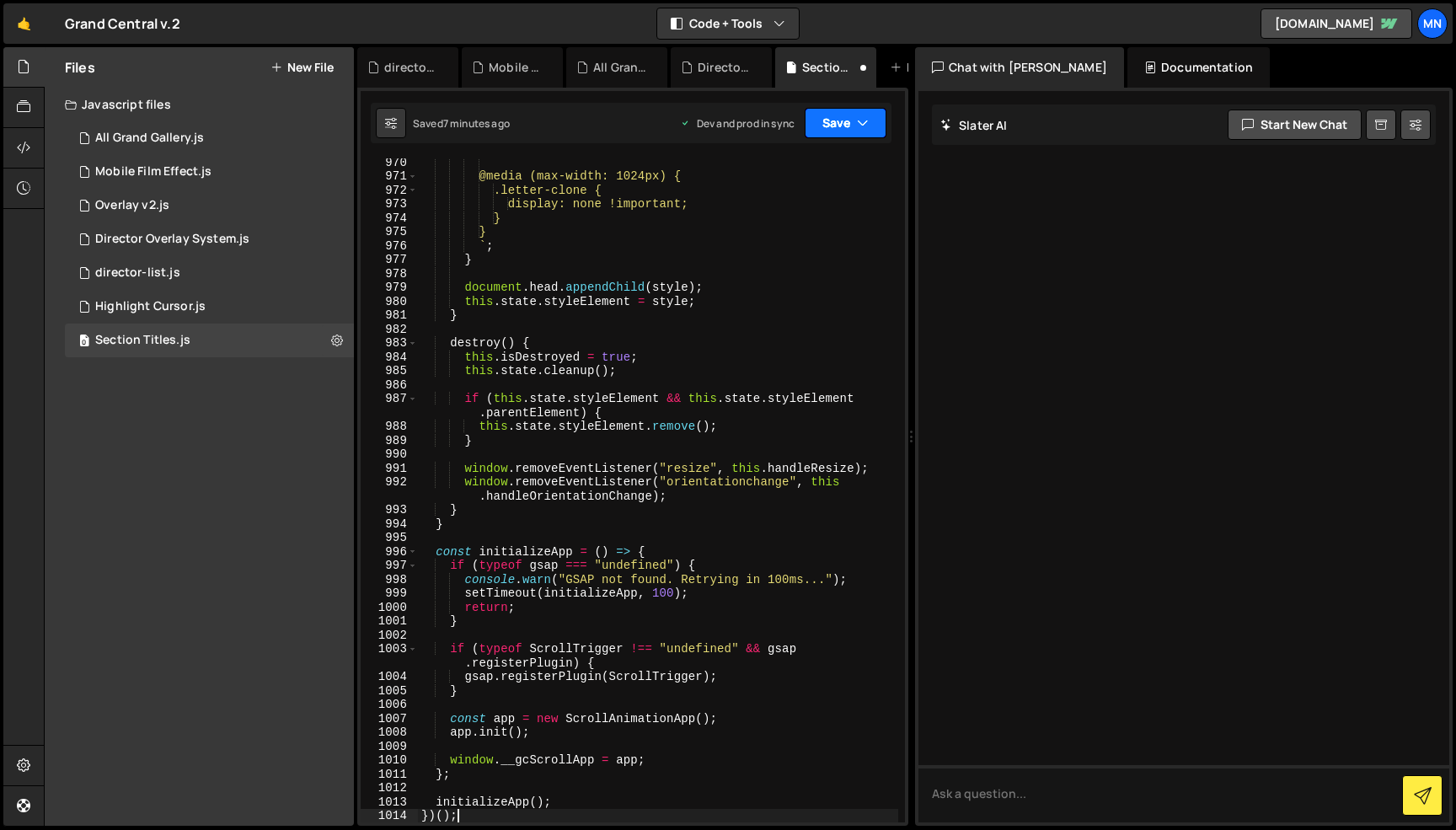
drag, startPoint x: 825, startPoint y: 111, endPoint x: 818, endPoint y: 144, distance: 33.7
click at [825, 111] on button "Save" at bounding box center [846, 123] width 81 height 31
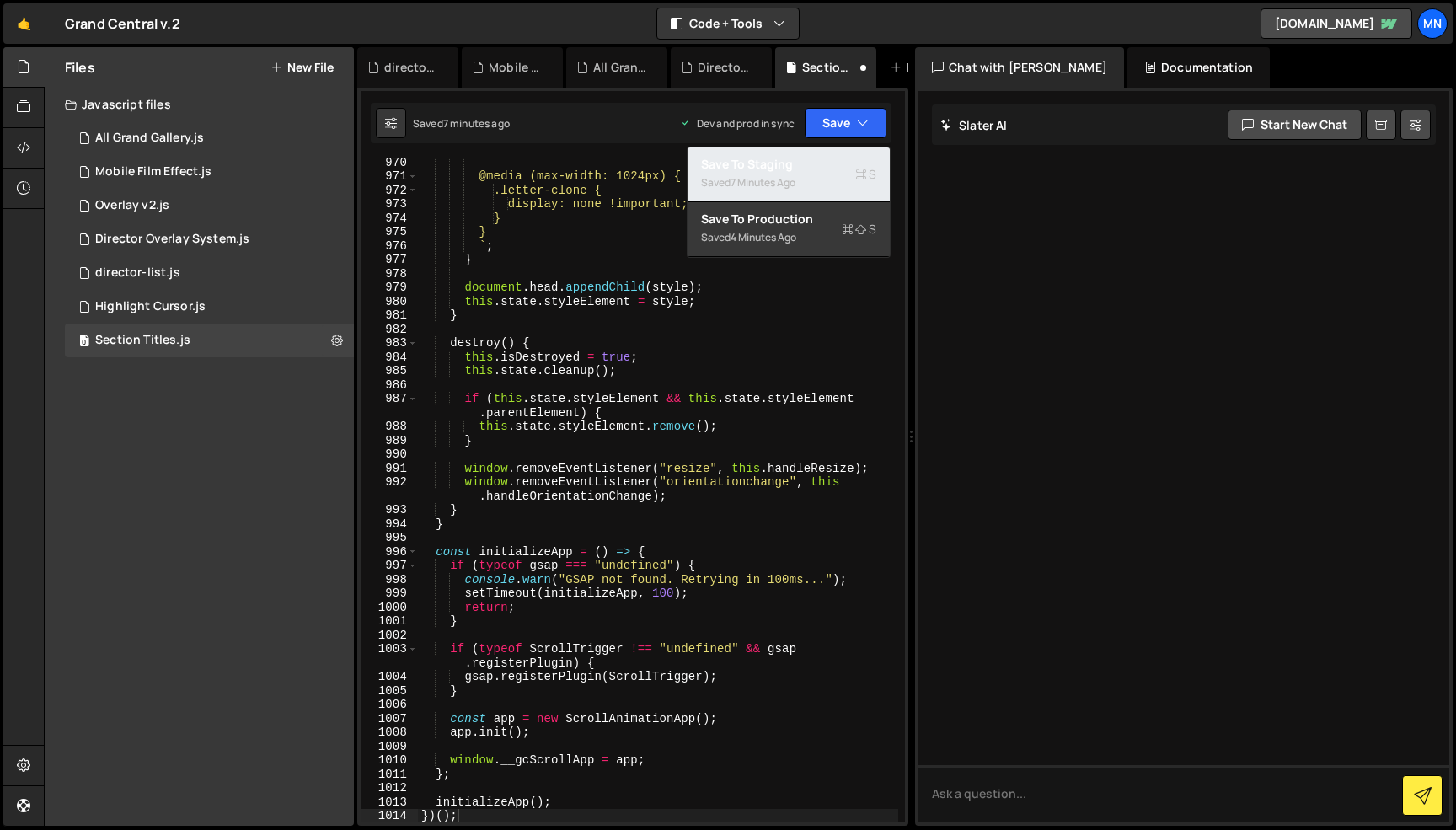
click at [813, 162] on div "Save to Staging S" at bounding box center [788, 164] width 176 height 17
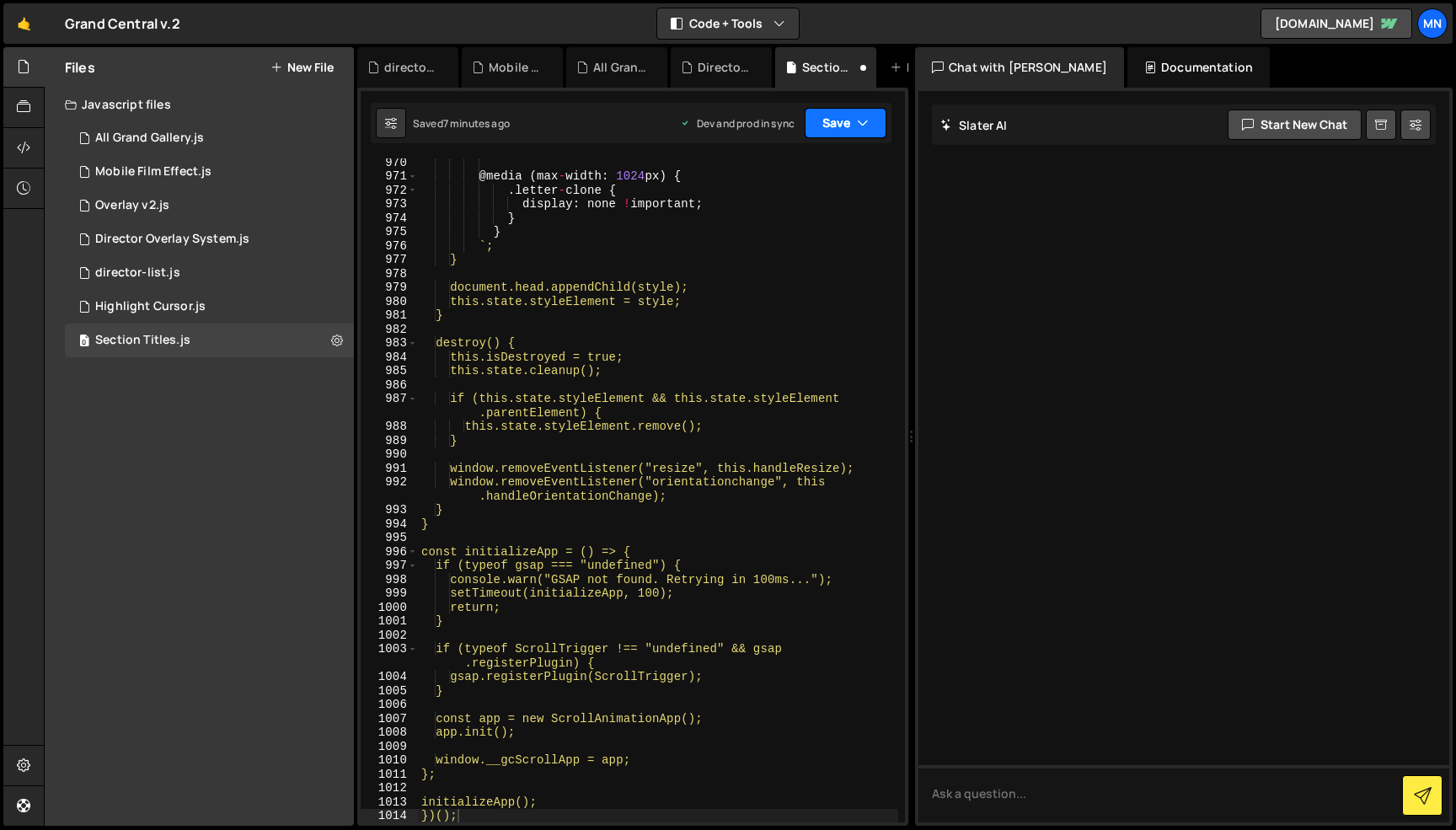
click at [841, 120] on button "Save" at bounding box center [846, 123] width 81 height 31
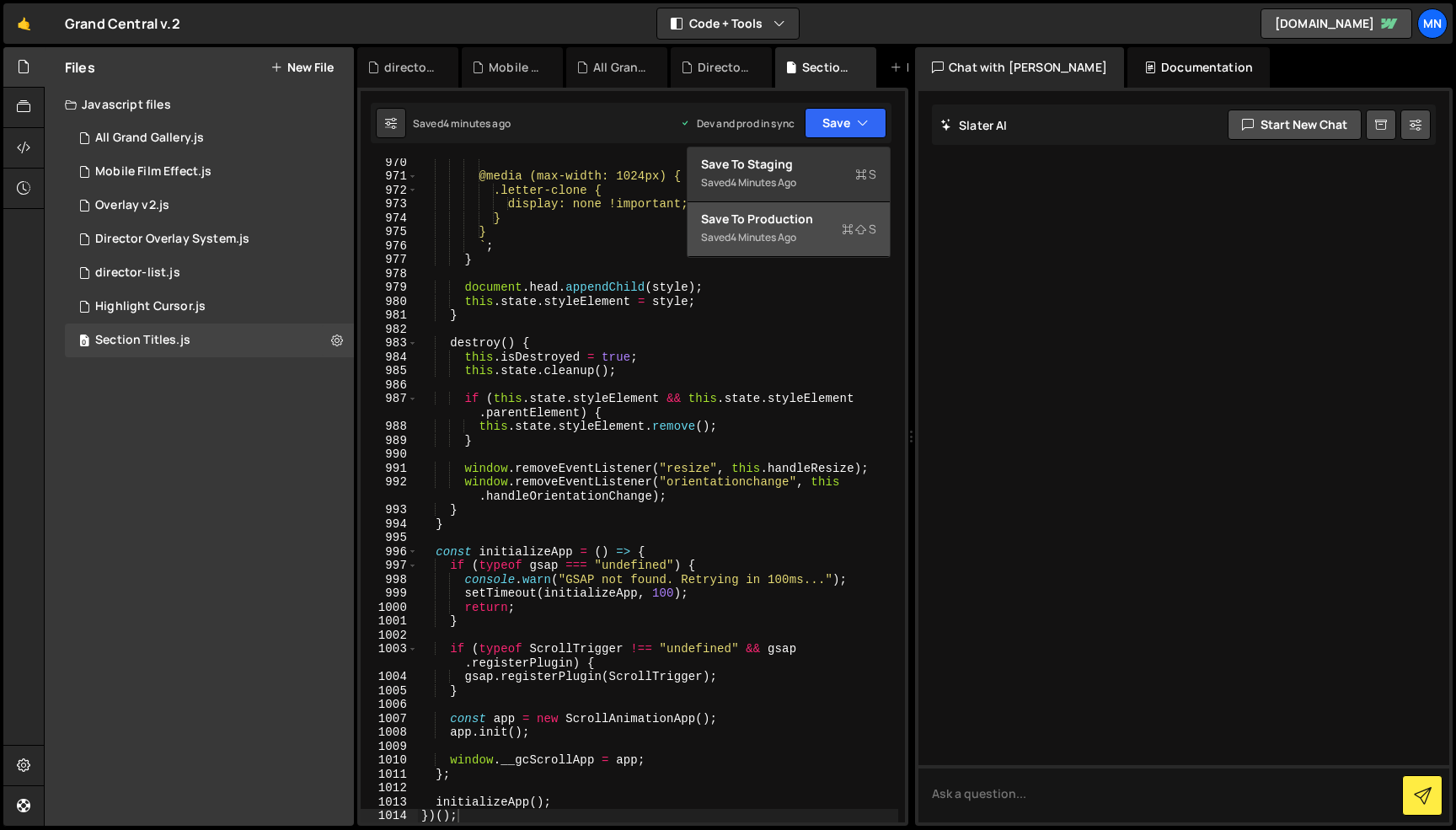
click at [802, 235] on div "Saved 4 minutes ago" at bounding box center [788, 237] width 176 height 20
